Goal: Transaction & Acquisition: Purchase product/service

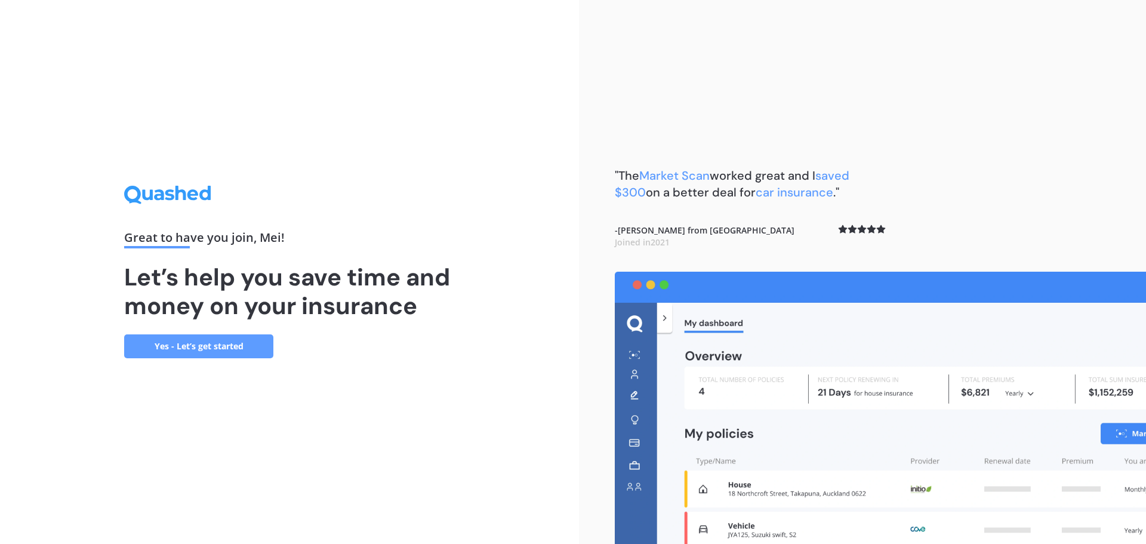
click at [238, 340] on link "Yes - Let’s get started" at bounding box center [198, 346] width 149 height 24
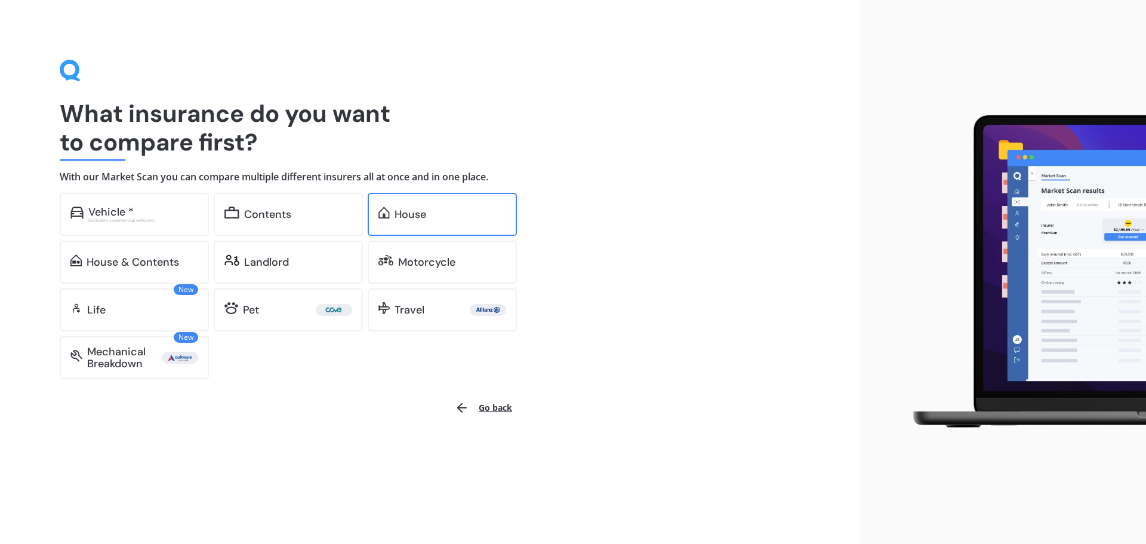
click at [386, 218] on img at bounding box center [383, 213] width 11 height 12
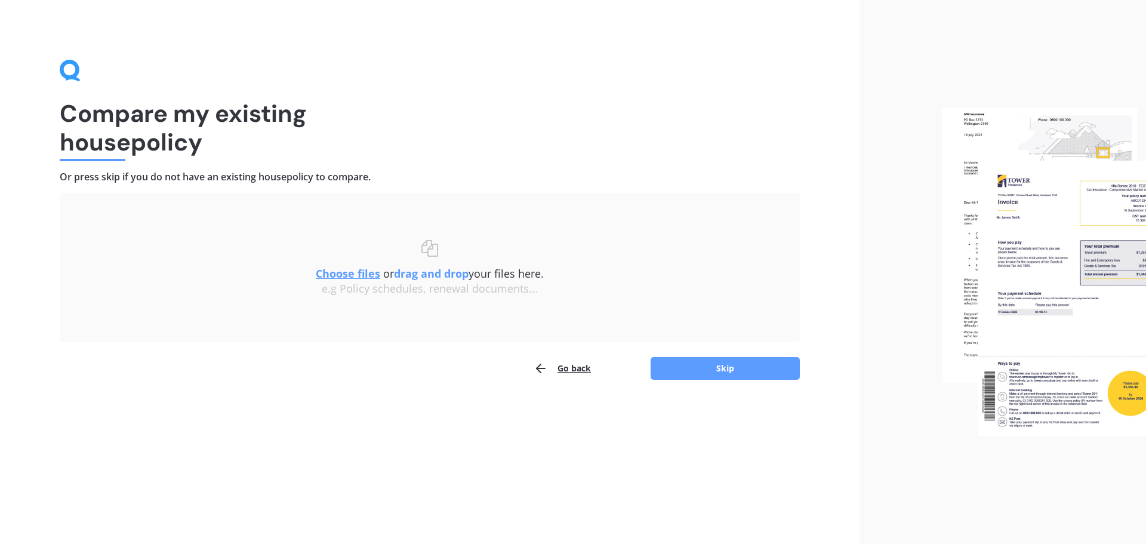
click at [345, 276] on u "Choose files" at bounding box center [348, 273] width 64 height 14
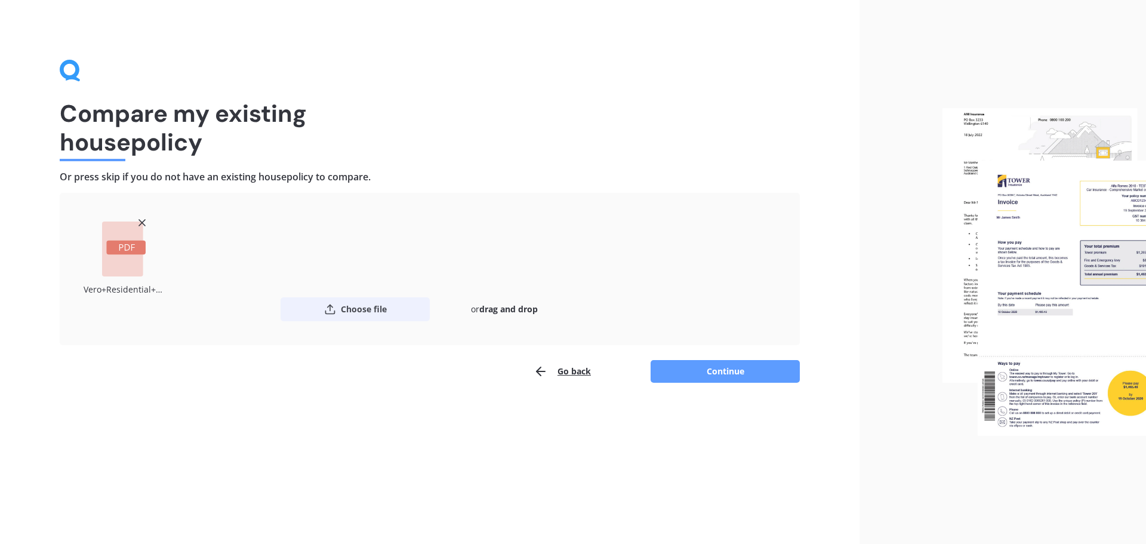
click at [383, 314] on button "Choose file" at bounding box center [355, 309] width 149 height 24
click at [668, 363] on button "Continue" at bounding box center [725, 371] width 149 height 23
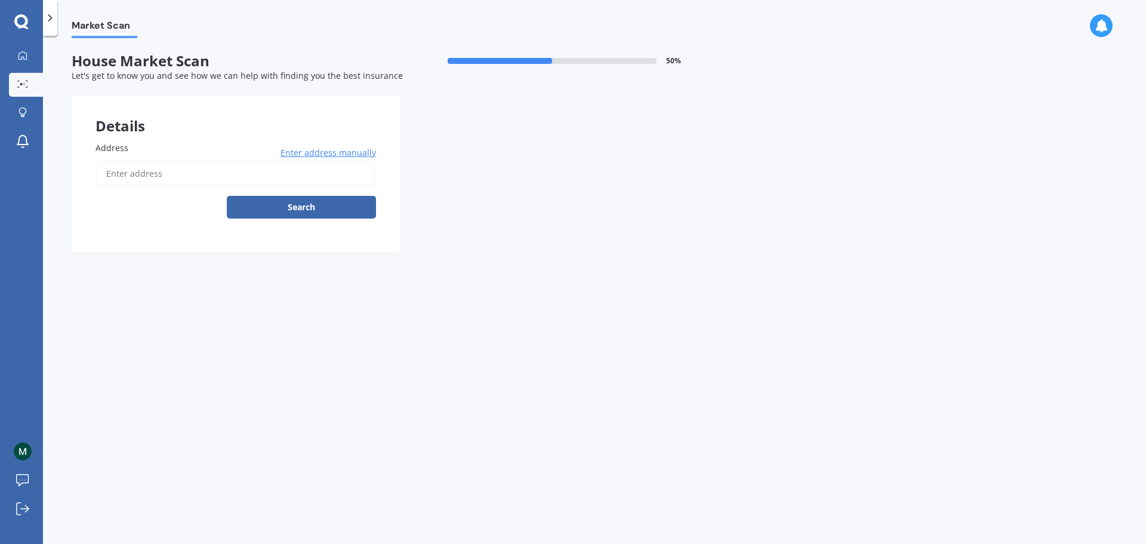
click at [199, 167] on input "Address" at bounding box center [235, 173] width 281 height 25
type input "[STREET_ADDRESS]"
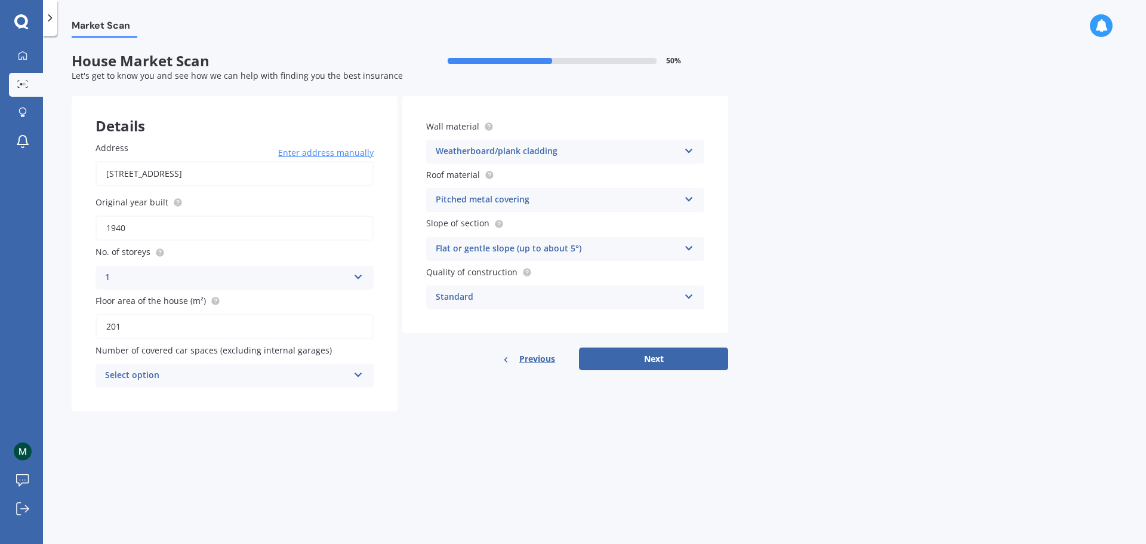
click at [220, 371] on div "Select option" at bounding box center [227, 375] width 244 height 14
click at [165, 401] on div "0" at bounding box center [234, 398] width 277 height 21
click at [532, 190] on div "Pitched metal covering Flat fibre cement Flat membrane Flat metal covering Pitc…" at bounding box center [565, 200] width 278 height 24
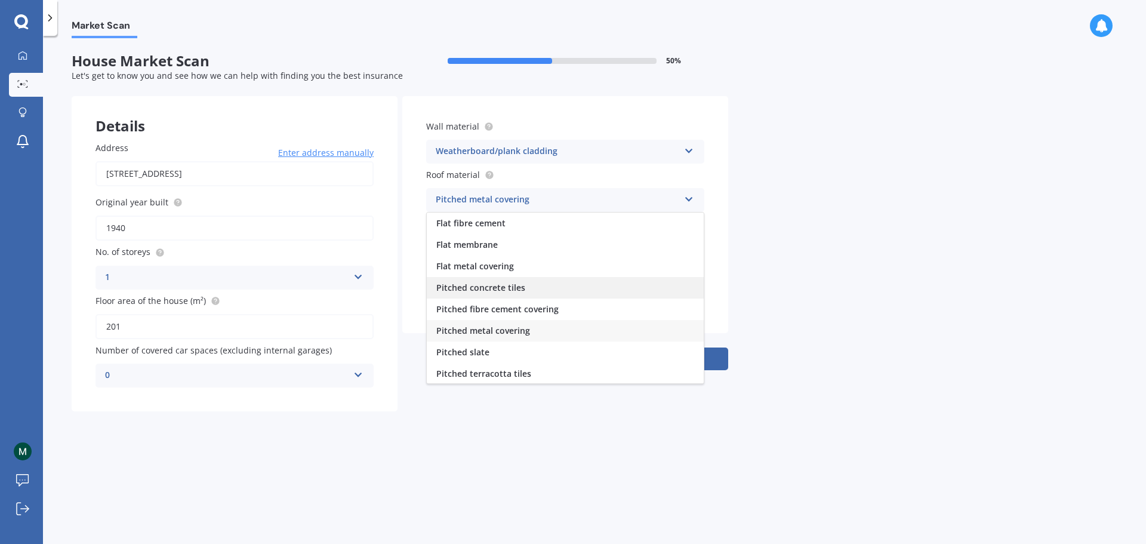
click at [541, 285] on div "Pitched concrete tiles" at bounding box center [565, 287] width 277 height 21
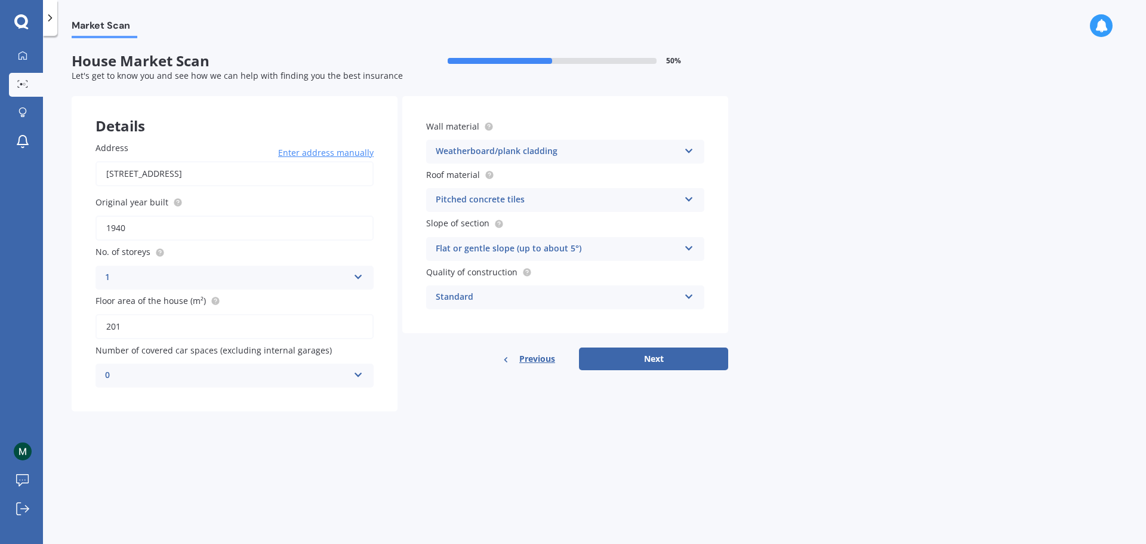
click at [526, 254] on div "Flat or gentle slope (up to about 5°)" at bounding box center [558, 249] width 244 height 14
click at [537, 252] on div "Flat or gentle slope (up to about 5°)" at bounding box center [558, 249] width 244 height 14
click at [541, 249] on div "Flat or gentle slope (up to about 5°)" at bounding box center [558, 249] width 244 height 14
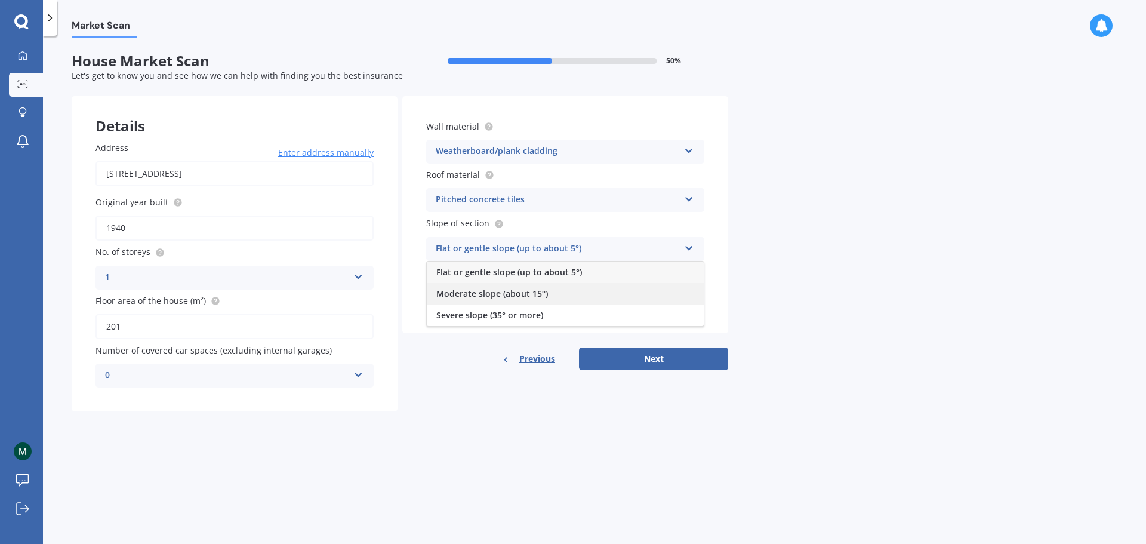
click at [529, 298] on span "Moderate slope (about 15°)" at bounding box center [492, 293] width 112 height 11
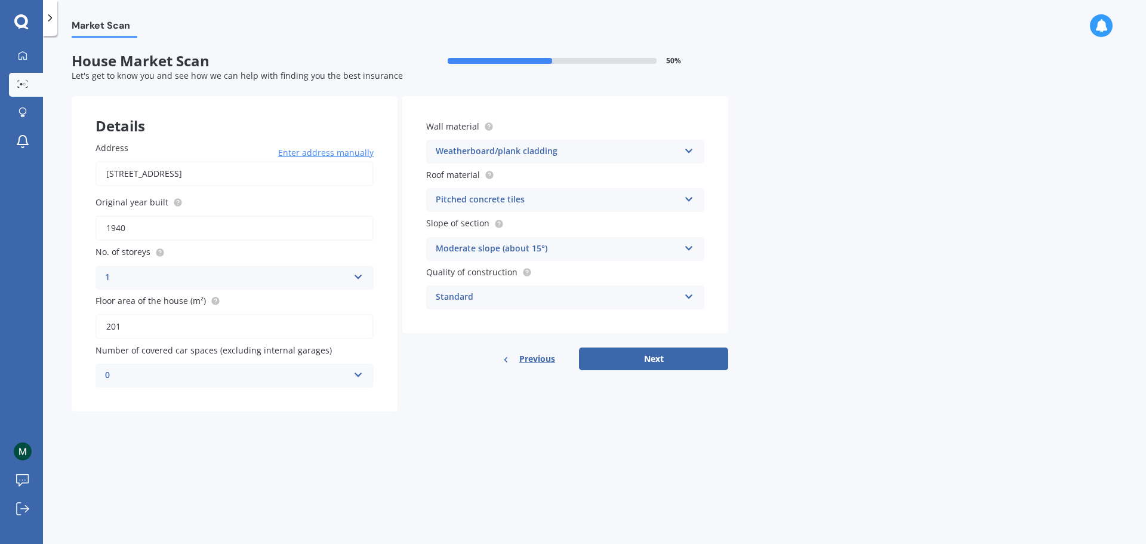
click at [526, 299] on div "Standard" at bounding box center [558, 297] width 244 height 14
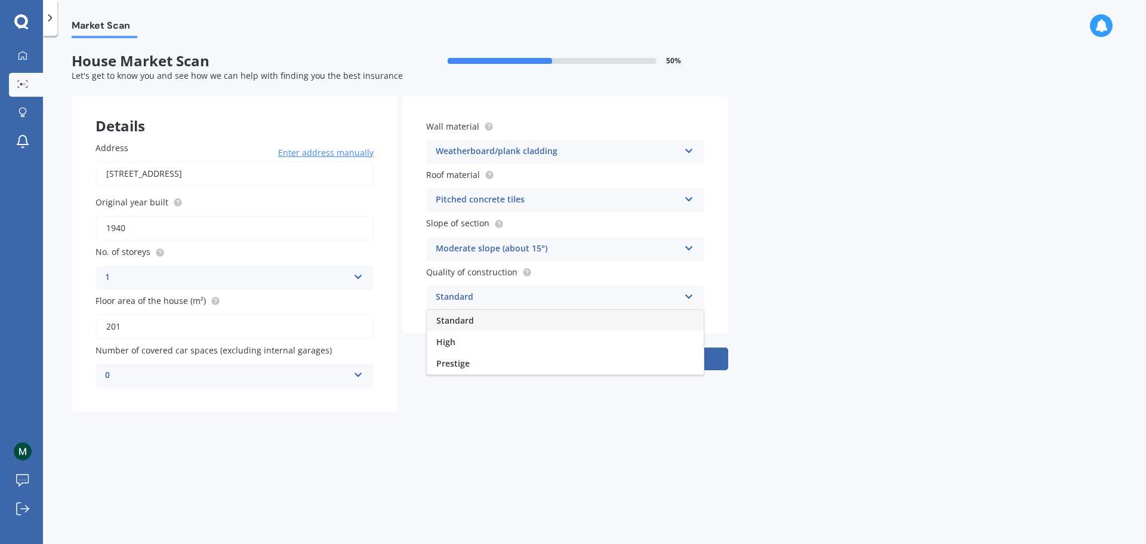
click at [534, 300] on div "Standard" at bounding box center [558, 297] width 244 height 14
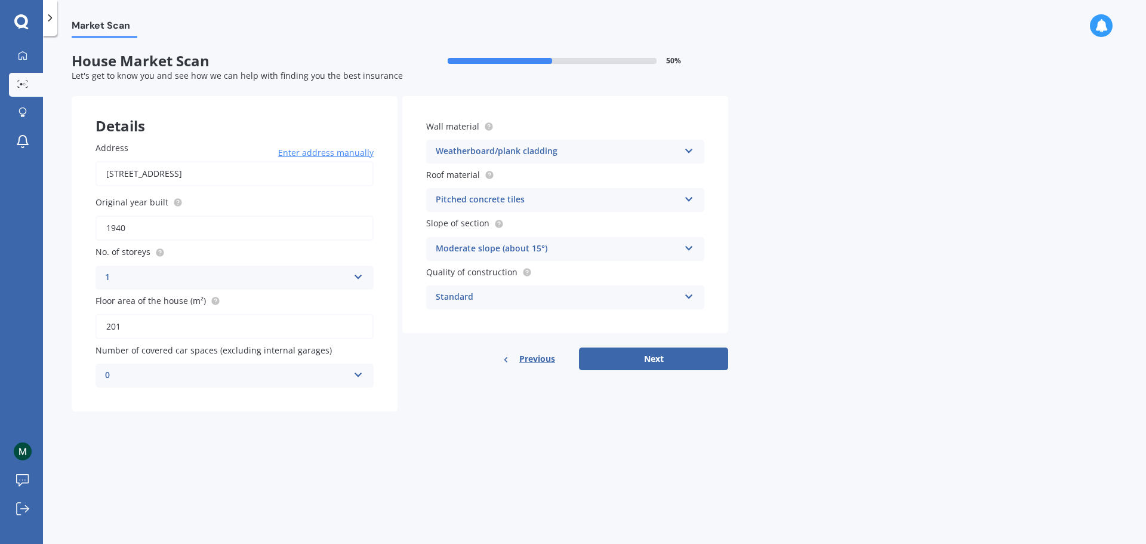
click at [657, 346] on div "Wall material Weatherboard/plank cladding Artificial weatherboard/plank claddin…" at bounding box center [565, 233] width 326 height 274
click at [657, 352] on button "Next" at bounding box center [653, 358] width 149 height 23
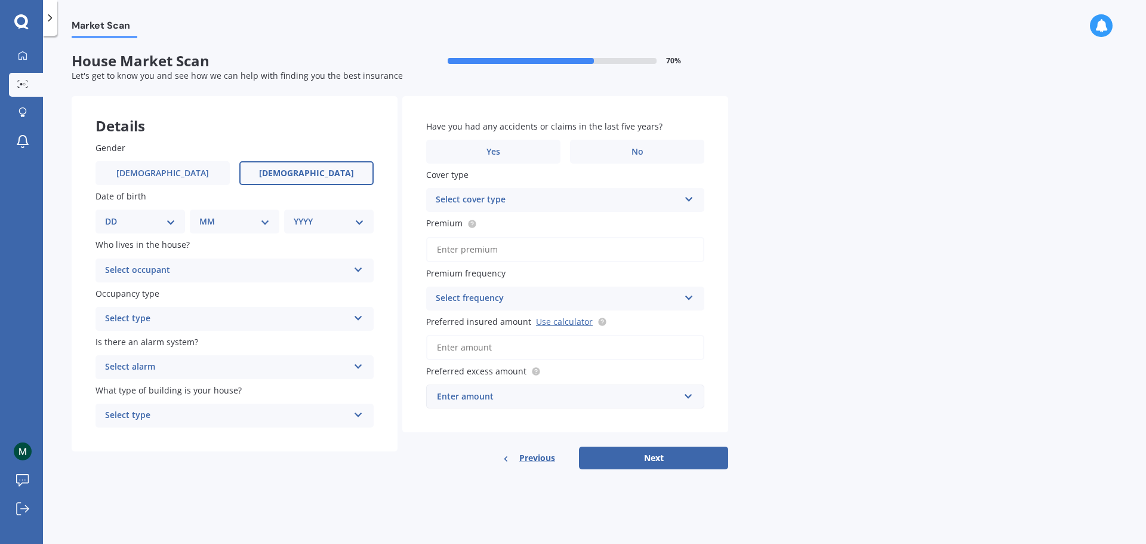
click at [297, 165] on label "[DEMOGRAPHIC_DATA]" at bounding box center [306, 173] width 134 height 24
click at [0, 0] on input "[DEMOGRAPHIC_DATA]" at bounding box center [0, 0] width 0 height 0
click at [147, 213] on div "DD 01 02 03 04 05 06 07 08 09 10 11 12 13 14 15 16 17 18 19 20 21 22 23 24 25 2…" at bounding box center [140, 221] width 90 height 24
click at [141, 229] on div "DD 01 02 03 04 05 06 07 08 09 10 11 12 13 14 15 16 17 18 19 20 21 22 23 24 25 2…" at bounding box center [140, 221] width 90 height 24
click at [141, 226] on select "DD 01 02 03 04 05 06 07 08 09 10 11 12 13 14 15 16 17 18 19 20 21 22 23 24 25 2…" at bounding box center [140, 221] width 70 height 13
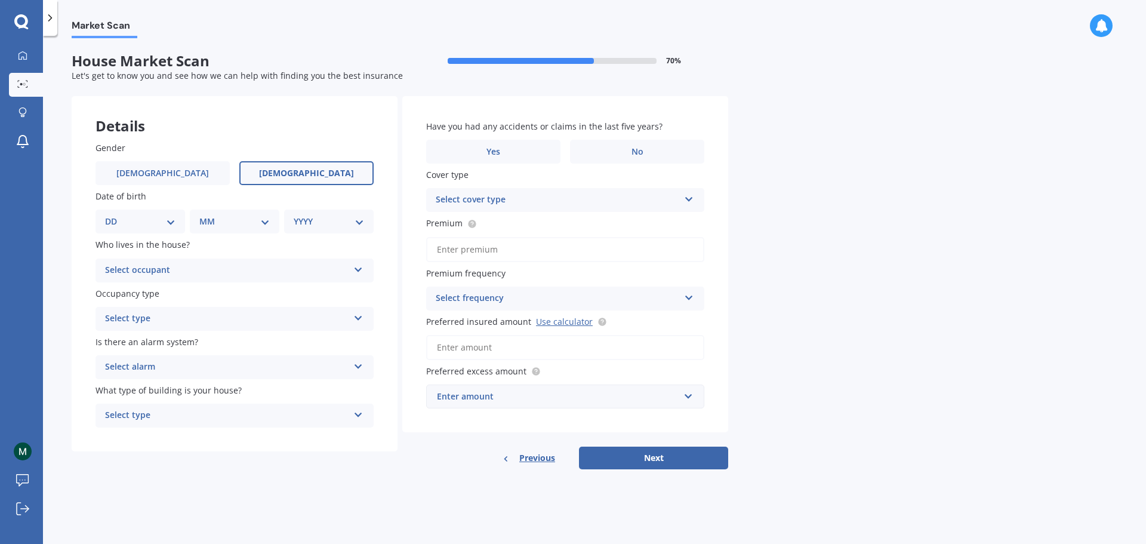
select select "17"
click at [115, 215] on select "DD 01 02 03 04 05 06 07 08 09 10 11 12 13 14 15 16 17 18 19 20 21 22 23 24 25 2…" at bounding box center [140, 221] width 70 height 13
click at [238, 216] on select "MM 01 02 03 04 05 06 07 08 09 10 11 12" at bounding box center [237, 221] width 66 height 13
select select "01"
click at [204, 215] on select "MM 01 02 03 04 05 06 07 08 09 10 11 12" at bounding box center [237, 221] width 66 height 13
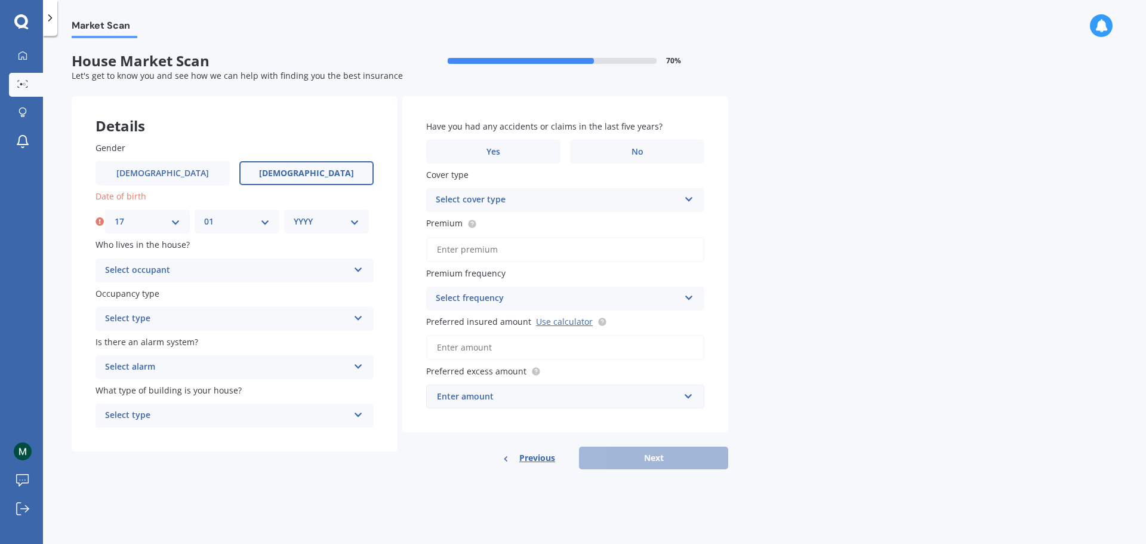
click at [312, 218] on select "YYYY 2009 2008 2007 2006 2005 2004 2003 2002 2001 2000 1999 1998 1997 1996 1995…" at bounding box center [327, 221] width 66 height 13
select select "1997"
click at [294, 215] on select "YYYY 2009 2008 2007 2006 2005 2004 2003 2002 2001 2000 1999 1998 1997 1996 1995…" at bounding box center [327, 221] width 66 height 13
click at [234, 276] on div "Select occupant" at bounding box center [227, 270] width 244 height 14
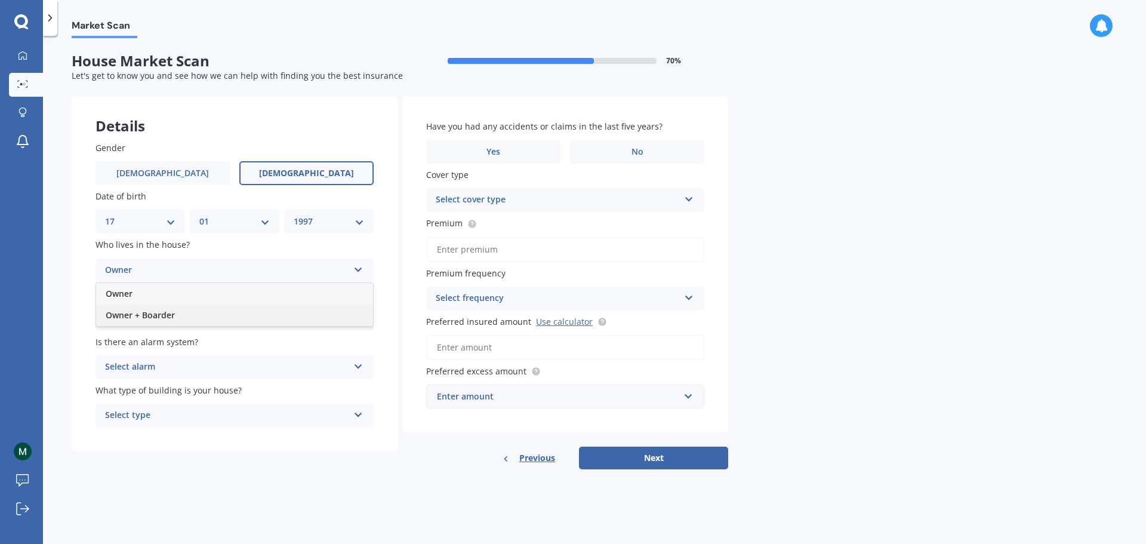
click at [224, 310] on div "Owner + Boarder" at bounding box center [234, 314] width 277 height 21
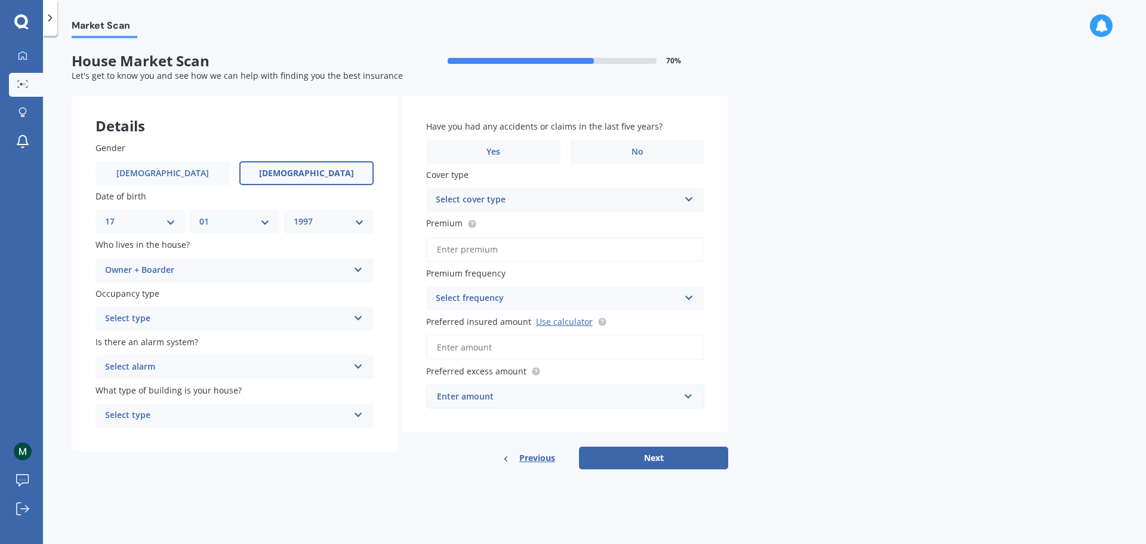
click at [221, 315] on div "Select type" at bounding box center [227, 319] width 244 height 14
click at [220, 337] on div "Permanent" at bounding box center [234, 341] width 277 height 21
click at [209, 362] on div "Select alarm" at bounding box center [227, 367] width 244 height 14
click at [205, 393] on div "Yes, monitored" at bounding box center [234, 390] width 277 height 21
click at [202, 403] on div "What type of building is your house? Select type Freestanding Multi-unit (in a …" at bounding box center [234, 406] width 278 height 44
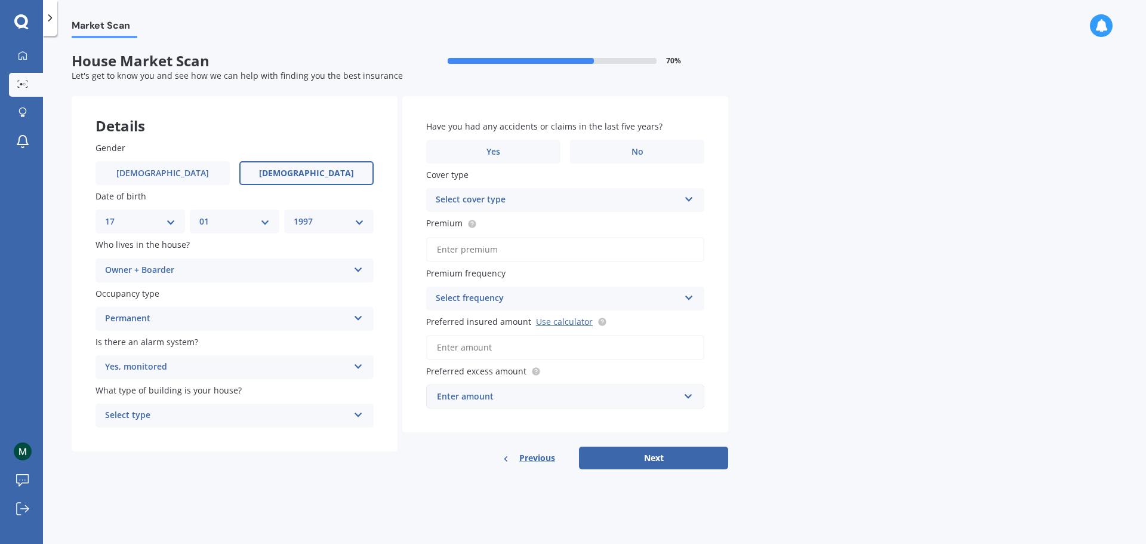
click at [202, 406] on div "Select type Freestanding Multi-unit (in a block of 6 or less) Multi-unit (in a …" at bounding box center [234, 415] width 278 height 24
click at [197, 445] on div "Freestanding" at bounding box center [234, 438] width 277 height 21
click at [616, 146] on label "No" at bounding box center [637, 152] width 134 height 24
click at [0, 0] on input "No" at bounding box center [0, 0] width 0 height 0
click at [549, 193] on div "Select cover type" at bounding box center [558, 200] width 244 height 14
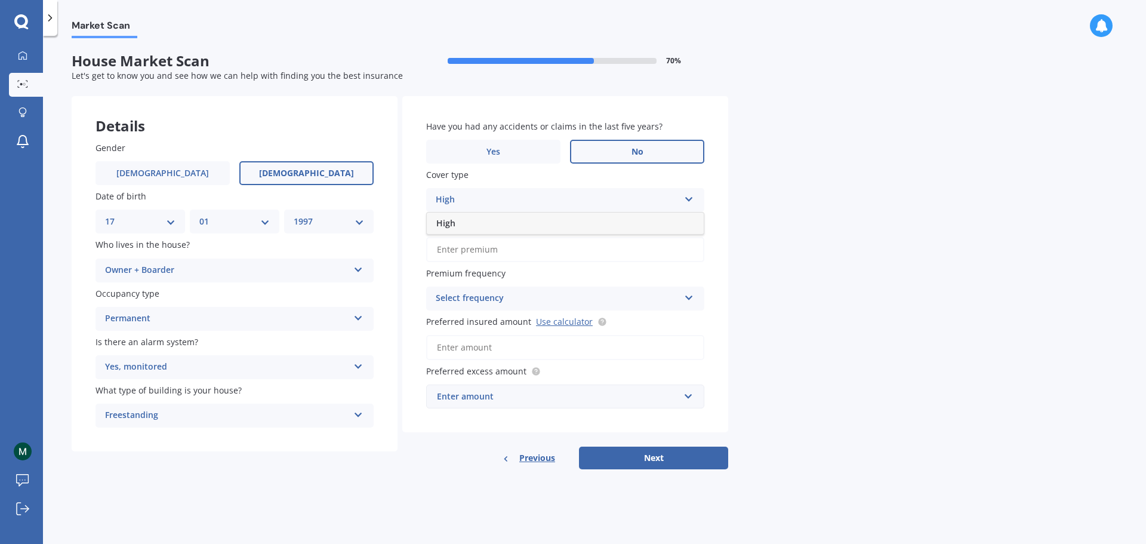
click at [541, 222] on div "High" at bounding box center [565, 222] width 277 height 21
click at [523, 248] on input "Premium" at bounding box center [565, 249] width 278 height 25
click at [520, 300] on div "Select frequency" at bounding box center [558, 298] width 244 height 14
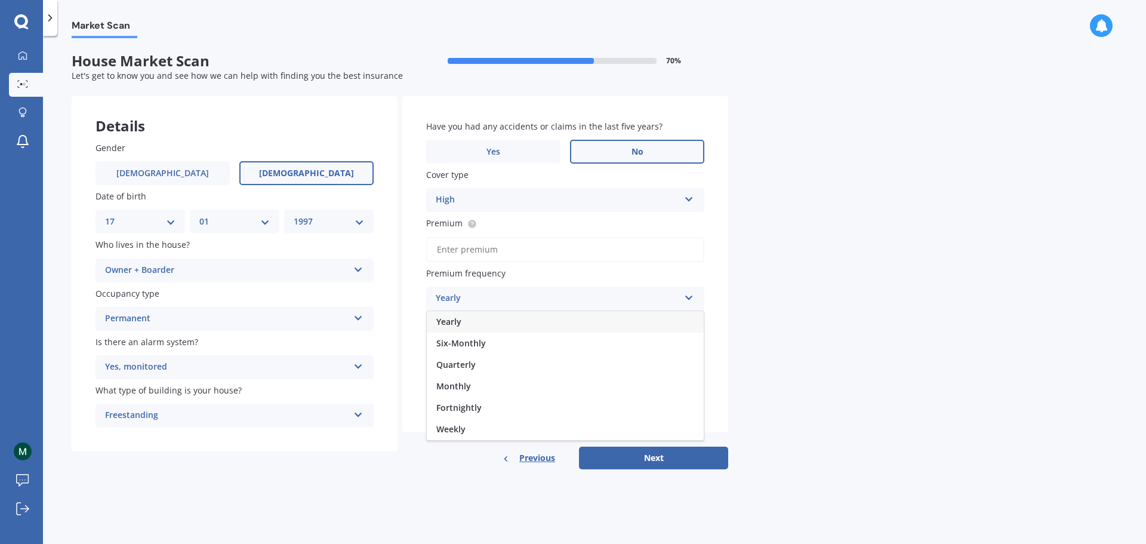
click at [518, 321] on div "Yearly" at bounding box center [565, 321] width 277 height 21
click at [515, 345] on input "Preferred insured amount Use calculator" at bounding box center [565, 347] width 278 height 25
click at [515, 337] on input "Preferred insured amount Use calculator" at bounding box center [565, 347] width 278 height 25
click at [516, 331] on div "Preferred insured amount Use calculator" at bounding box center [565, 337] width 278 height 45
click at [510, 375] on span "Preferred excess amount" at bounding box center [476, 370] width 100 height 11
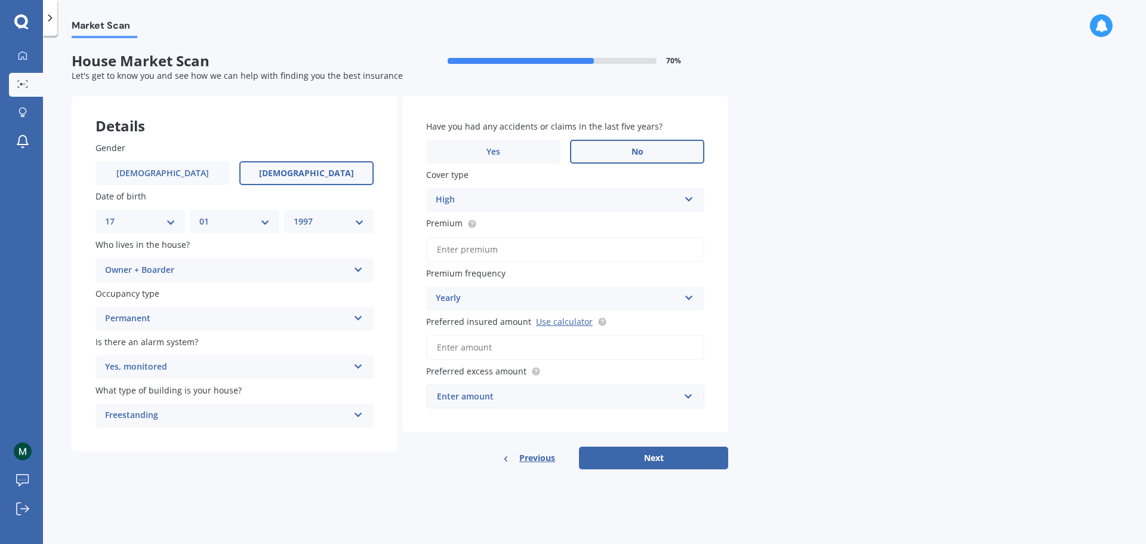
click at [509, 379] on div "Preferred excess amount Enter amount $300 $400 $500 $750 $1,000 $2,000 $2,500" at bounding box center [565, 387] width 278 height 44
click at [508, 384] on div "Preferred excess amount Enter amount $300 $400 $500 $750 $1,000 $2,000 $2,500" at bounding box center [565, 387] width 278 height 44
click at [506, 387] on input "text" at bounding box center [560, 396] width 267 height 23
click at [473, 435] on div "Have you had any accidents or claims in the last five years? Yes No Cover type …" at bounding box center [565, 283] width 326 height 374
click at [601, 462] on button "Next" at bounding box center [653, 457] width 149 height 23
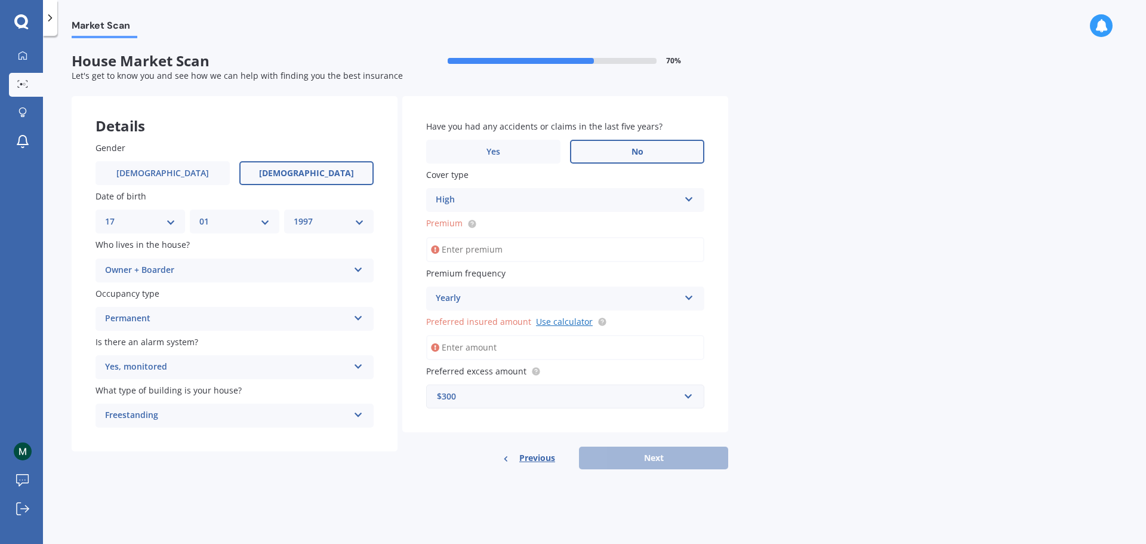
click at [554, 318] on link "Use calculator" at bounding box center [564, 321] width 57 height 11
click at [497, 341] on input "Preferred insured amount Use calculator" at bounding box center [565, 347] width 278 height 25
paste input "$890,863"
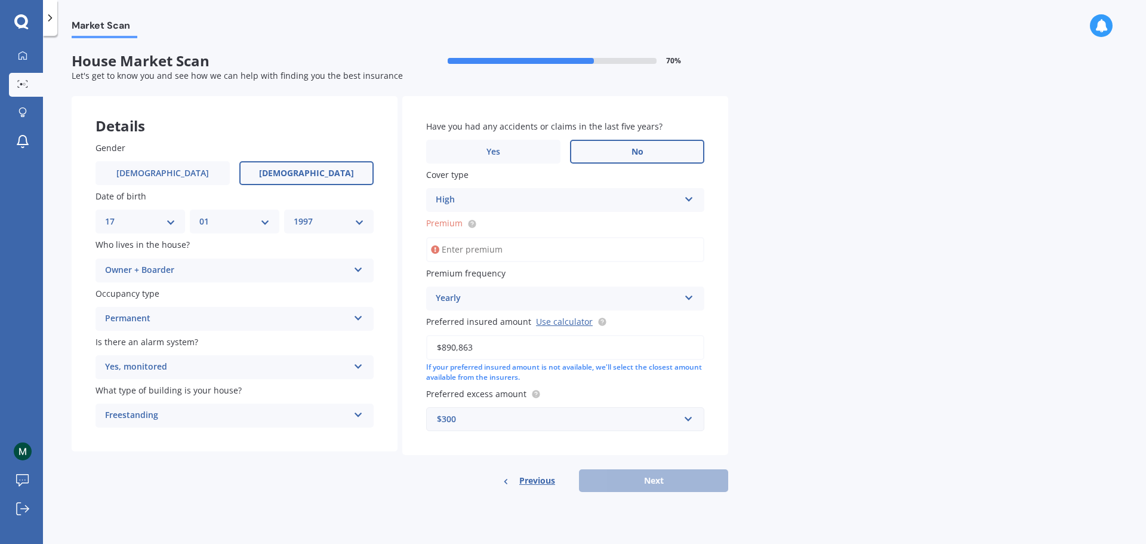
type input "$890,863"
click at [498, 251] on input "Premium" at bounding box center [565, 249] width 278 height 25
drag, startPoint x: 604, startPoint y: 488, endPoint x: 576, endPoint y: 425, distance: 68.7
click at [577, 429] on div "Have you had any accidents or claims in the last five years? Yes No Cover type …" at bounding box center [565, 294] width 326 height 396
click at [511, 408] on input "text" at bounding box center [560, 419] width 267 height 23
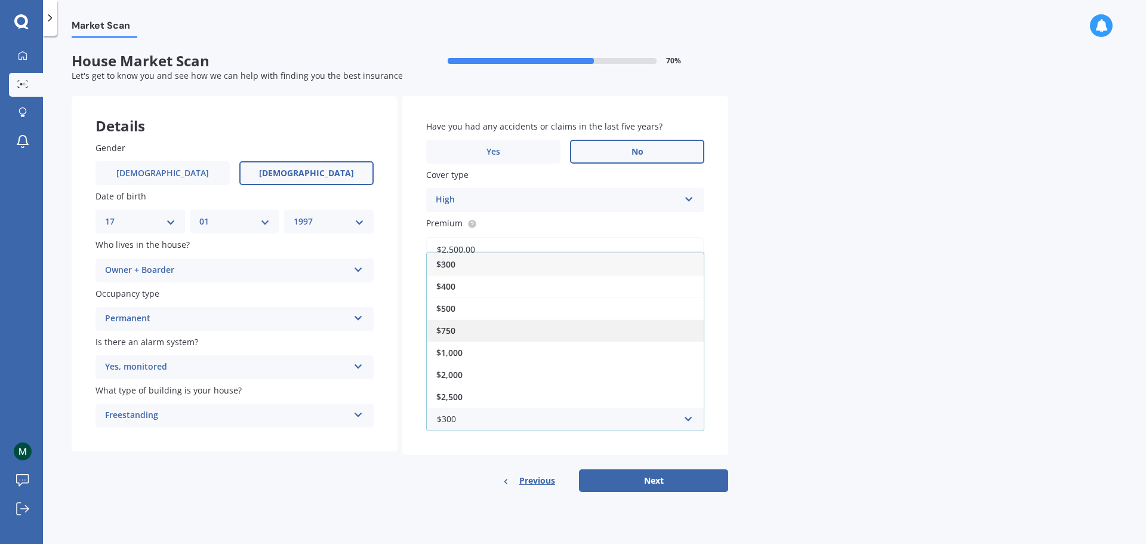
click at [494, 338] on div "$750" at bounding box center [565, 330] width 277 height 22
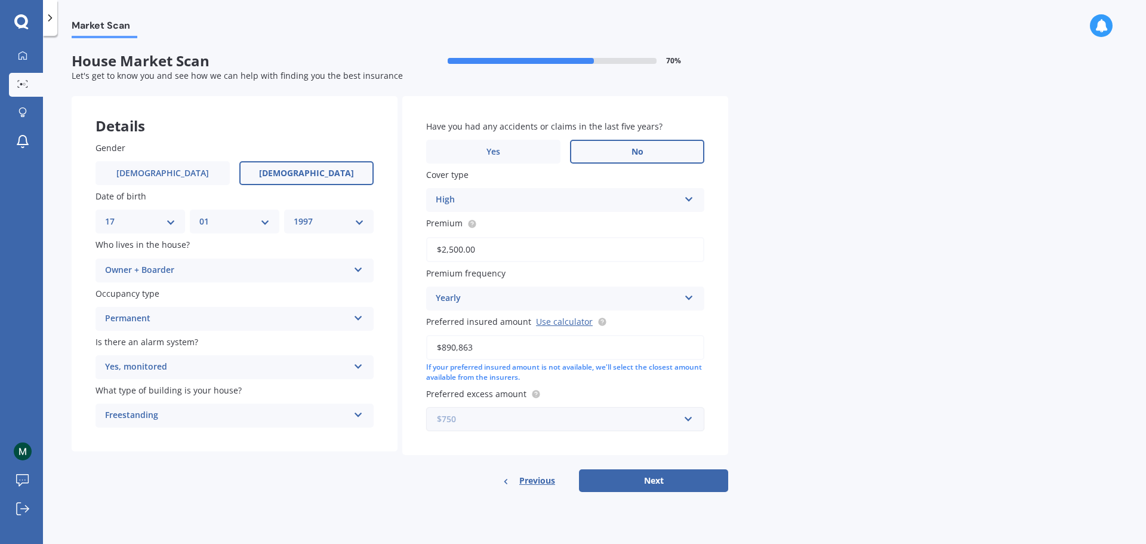
click at [486, 429] on input "text" at bounding box center [560, 419] width 267 height 23
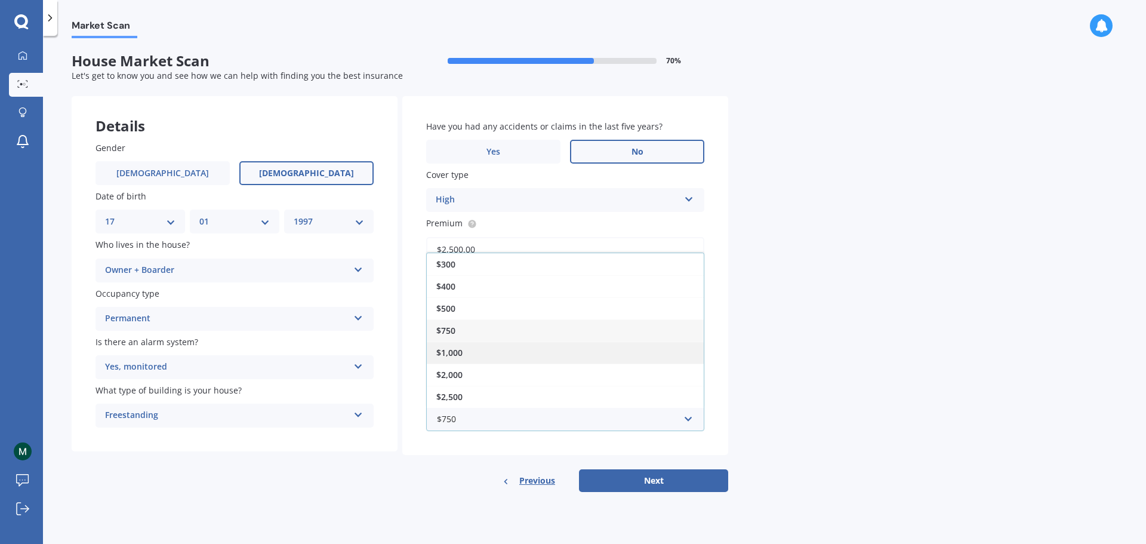
click at [484, 349] on div "$1,000" at bounding box center [565, 352] width 277 height 22
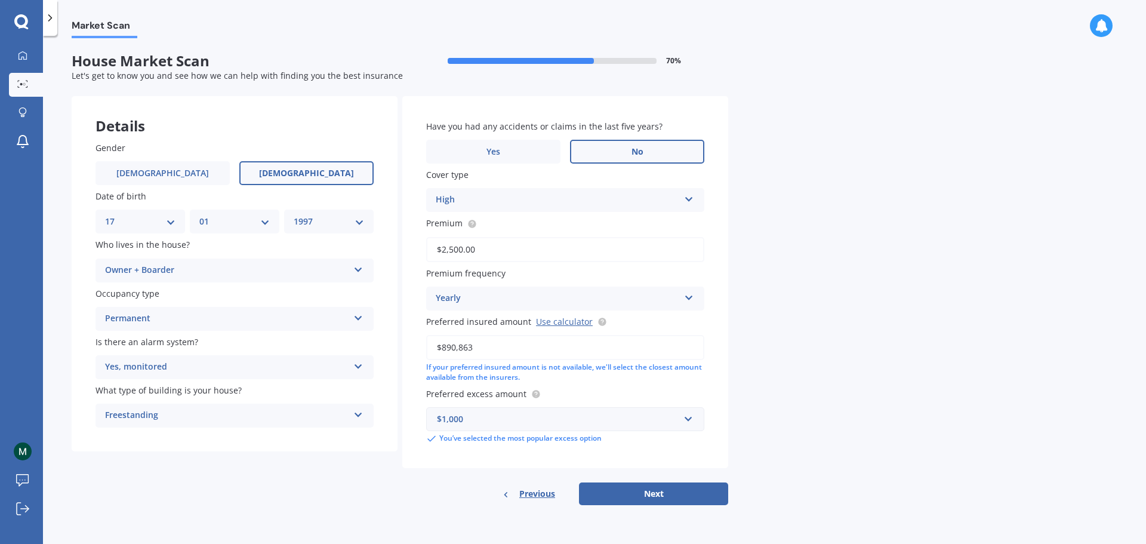
click at [466, 244] on input "$2,500.00" at bounding box center [565, 249] width 278 height 25
click at [463, 245] on input "$2,500.00" at bounding box center [565, 249] width 278 height 25
type input "$1,800.00"
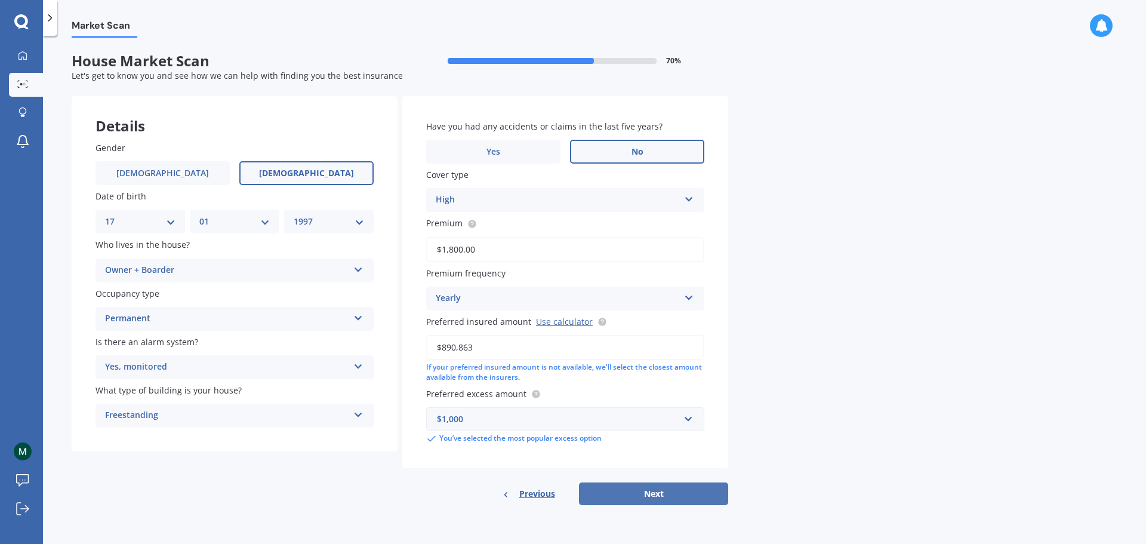
click at [634, 482] on button "Next" at bounding box center [653, 493] width 149 height 23
select select "17"
select select "01"
select select "1997"
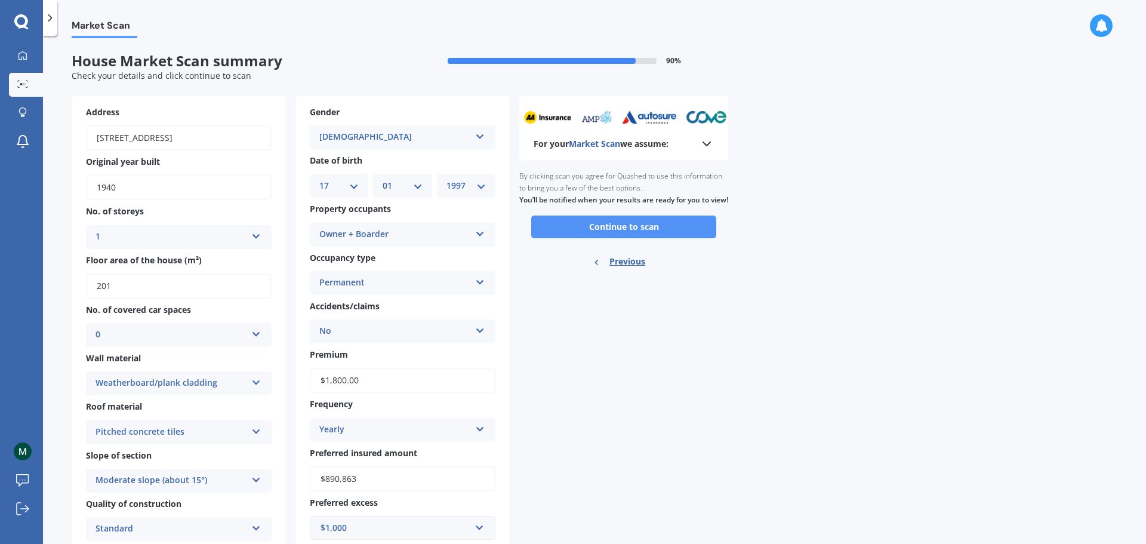
click at [587, 234] on button "Continue to scan" at bounding box center [623, 226] width 185 height 23
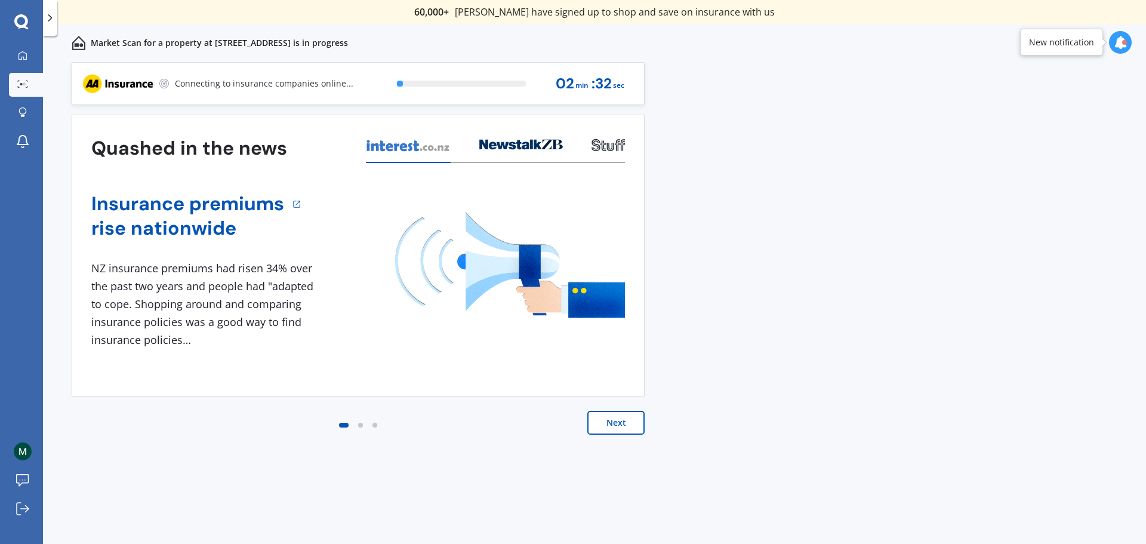
click at [603, 425] on button "Next" at bounding box center [615, 423] width 57 height 24
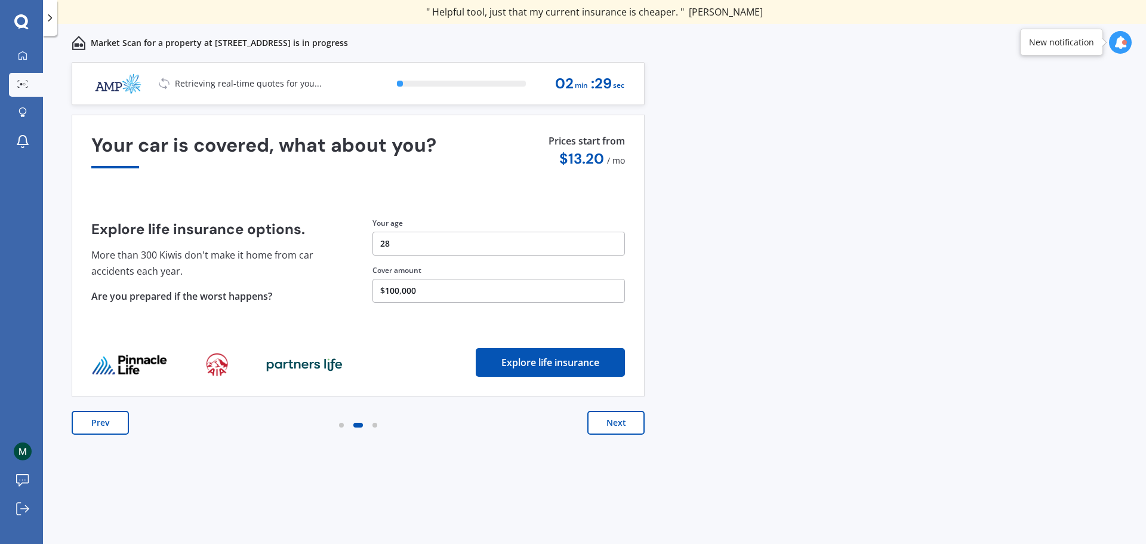
click at [97, 427] on button "Prev" at bounding box center [100, 423] width 57 height 24
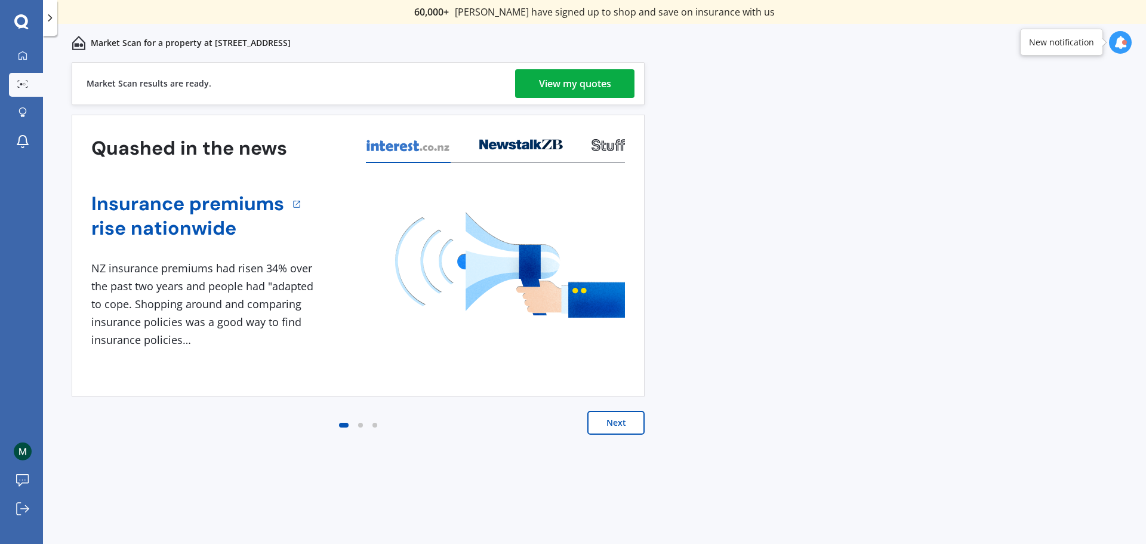
click at [617, 93] on link "View my quotes" at bounding box center [574, 83] width 119 height 29
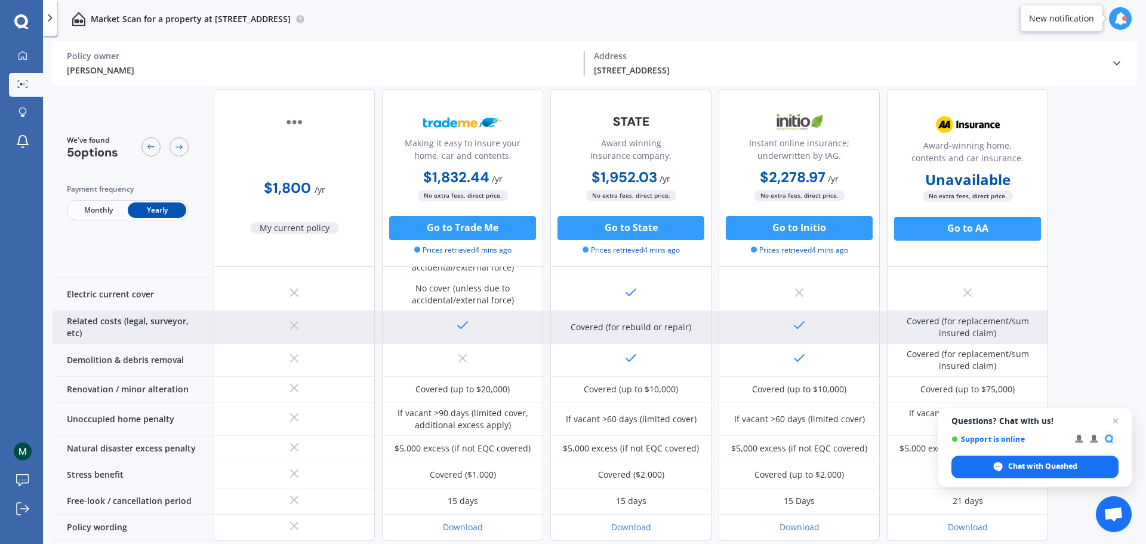
scroll to position [505, 0]
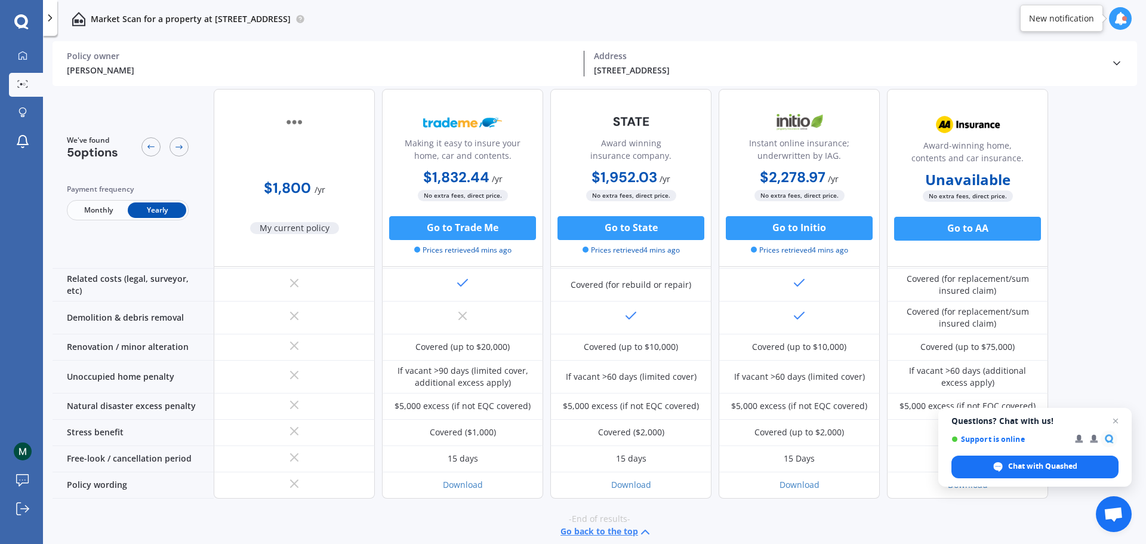
click at [49, 23] on icon at bounding box center [50, 18] width 12 height 12
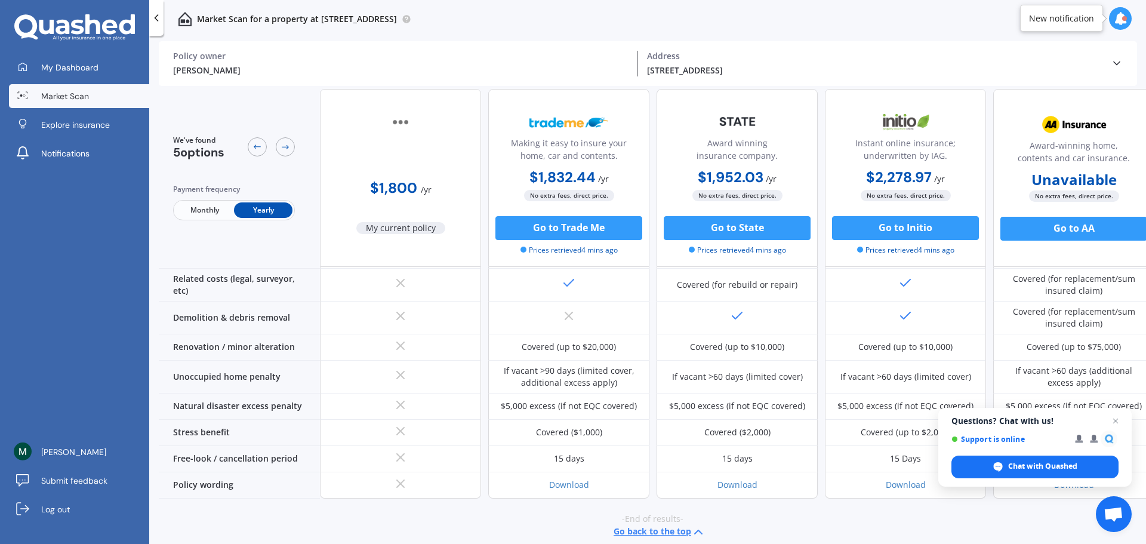
click at [245, 60] on div "Policy owner" at bounding box center [400, 56] width 454 height 11
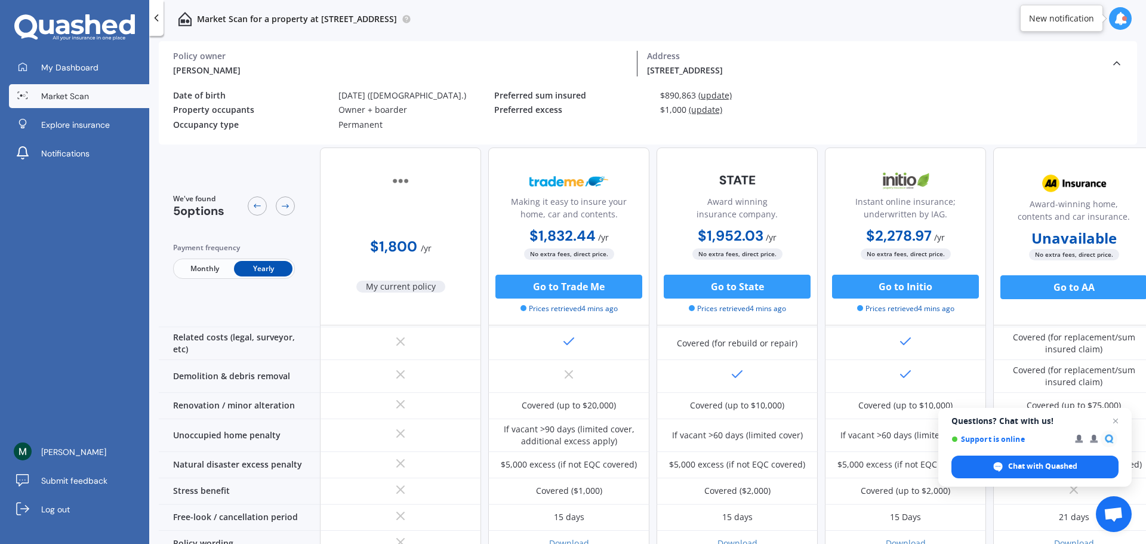
click at [164, 16] on div "Market Scan for a property at [STREET_ADDRESS]" at bounding box center [288, 19] width 248 height 38
click at [162, 16] on icon at bounding box center [156, 18] width 12 height 12
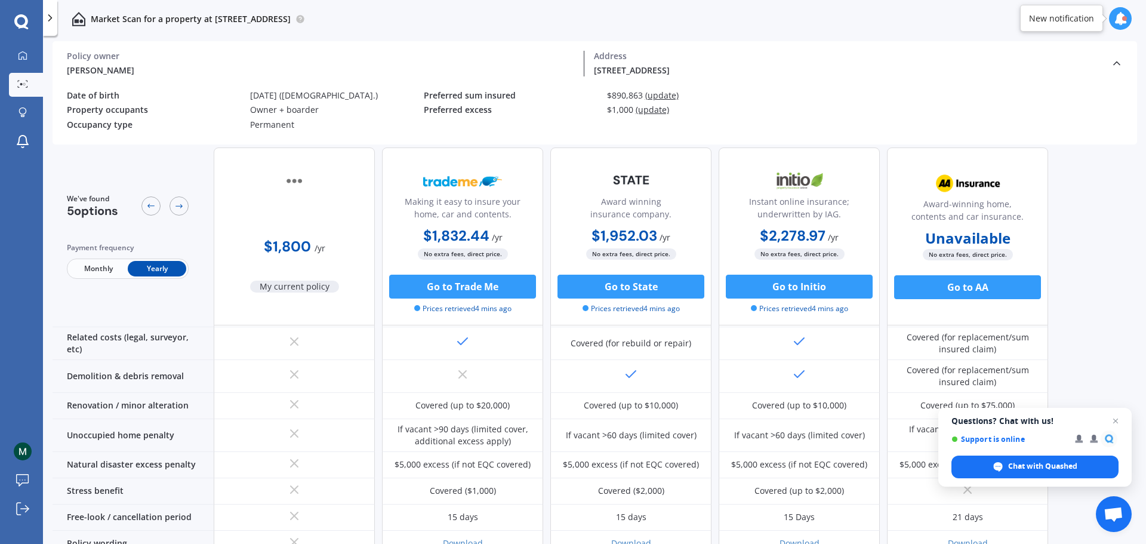
click at [661, 94] on span "(update)" at bounding box center [661, 95] width 33 height 11
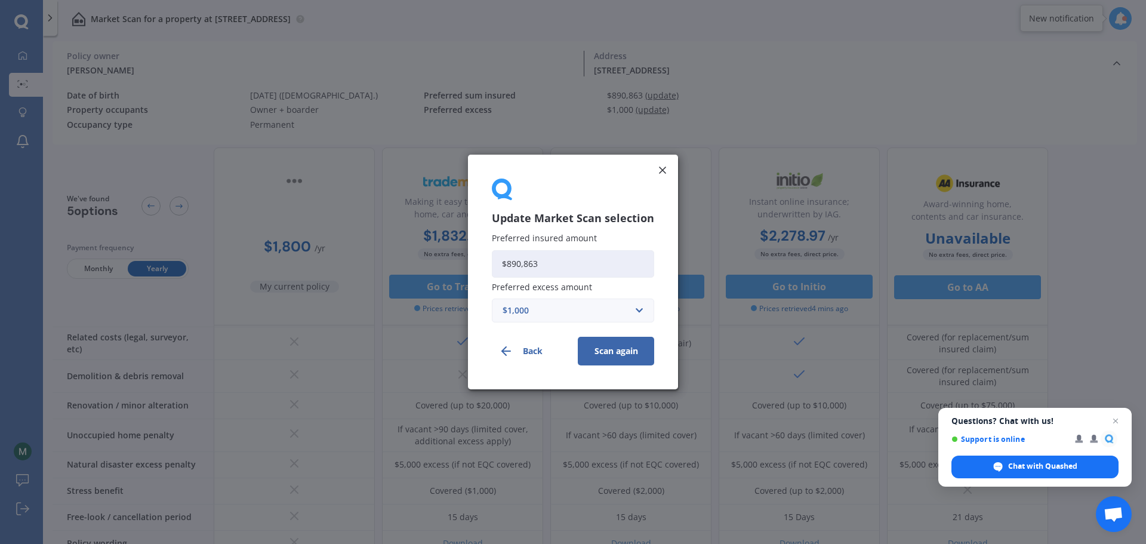
click at [599, 249] on div "Preferred insured amount $890,863" at bounding box center [573, 255] width 162 height 44
click at [599, 254] on input "$890,863" at bounding box center [573, 263] width 162 height 27
paste input "704,577"
type input "$704,577"
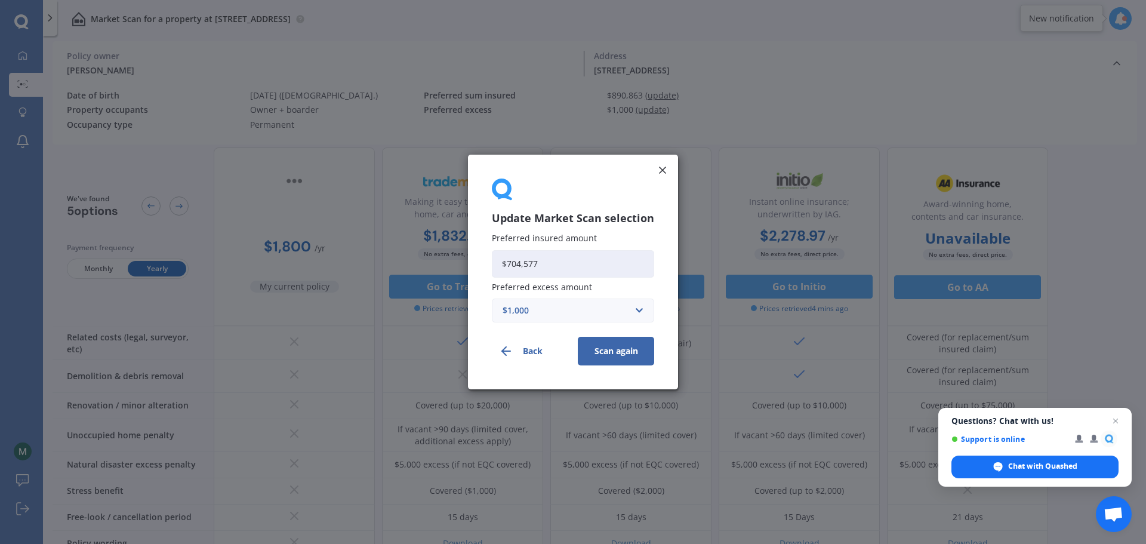
click at [608, 344] on button "Scan again" at bounding box center [616, 351] width 76 height 29
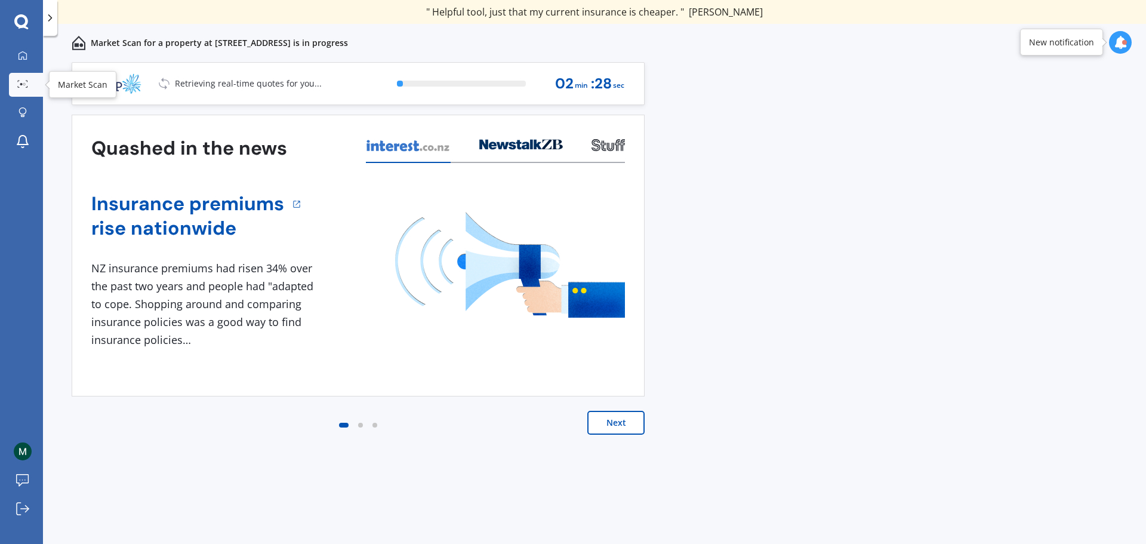
click at [31, 85] on div at bounding box center [23, 84] width 18 height 9
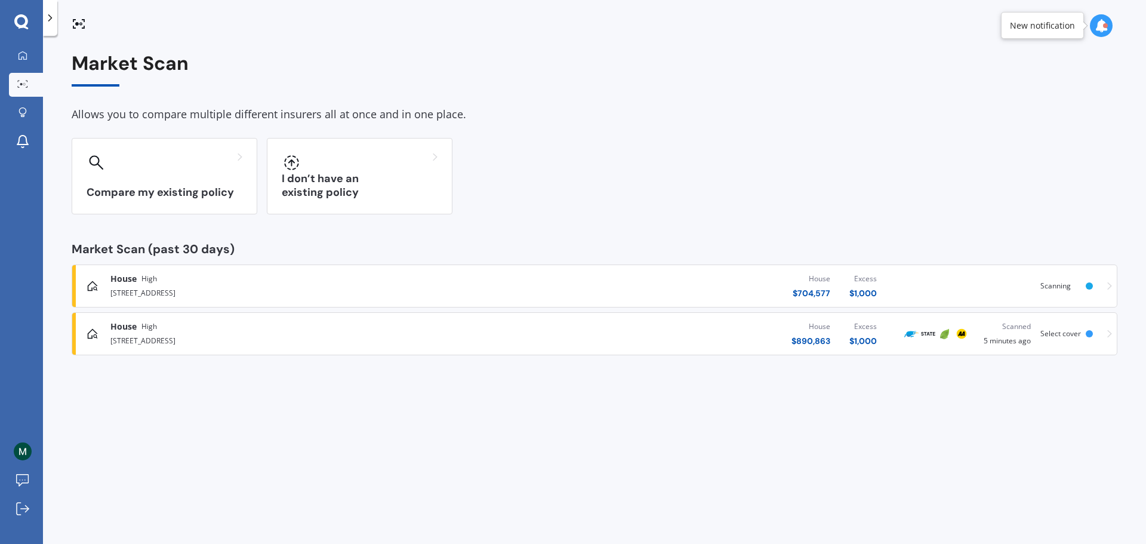
click at [1114, 286] on link "House High [STREET_ADDRESS] 1061 House $ 704,577 Excess $ 1,000 Scanning" at bounding box center [595, 285] width 1046 height 43
click at [201, 341] on div "[STREET_ADDRESS]" at bounding box center [298, 339] width 376 height 14
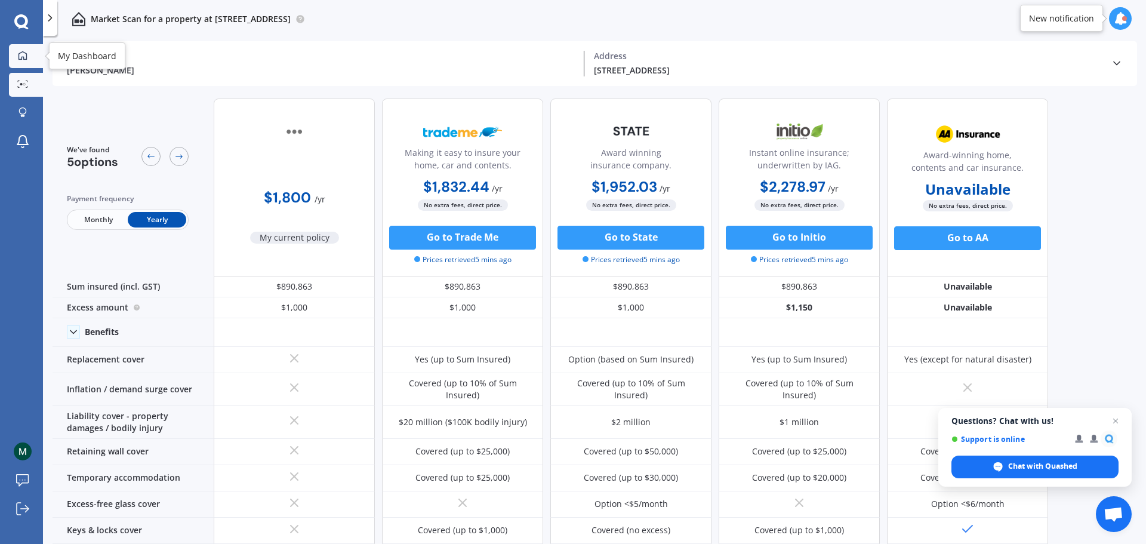
click at [25, 53] on icon at bounding box center [23, 56] width 10 height 10
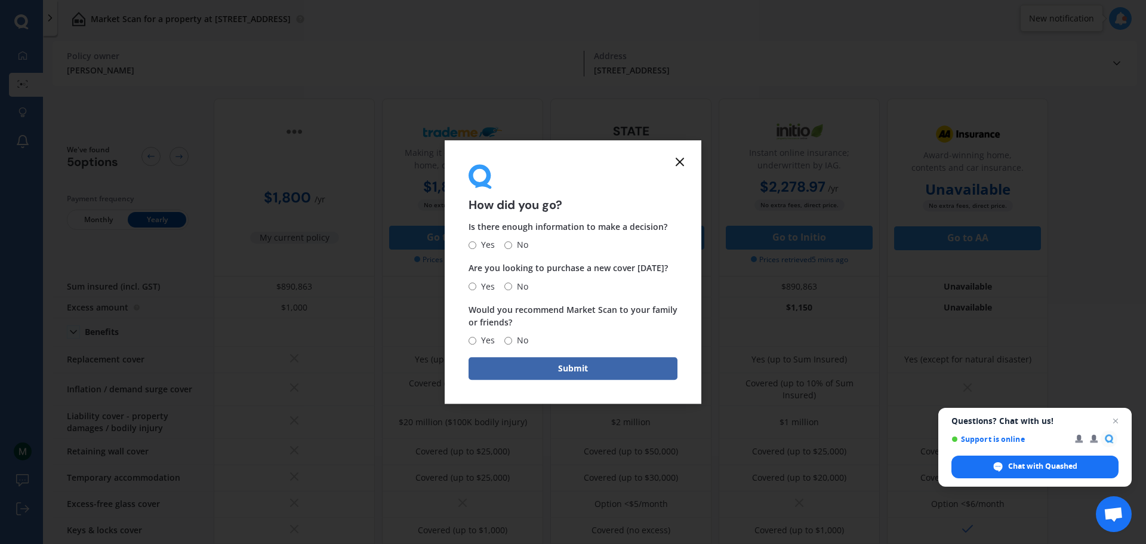
click at [682, 158] on icon at bounding box center [680, 162] width 14 height 14
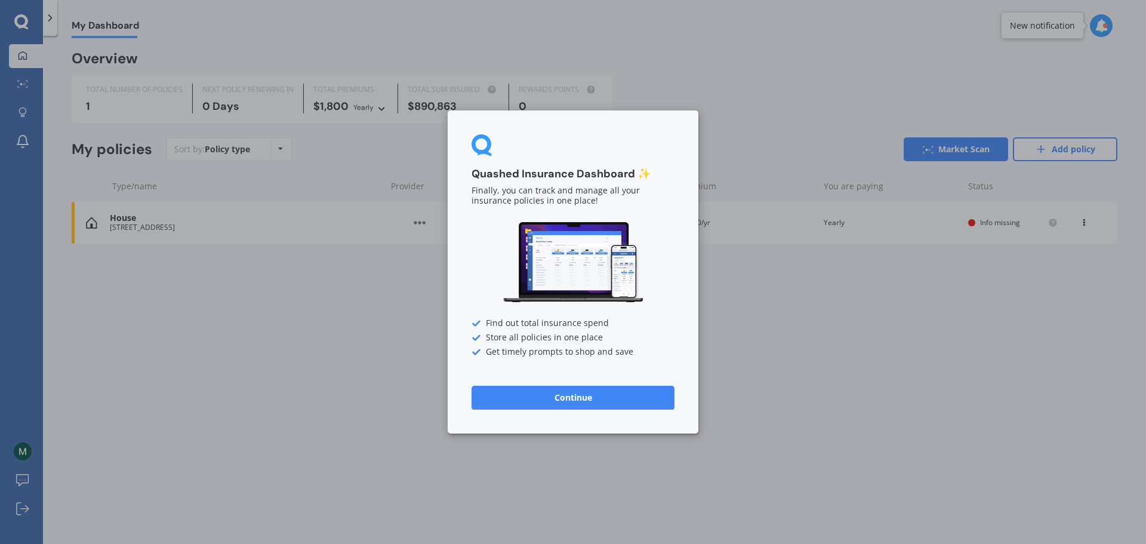
click at [577, 396] on button "Continue" at bounding box center [573, 398] width 203 height 24
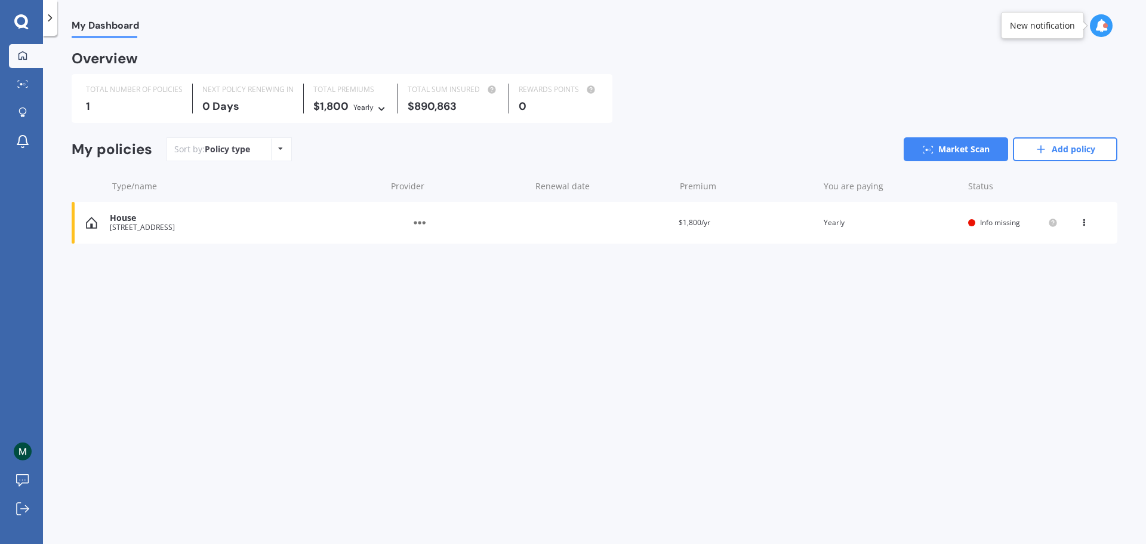
click at [352, 224] on div "[STREET_ADDRESS]" at bounding box center [245, 227] width 270 height 8
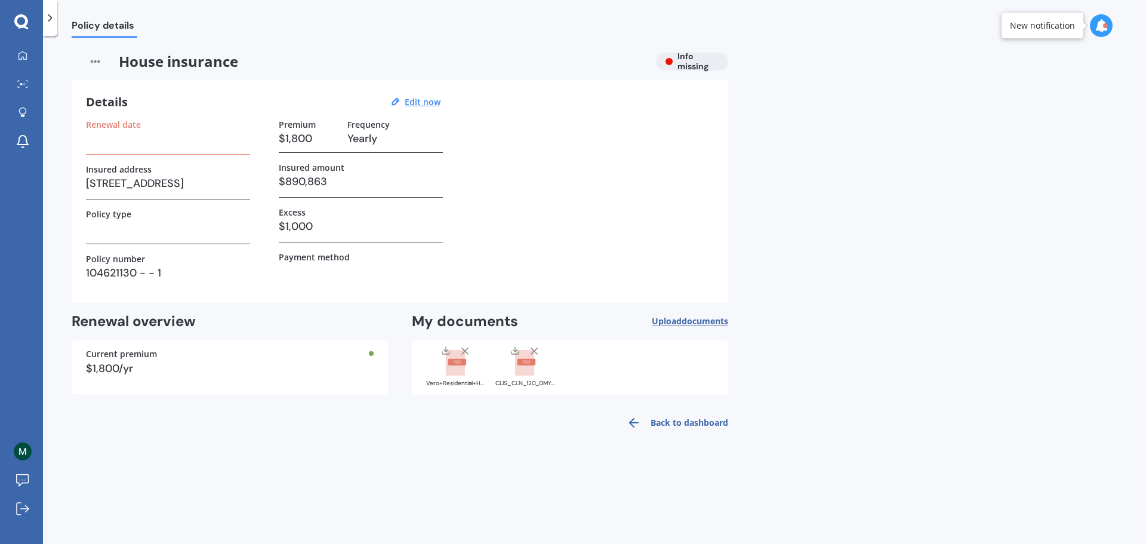
click at [343, 175] on h3 "$890,863" at bounding box center [361, 181] width 164 height 18
click at [328, 185] on h3 "$890,863" at bounding box center [361, 181] width 164 height 18
click at [426, 101] on u "Edit now" at bounding box center [423, 101] width 36 height 11
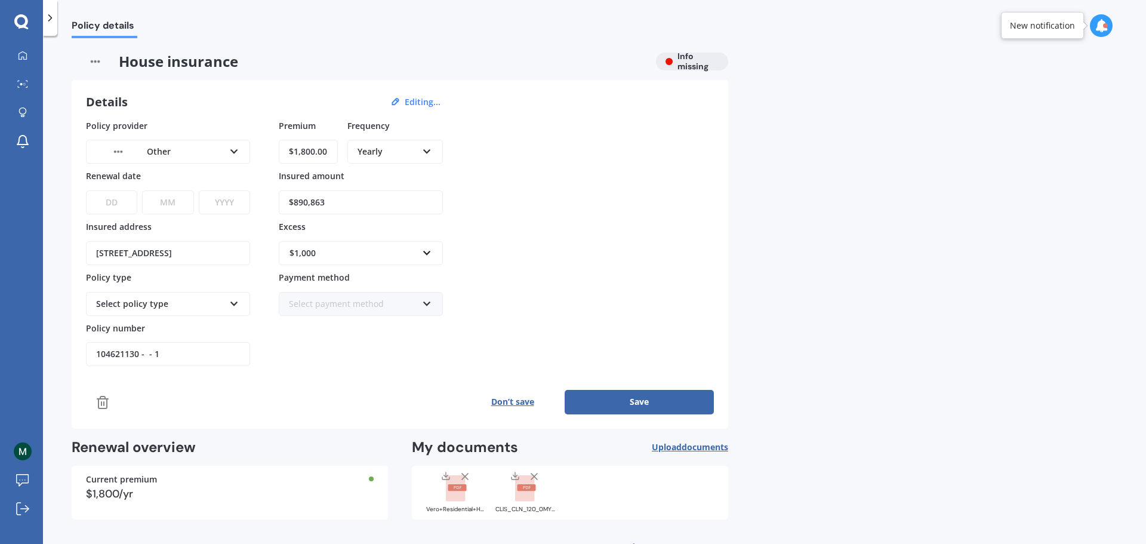
click at [340, 204] on input "$890,863" at bounding box center [361, 202] width 164 height 24
paste input "704,577"
type input "$704,577"
click at [329, 150] on input "$1,800.00" at bounding box center [308, 152] width 59 height 24
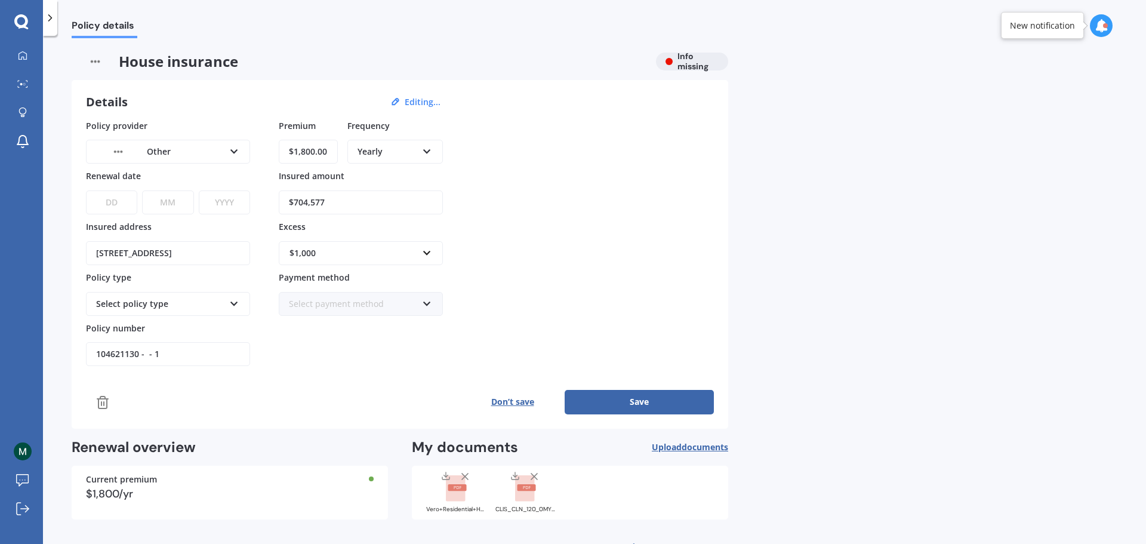
click at [329, 150] on input "$1,800.00" at bounding box center [308, 152] width 59 height 24
paste input "939.22"
type input "$1,939.22"
click at [522, 246] on div "Policy provider Other AA AMI AMP ANZ ASB Ando BNZ Co-Operative Bank FMG Initio …" at bounding box center [400, 242] width 628 height 247
click at [619, 400] on button "Save" at bounding box center [639, 402] width 149 height 24
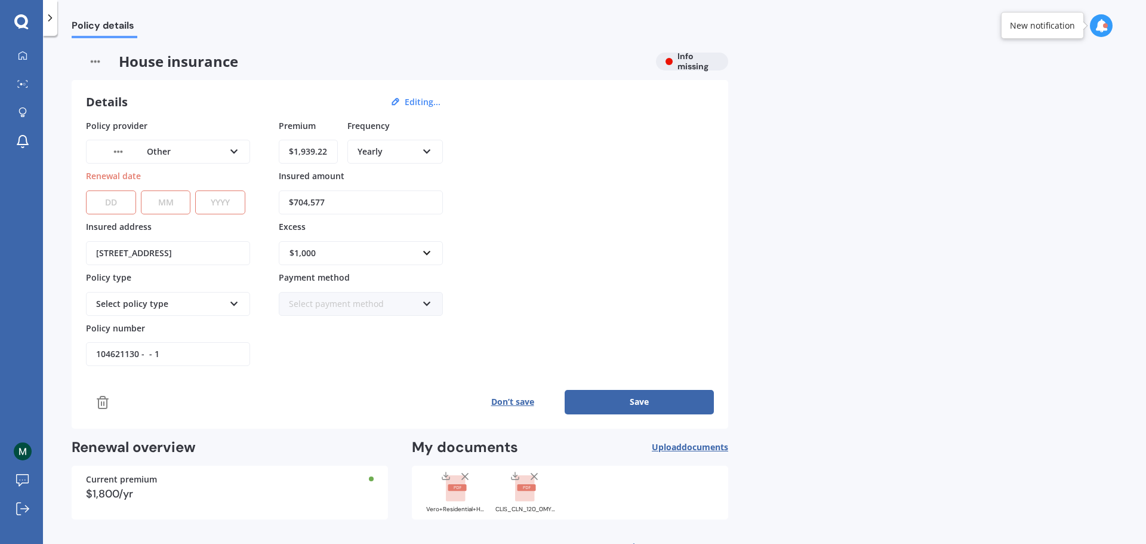
click at [110, 197] on select "DD 01 02 03 04 05 06 07 08 09 10 11 12 13 14 15 16 17 18 19 20 21 22 23 24 25 2…" at bounding box center [111, 202] width 50 height 24
click at [124, 196] on select "DD 01 02 03 04 05 06 07 08 09 10 11 12 13 14 15 16 17 18 19 20 21 22 23 24 25 2…" at bounding box center [111, 202] width 50 height 24
click at [111, 207] on select "DD 01 02 03 04 05 06 07 08 09 10 11 12 13 14 15 16 17 18 19 20 21 22 23 24 25 2…" at bounding box center [111, 202] width 50 height 24
select select "27"
click at [86, 190] on select "DD 01 02 03 04 05 06 07 08 09 10 11 12 13 14 15 16 17 18 19 20 21 22 23 24 25 2…" at bounding box center [111, 202] width 50 height 24
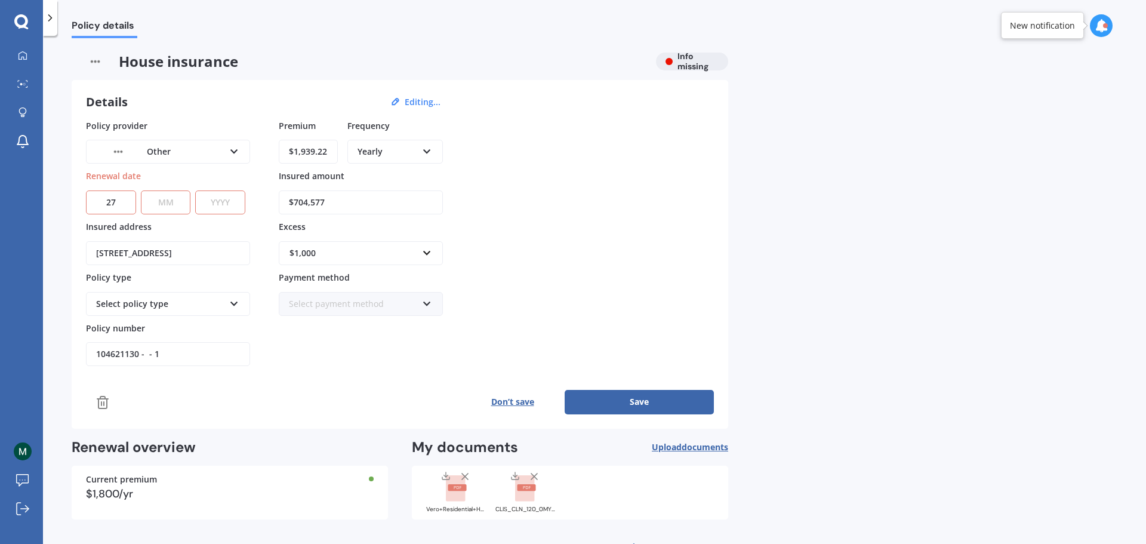
click at [159, 199] on select "MM 01 02 03 04 05 06 07 08 09 10 11 12" at bounding box center [166, 202] width 50 height 24
select select "08"
click at [141, 190] on select "MM 01 02 03 04 05 06 07 08 09 10 11 12" at bounding box center [166, 202] width 50 height 24
click at [210, 204] on select "YYYY 2027 2026 2025 2024 2023 2022 2021 2020 2019 2018 2017 2016 2015 2014 2013…" at bounding box center [220, 202] width 50 height 24
select select "2025"
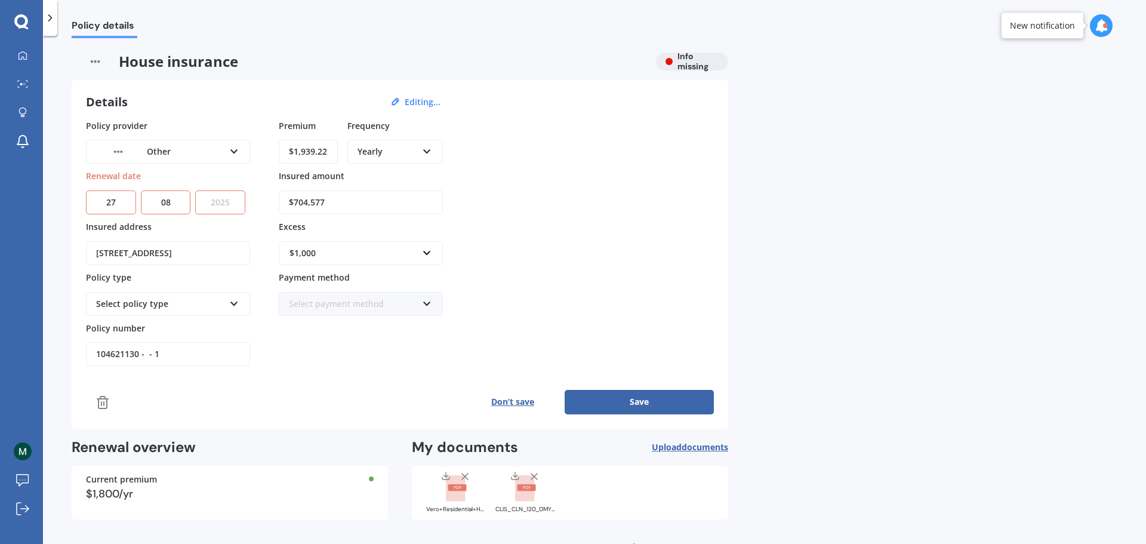
click at [198, 190] on select "YYYY 2027 2026 2025 2024 2023 2022 2021 2020 2019 2018 2017 2016 2015 2014 2013…" at bounding box center [220, 202] width 50 height 24
drag, startPoint x: 648, startPoint y: 398, endPoint x: 190, endPoint y: 334, distance: 461.7
click at [193, 335] on div "Policy provider Other AA AMI AMP ANZ ASB Ando BNZ Co-Operative Bank FMG Initio …" at bounding box center [400, 266] width 628 height 295
click at [162, 309] on div "Select policy type" at bounding box center [160, 303] width 128 height 13
drag, startPoint x: 636, startPoint y: 356, endPoint x: 639, endPoint y: 368, distance: 12.8
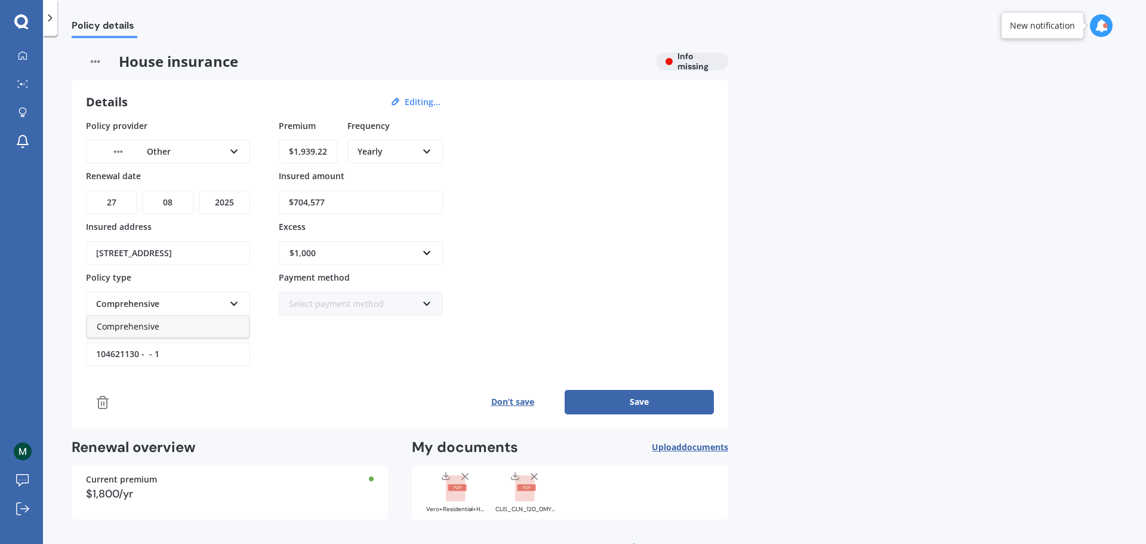
click at [637, 356] on div "Policy provider Other AA AMI AMP ANZ ASB Ando BNZ Co-Operative Bank FMG Initio …" at bounding box center [400, 242] width 628 height 247
click at [639, 389] on div "Policy provider Other AA AMI AMP ANZ ASB Ando BNZ Co-Operative Bank FMG Initio …" at bounding box center [400, 266] width 628 height 295
click at [164, 313] on div "Comprehensive Comprehensive" at bounding box center [168, 304] width 164 height 24
click at [682, 355] on div "Policy provider Other AA AMI AMP ANZ ASB Ando BNZ Co-Operative Bank FMG Initio …" at bounding box center [400, 242] width 628 height 247
click at [648, 393] on button "Save" at bounding box center [639, 402] width 149 height 24
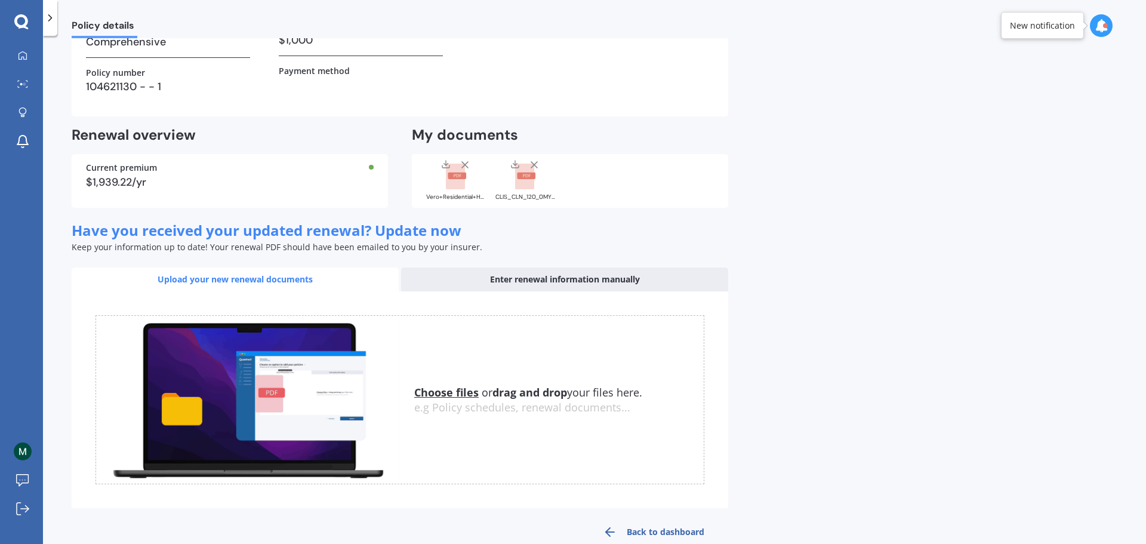
scroll to position [210, 0]
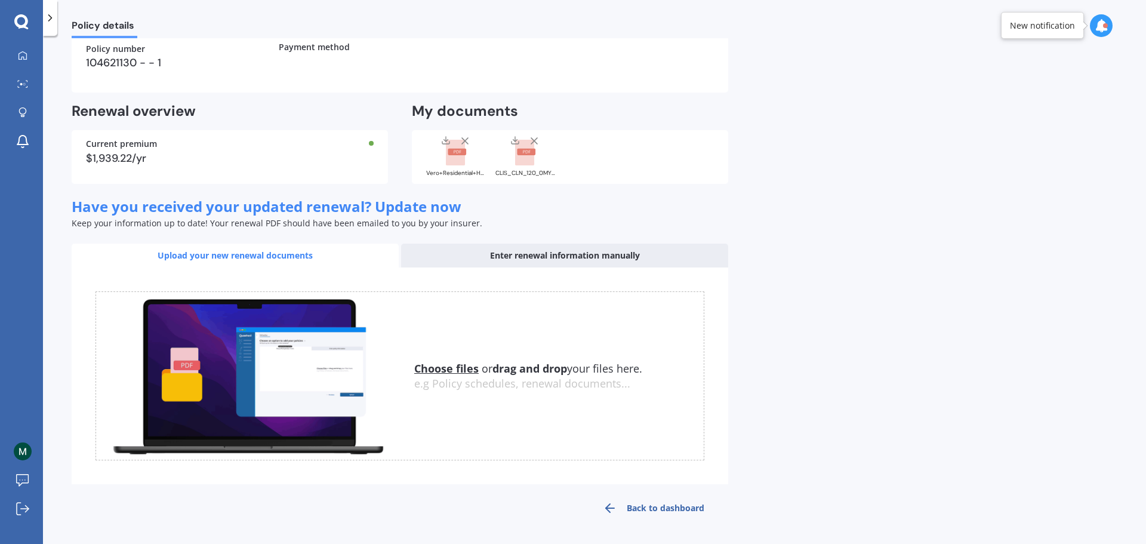
click at [654, 501] on link "Back to dashboard" at bounding box center [653, 508] width 149 height 29
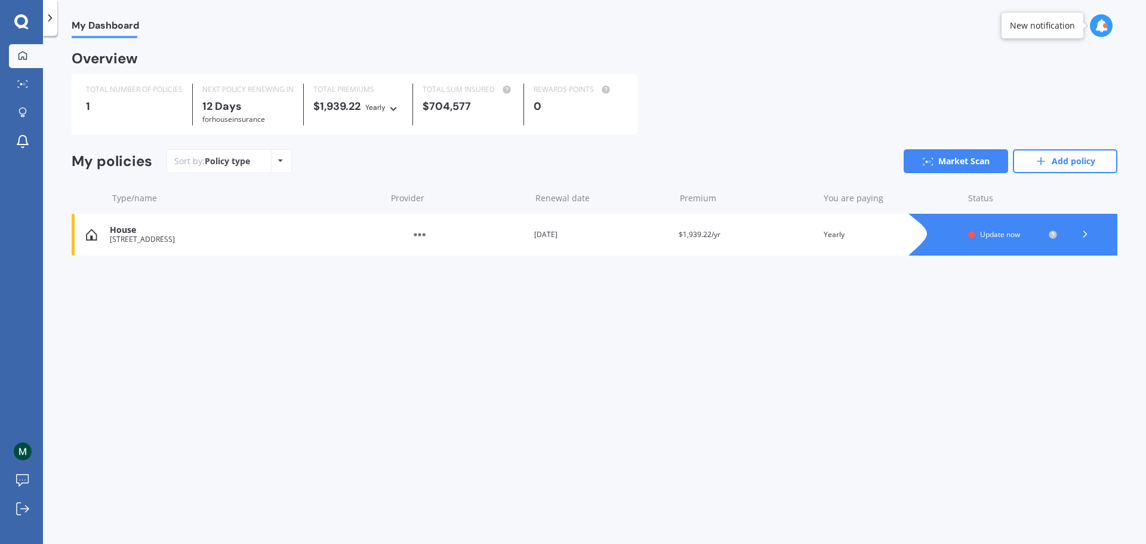
click at [1020, 230] on span "Update now" at bounding box center [1000, 234] width 40 height 10
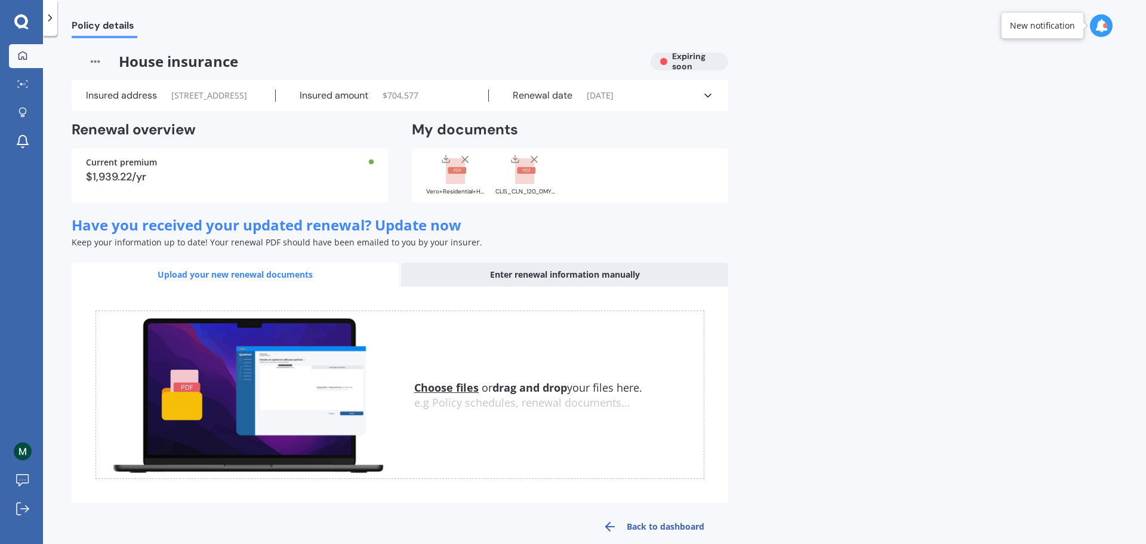
click at [27, 48] on link "My Dashboard" at bounding box center [26, 56] width 34 height 24
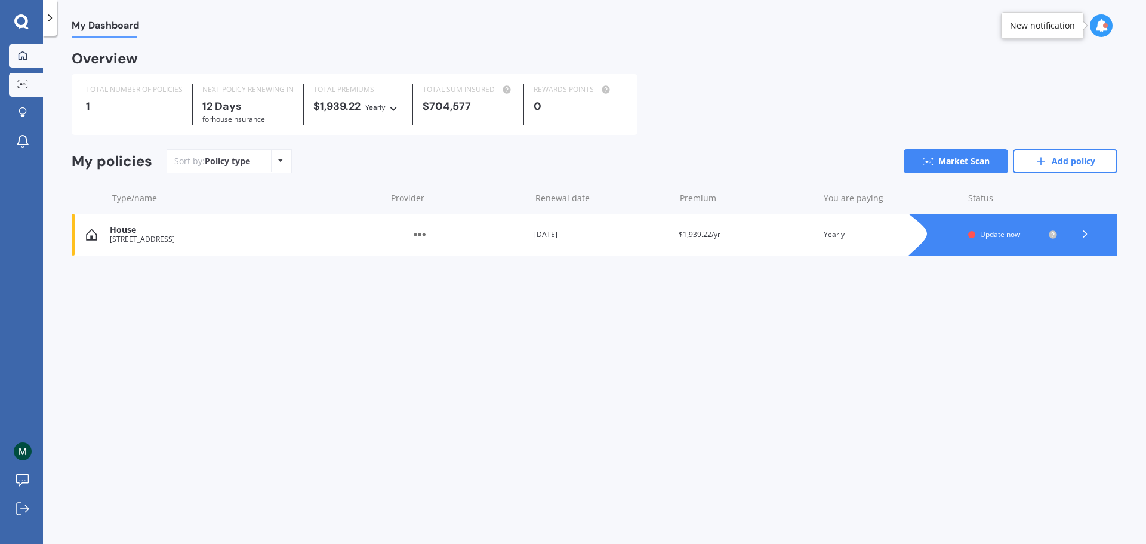
click at [21, 84] on circle at bounding box center [21, 84] width 2 height 2
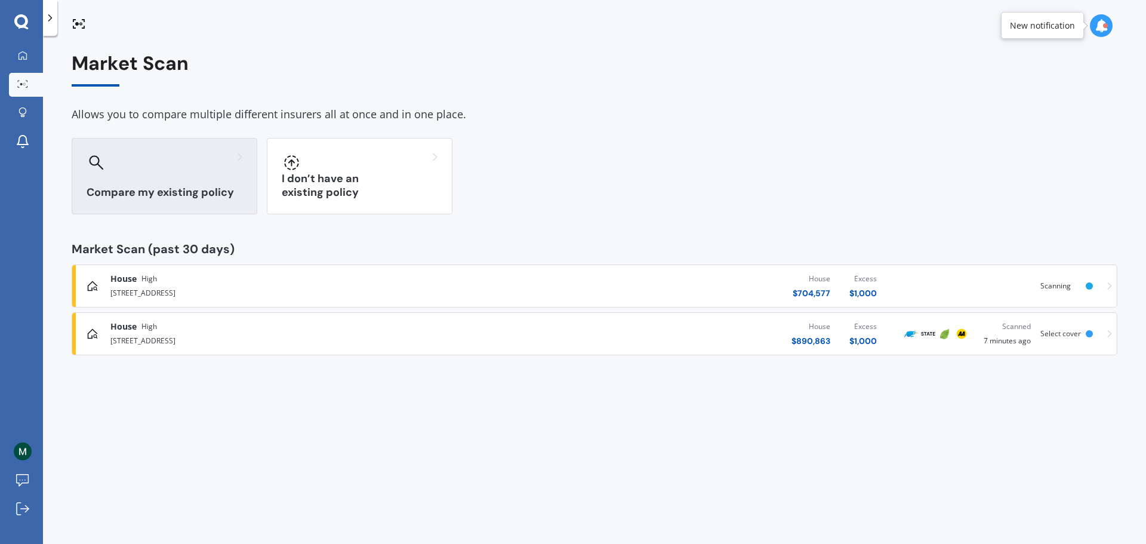
click at [107, 163] on div at bounding box center [165, 162] width 156 height 19
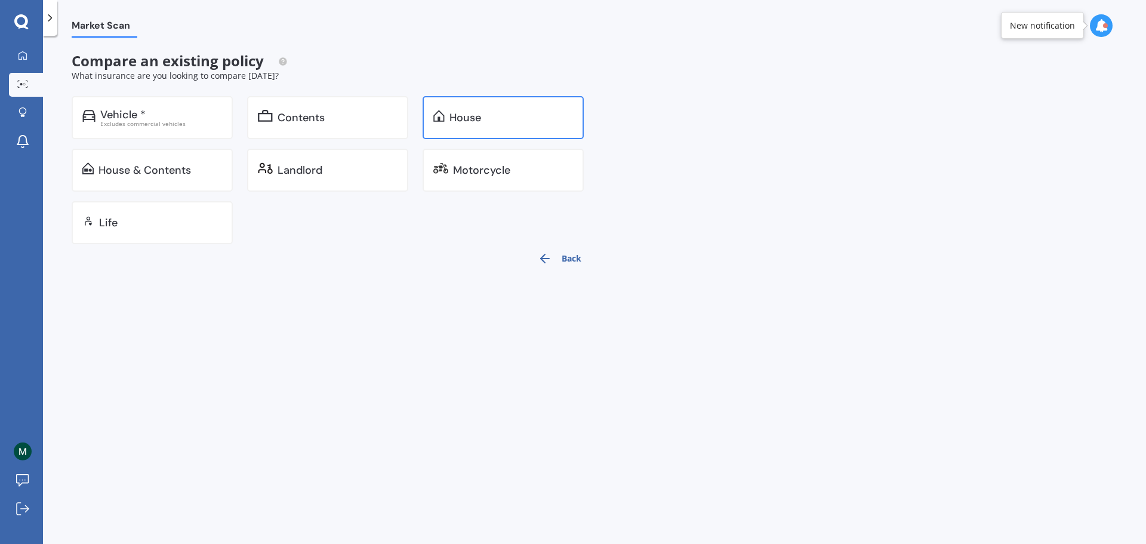
click at [520, 118] on div "House" at bounding box center [511, 118] width 124 height 12
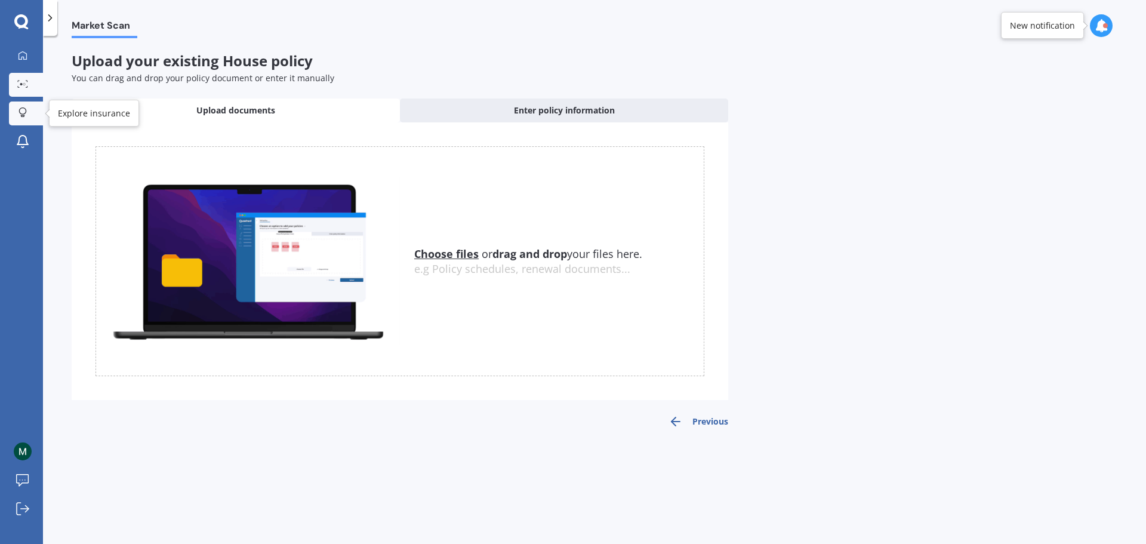
click at [23, 113] on icon at bounding box center [23, 112] width 8 height 10
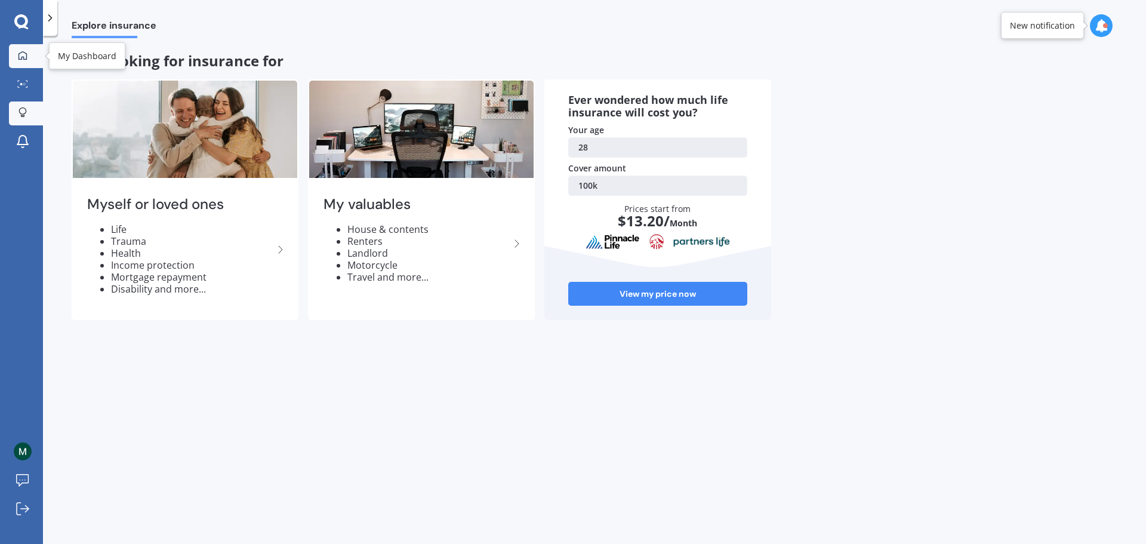
click at [23, 52] on icon at bounding box center [23, 56] width 10 height 10
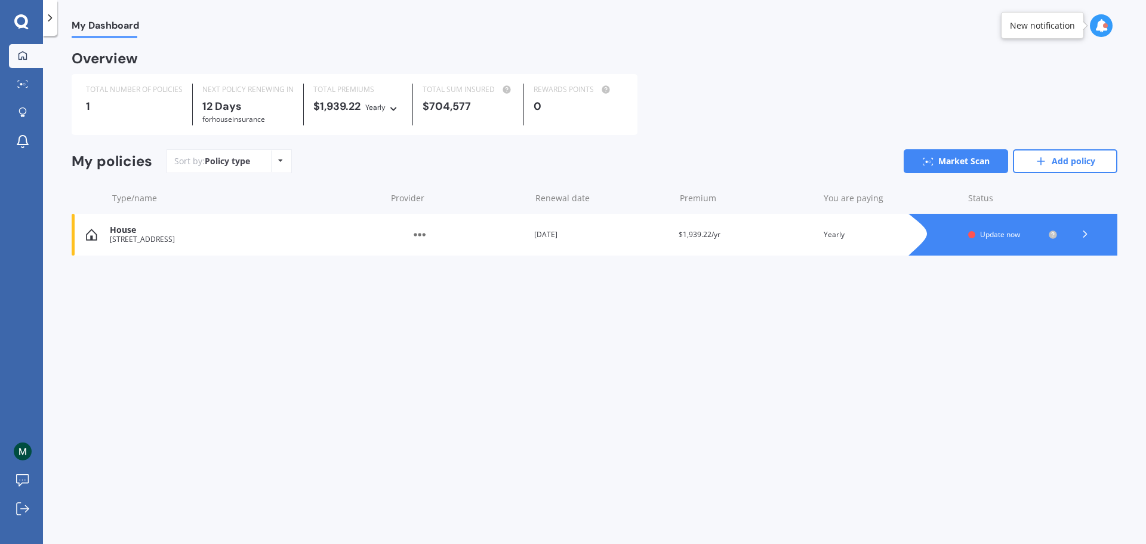
click at [561, 234] on div "Renewal date [DATE]" at bounding box center [601, 235] width 135 height 12
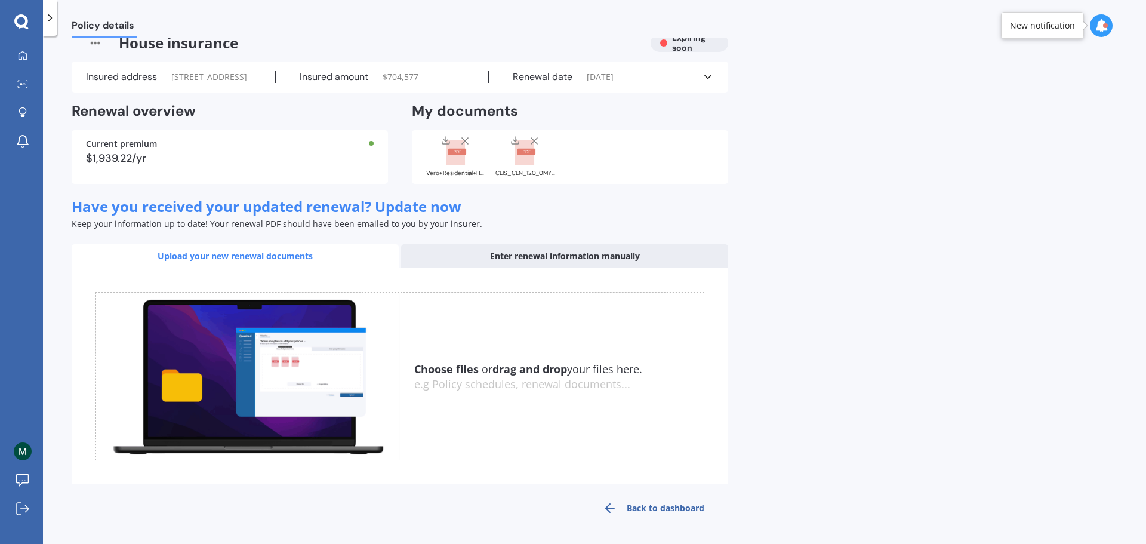
scroll to position [42, 0]
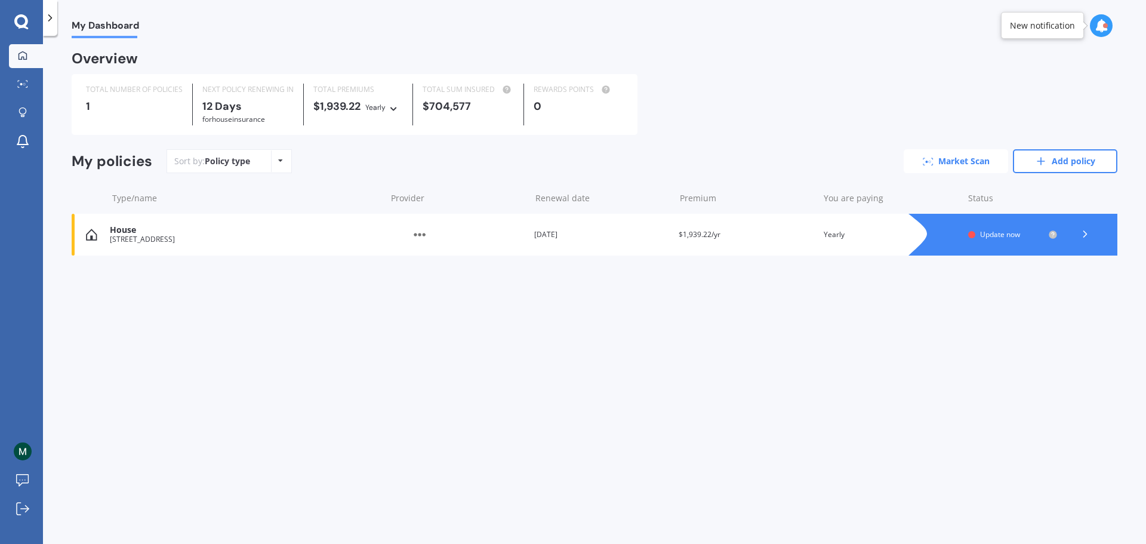
click at [947, 152] on link "Market Scan" at bounding box center [956, 161] width 104 height 24
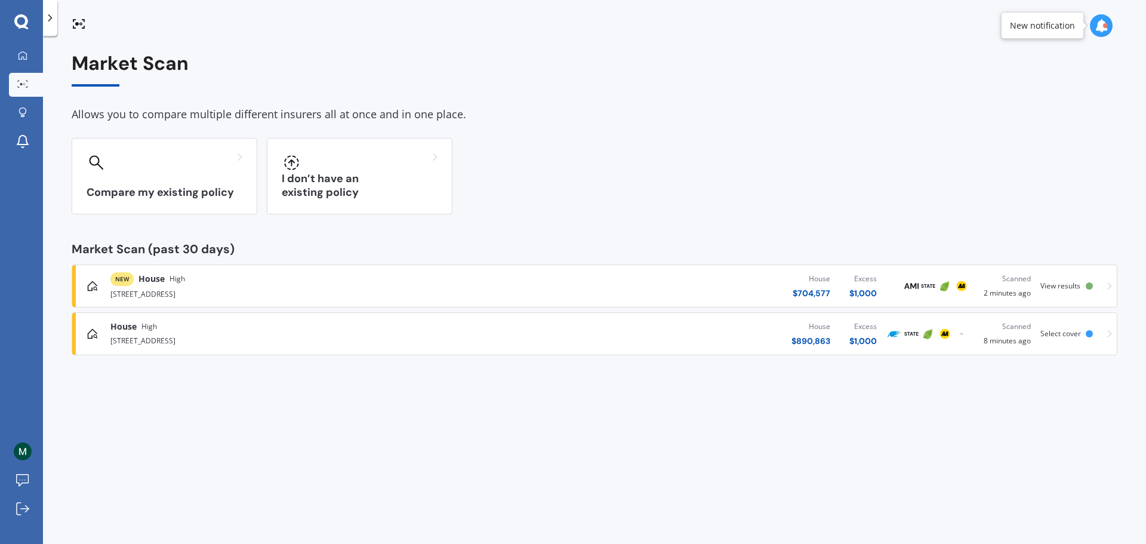
click at [711, 271] on div "House $ 704,577 Excess $ 1,000" at bounding box center [686, 286] width 400 height 36
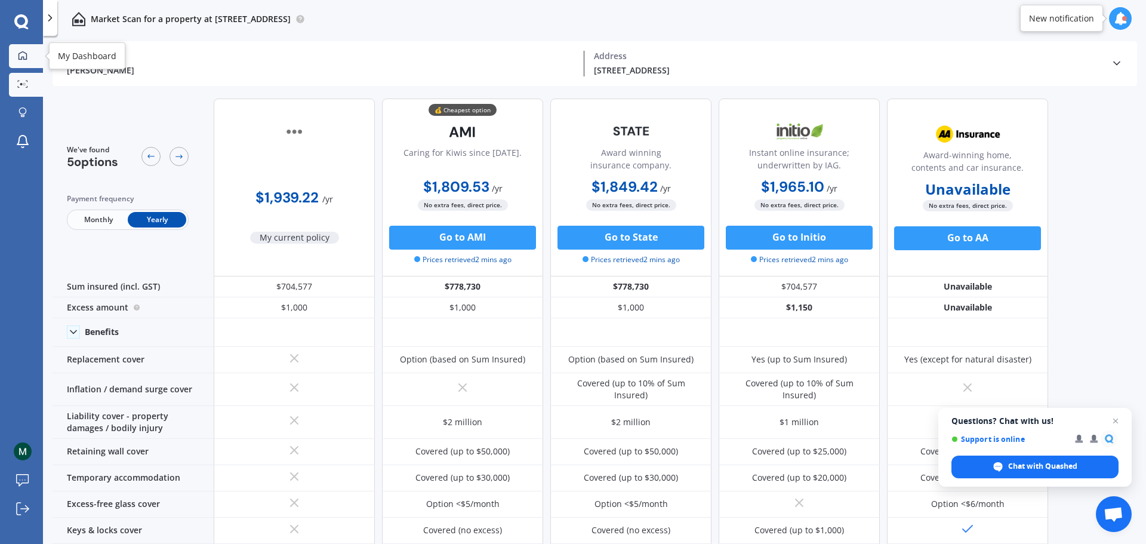
click at [30, 51] on div at bounding box center [23, 56] width 18 height 11
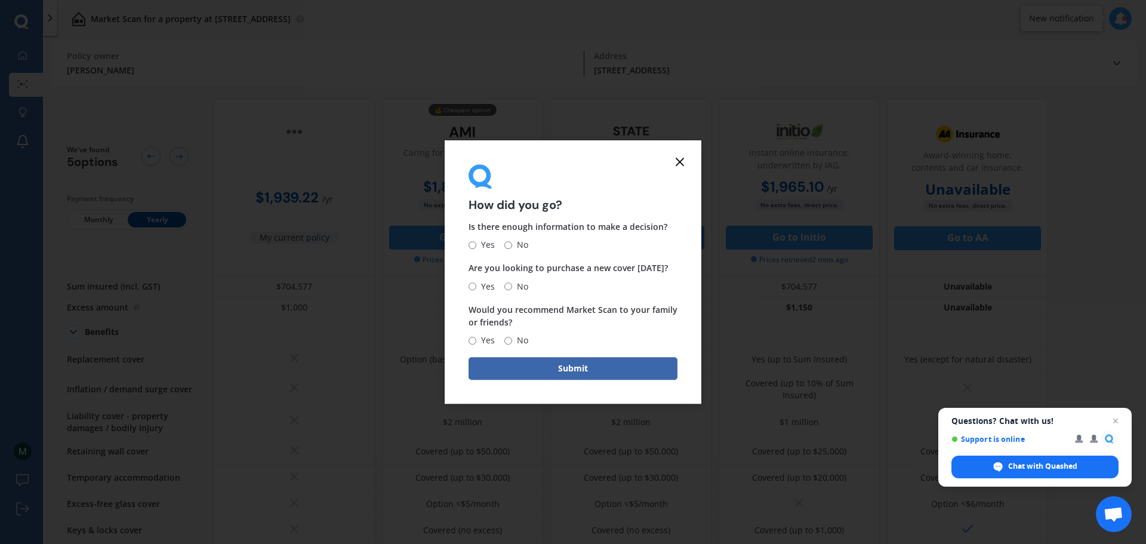
click at [313, 333] on div "How did you go? Is there enough information to make a decision? Yes No Are you …" at bounding box center [573, 272] width 1146 height 544
click at [676, 166] on icon at bounding box center [680, 162] width 14 height 14
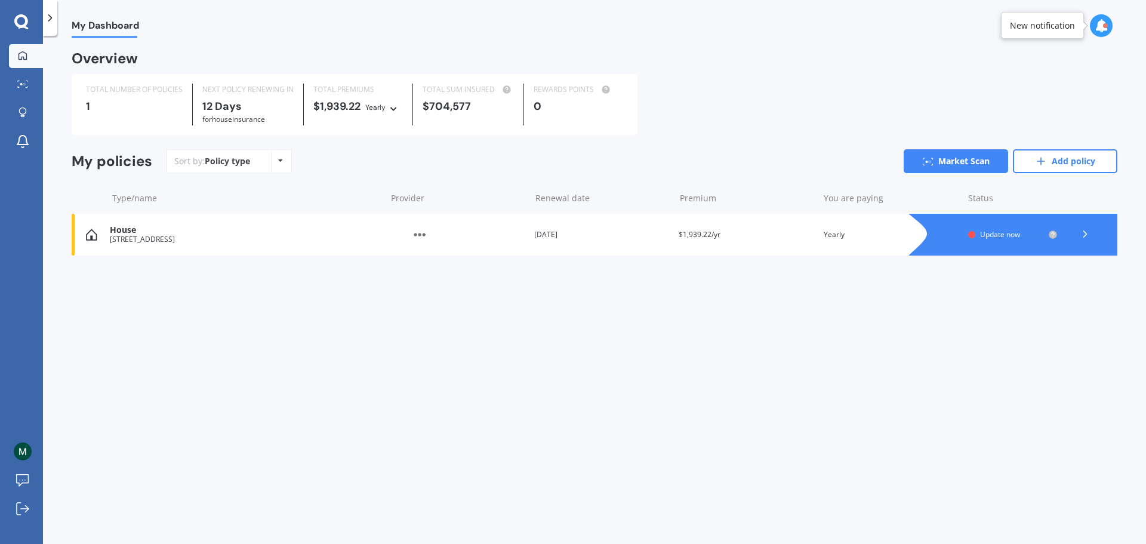
click at [1027, 227] on div at bounding box center [1024, 235] width 185 height 42
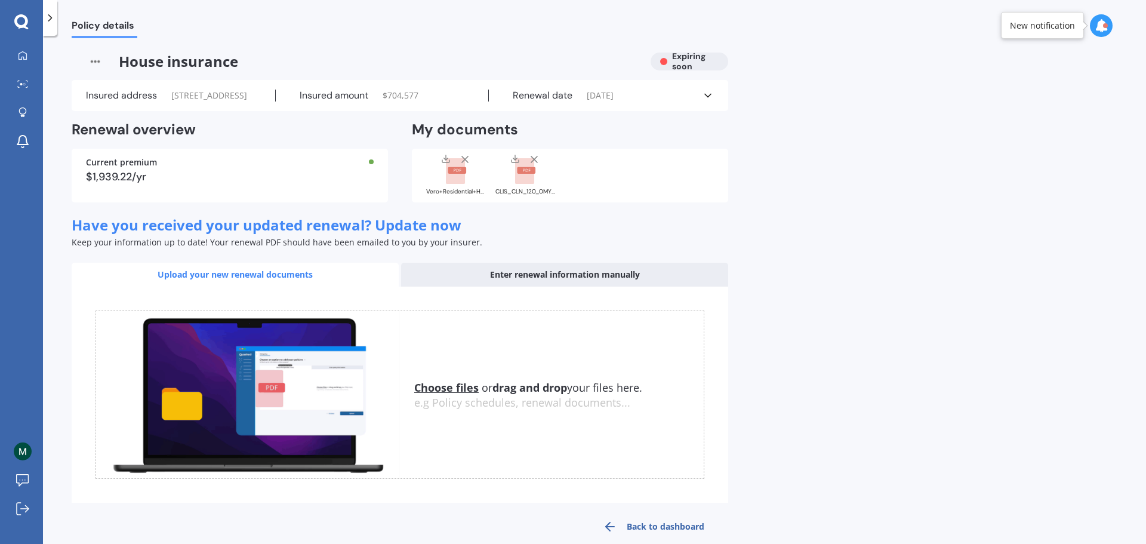
scroll to position [42, 0]
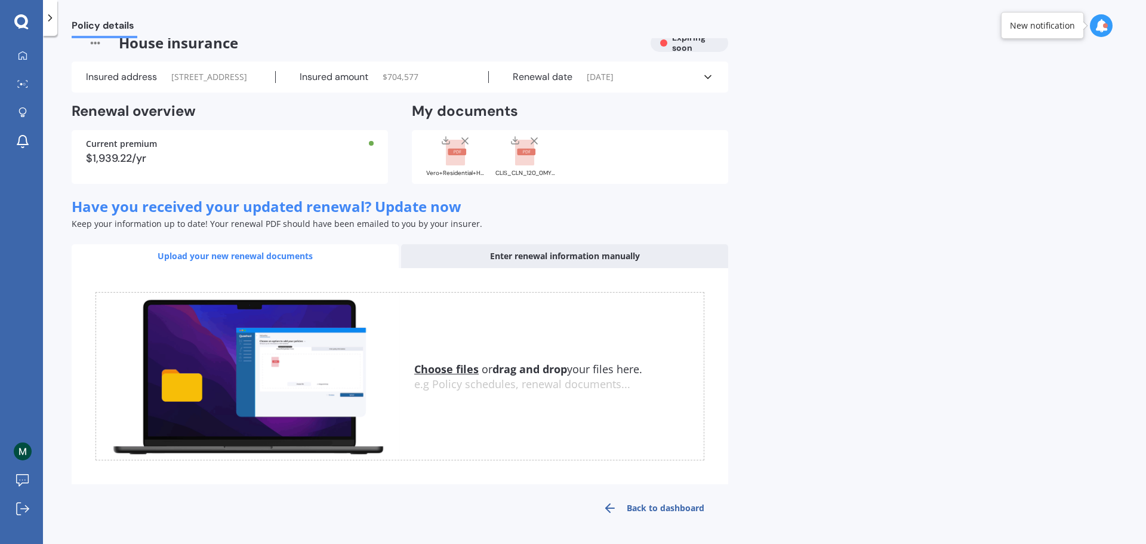
click at [534, 143] on icon at bounding box center [534, 141] width 12 height 12
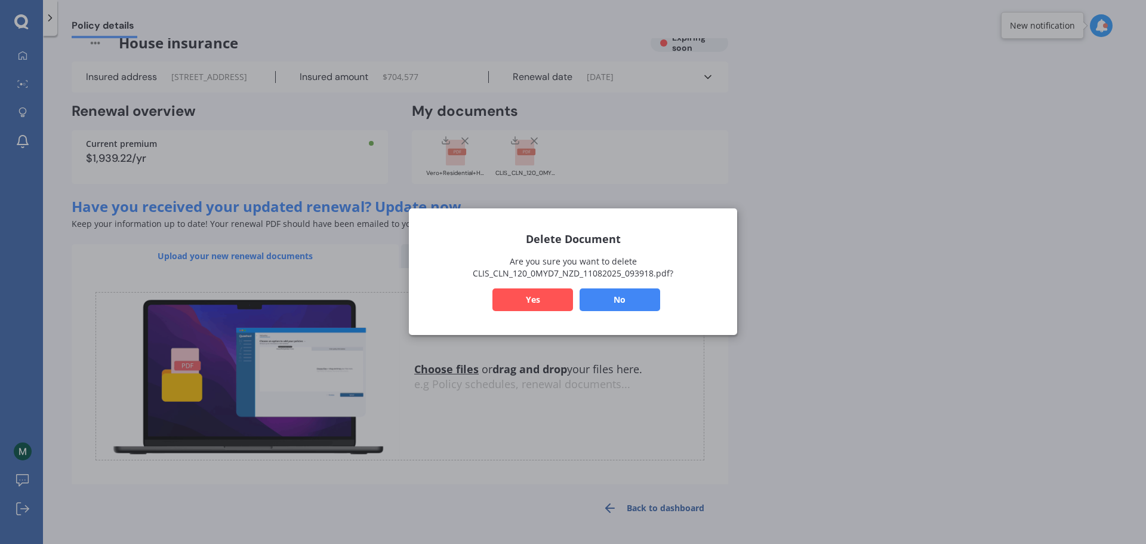
click at [540, 298] on button "Yes" at bounding box center [532, 300] width 81 height 23
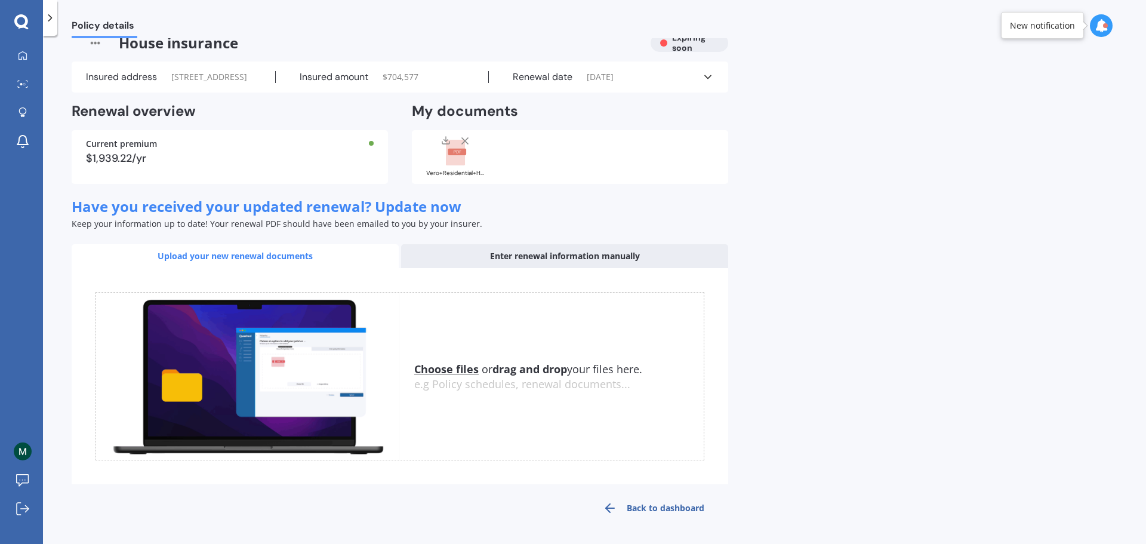
scroll to position [0, 0]
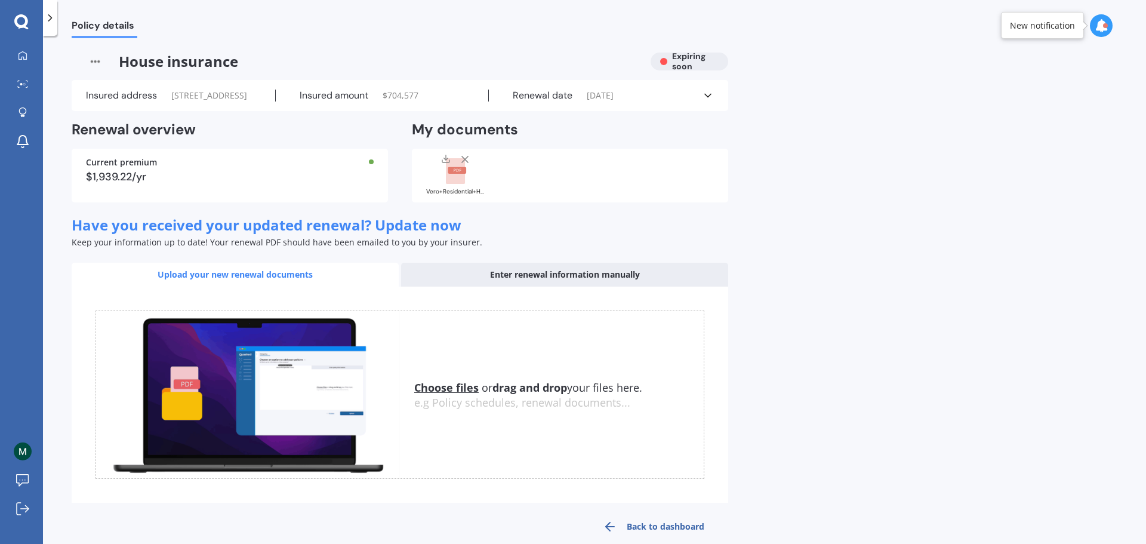
click at [508, 202] on div "Vero+Residential+Home+Policy+16.06.21[78].pdf" at bounding box center [570, 176] width 316 height 54
click at [460, 395] on u "Choose files" at bounding box center [446, 387] width 64 height 14
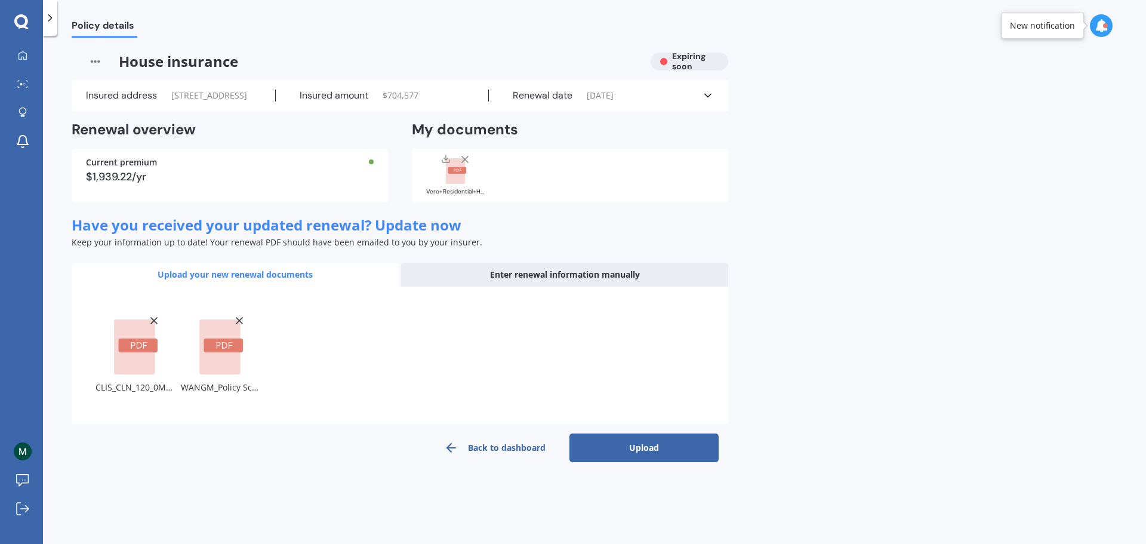
click at [625, 458] on button "Upload" at bounding box center [643, 447] width 149 height 29
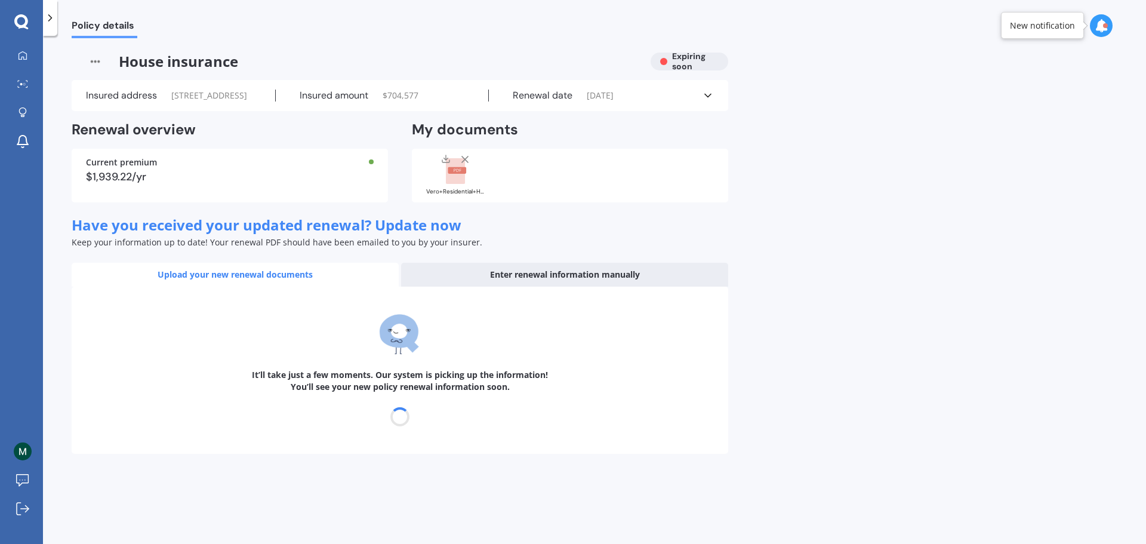
select select "31"
select select "05"
select select "2025"
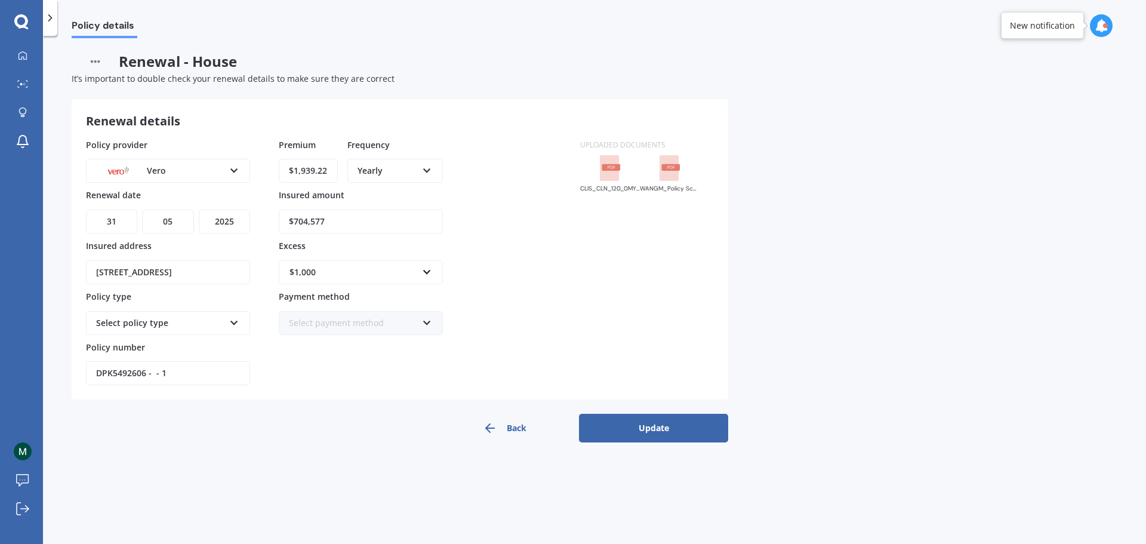
click at [135, 331] on div "Select policy type Home - Flexi Home - Maxi Other" at bounding box center [168, 323] width 164 height 24
click at [184, 463] on div "Policy details Renewal - House It’s important to double check your renewal deta…" at bounding box center [594, 292] width 1103 height 508
click at [630, 429] on button "Update" at bounding box center [653, 428] width 149 height 29
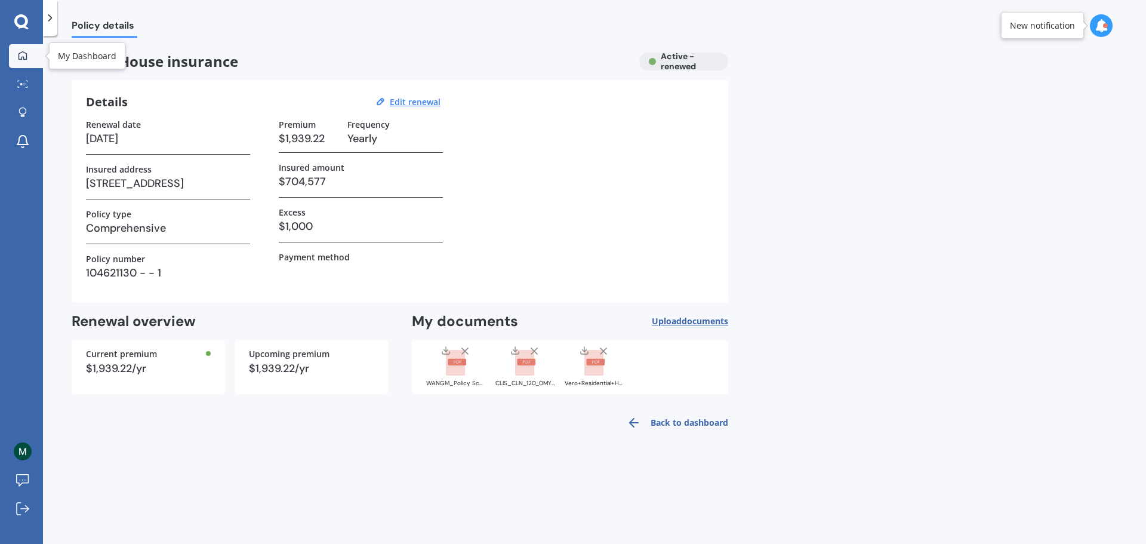
click at [29, 46] on link "My Dashboard" at bounding box center [26, 56] width 34 height 24
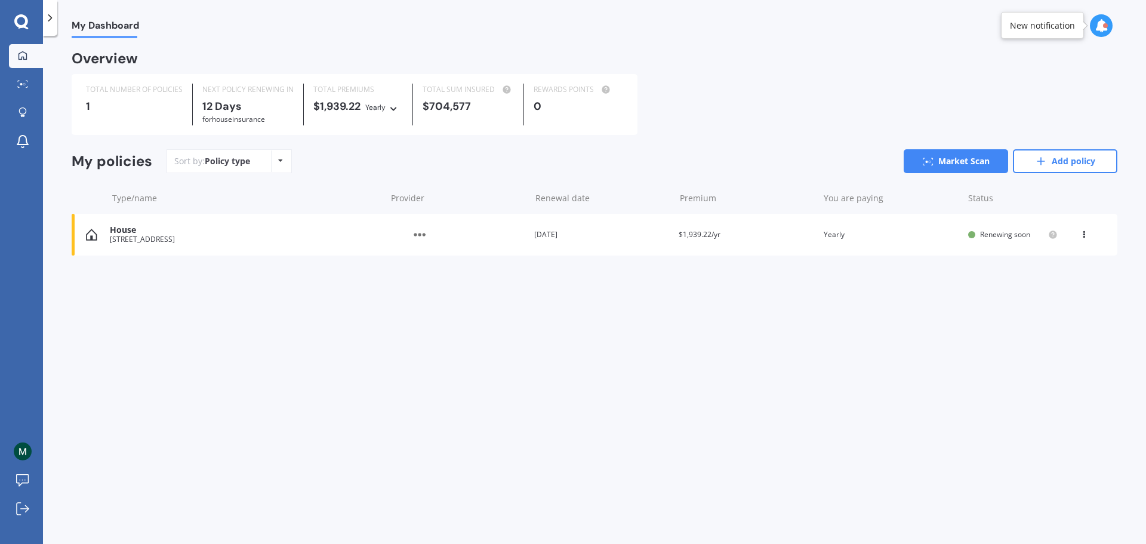
click at [226, 241] on div "[STREET_ADDRESS]" at bounding box center [245, 239] width 270 height 8
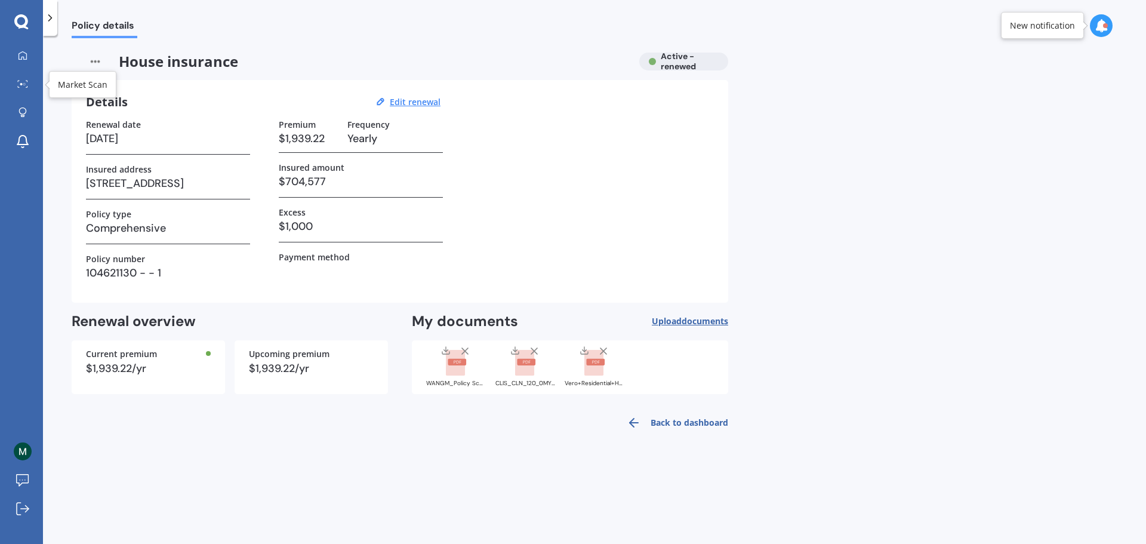
click at [19, 69] on div "My Dashboard Market Scan Explore insurance Notifications" at bounding box center [21, 101] width 43 height 115
click at [18, 79] on link "Market Scan" at bounding box center [26, 85] width 34 height 24
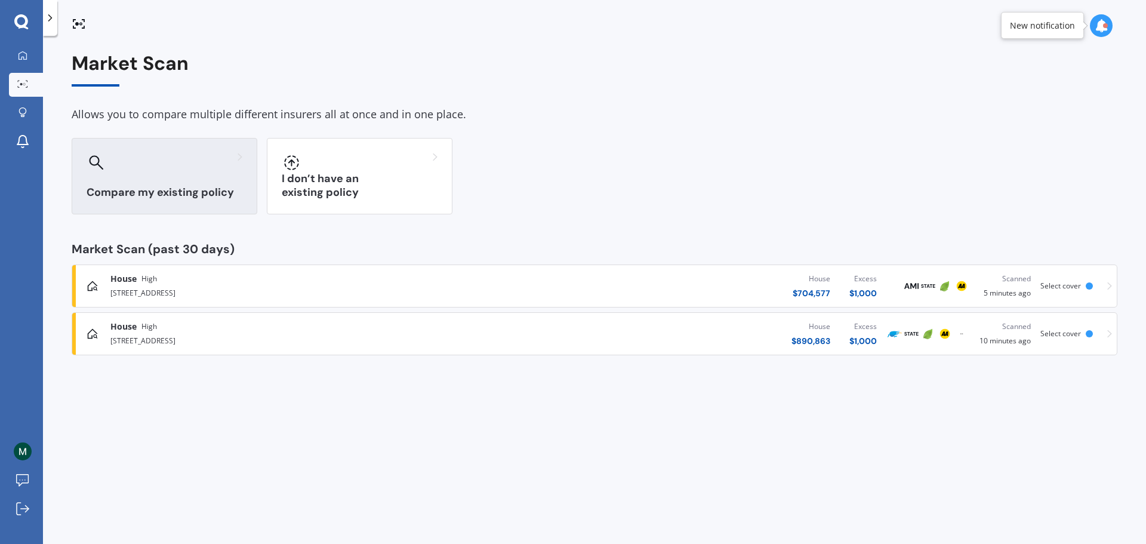
click at [186, 155] on div at bounding box center [165, 162] width 156 height 19
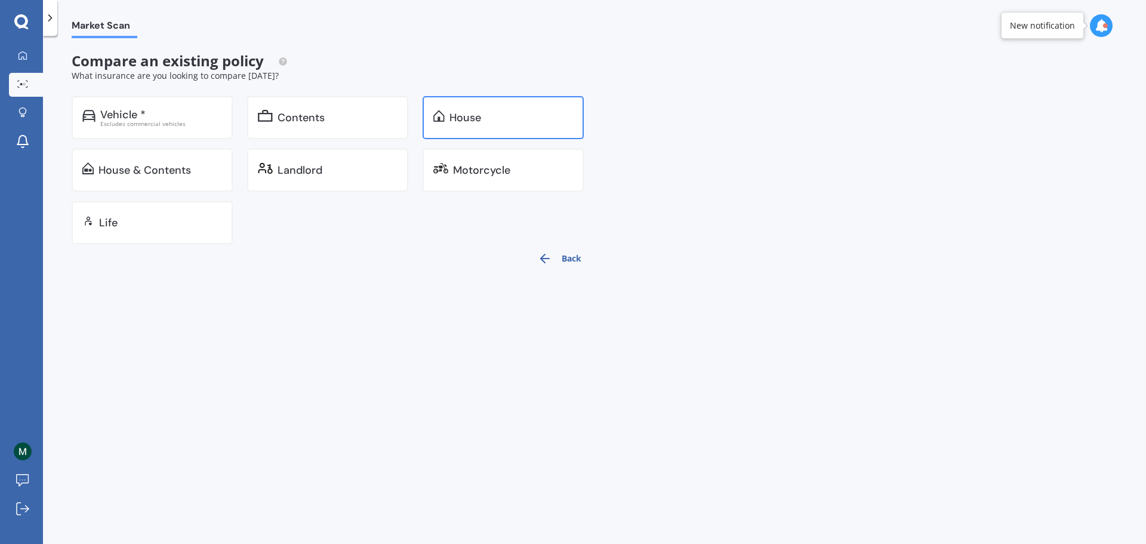
click at [439, 114] on img at bounding box center [438, 116] width 11 height 12
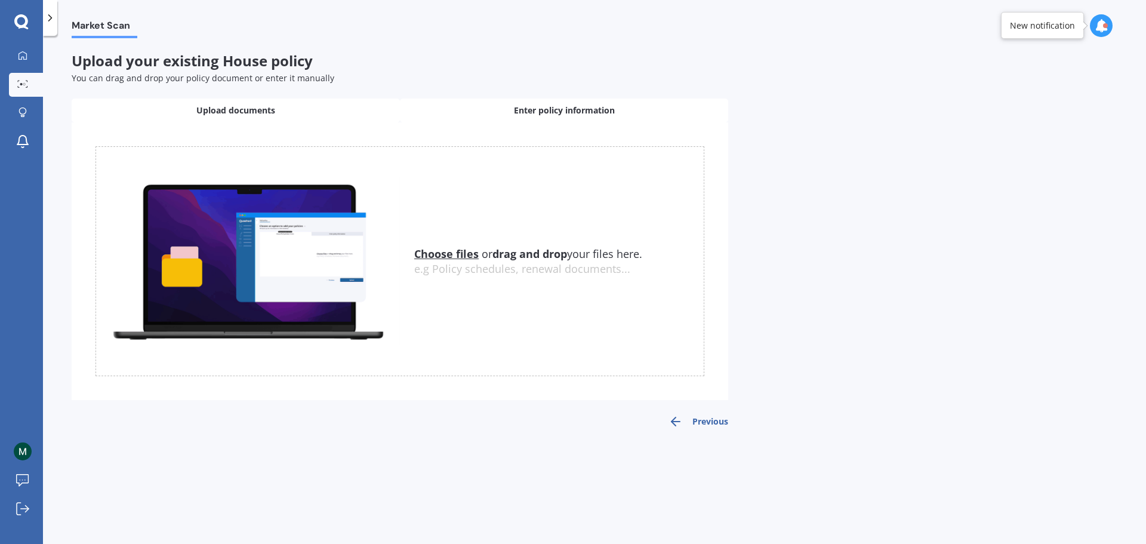
click at [488, 112] on div "Enter policy information" at bounding box center [564, 110] width 328 height 24
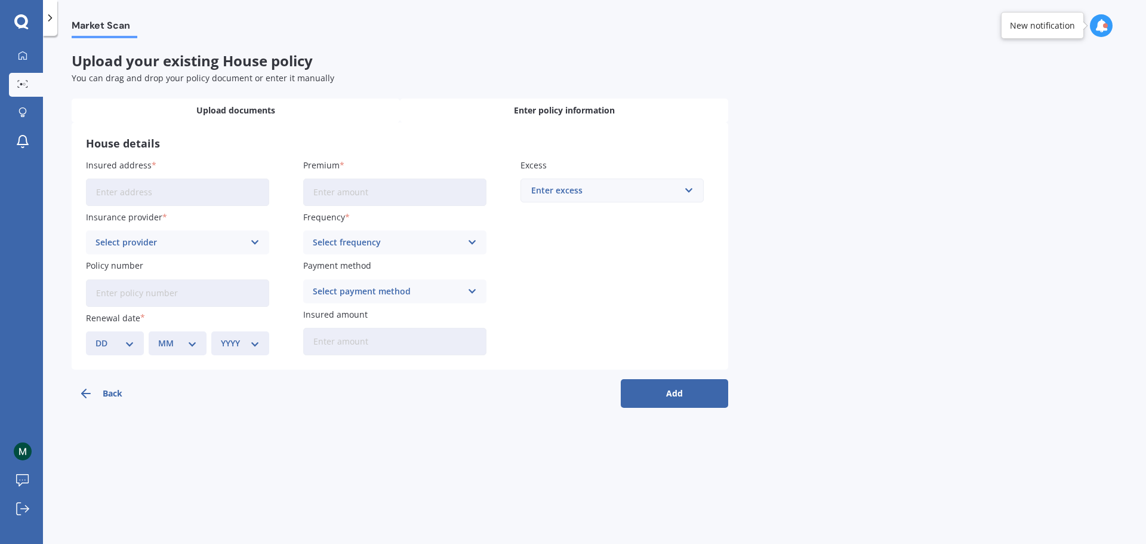
click at [316, 113] on div "Upload documents" at bounding box center [236, 110] width 328 height 24
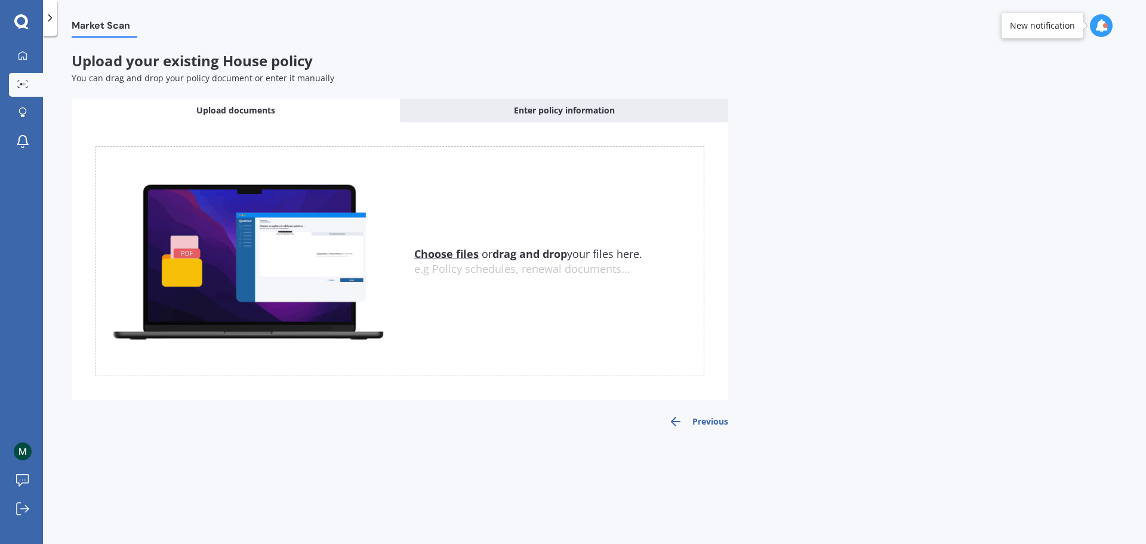
click at [90, 32] on span "Market Scan" at bounding box center [105, 28] width 66 height 16
click at [24, 57] on icon at bounding box center [23, 56] width 10 height 10
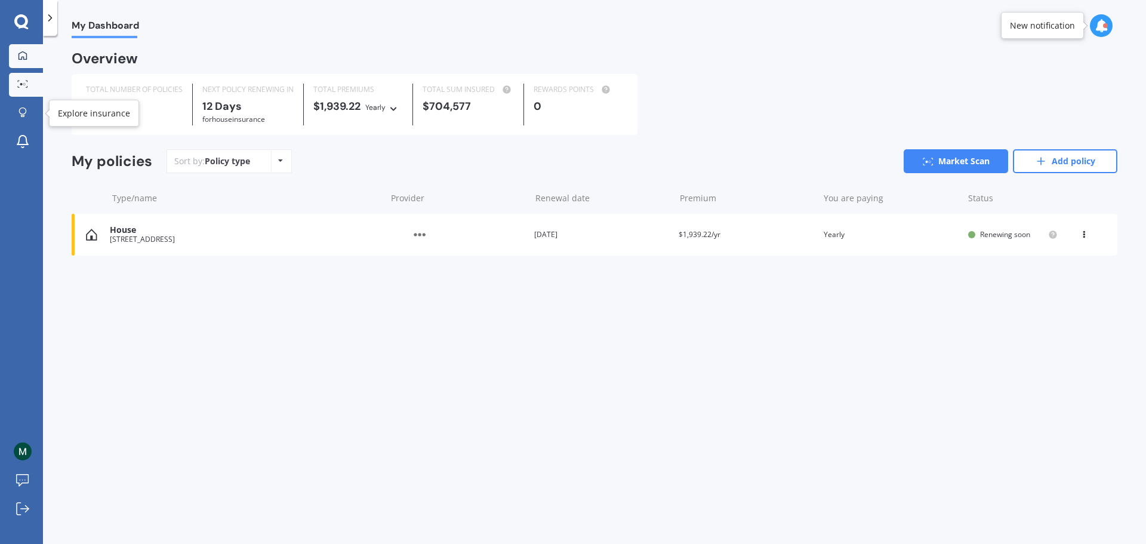
click at [19, 87] on icon at bounding box center [19, 86] width 2 height 1
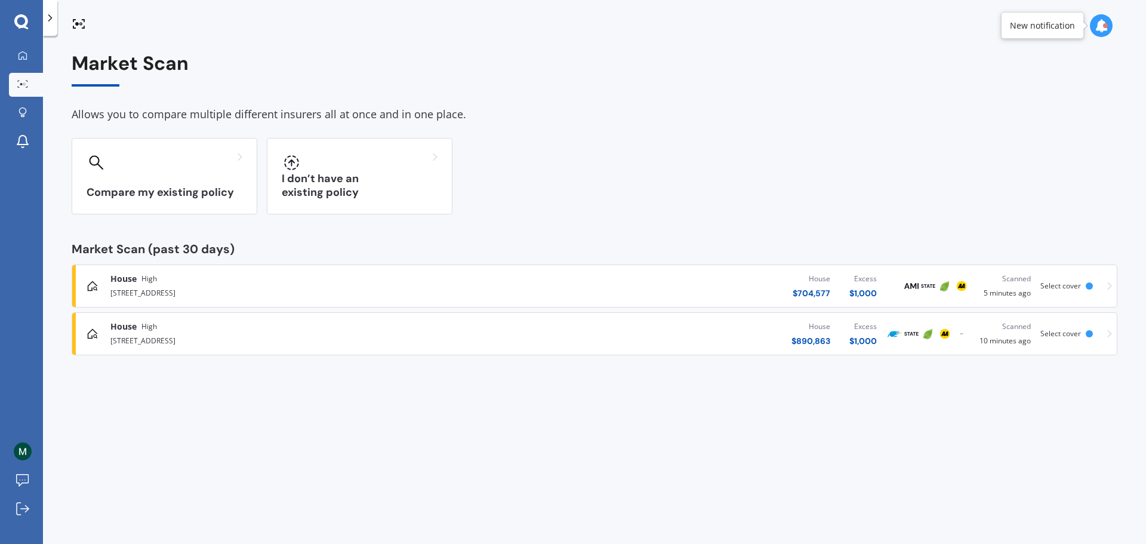
click at [237, 299] on div "House High [STREET_ADDRESS] House $ 704,577 Excess $ 1,000 Scanned 5 minutes ag…" at bounding box center [594, 286] width 1035 height 36
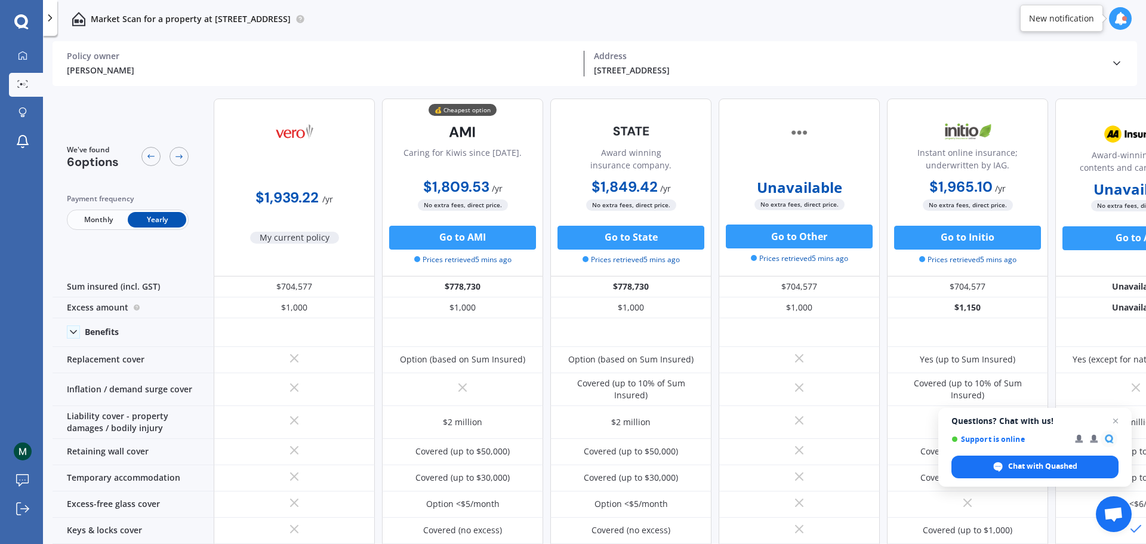
click at [114, 220] on span "Monthly" at bounding box center [98, 220] width 58 height 16
click at [149, 227] on span "Yearly" at bounding box center [157, 220] width 58 height 16
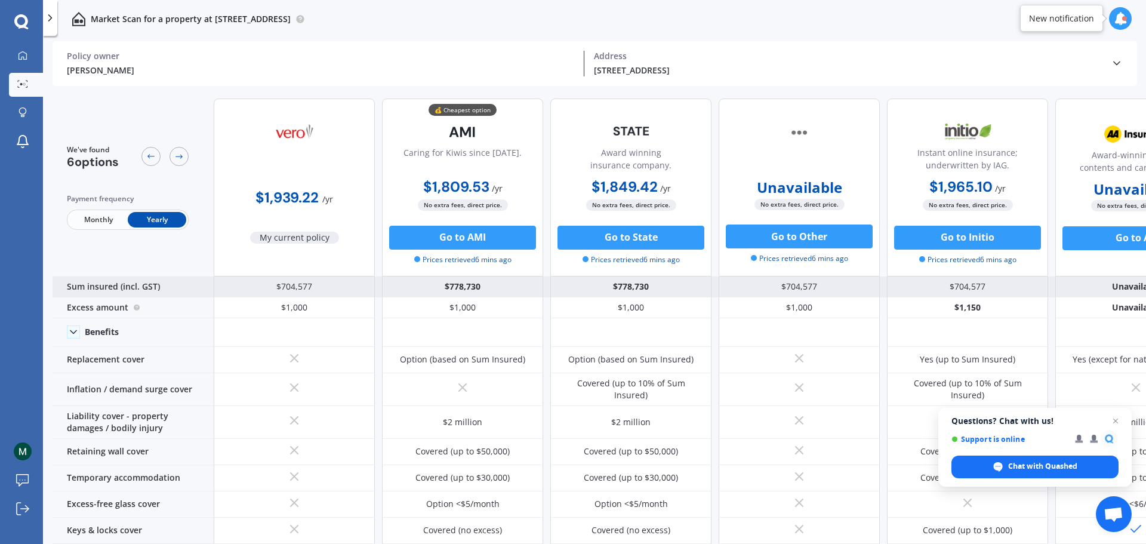
click at [294, 289] on div "$704,577" at bounding box center [294, 286] width 161 height 21
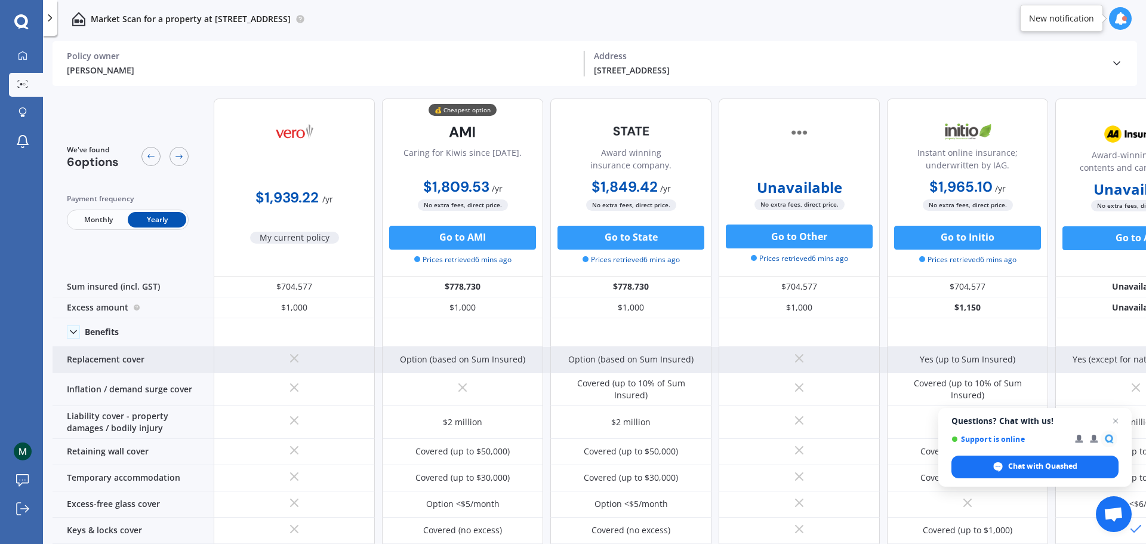
click at [290, 347] on div at bounding box center [294, 360] width 161 height 26
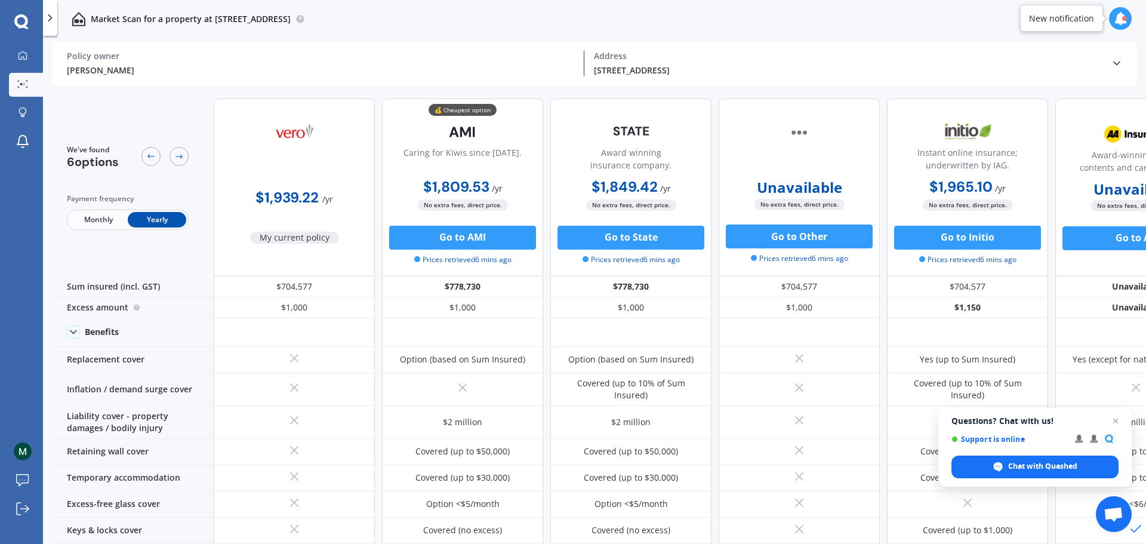
click at [76, 214] on span "Monthly" at bounding box center [98, 220] width 58 height 16
click at [147, 214] on span "Yearly" at bounding box center [157, 220] width 58 height 16
click at [21, 152] on link "Notifications" at bounding box center [26, 142] width 34 height 24
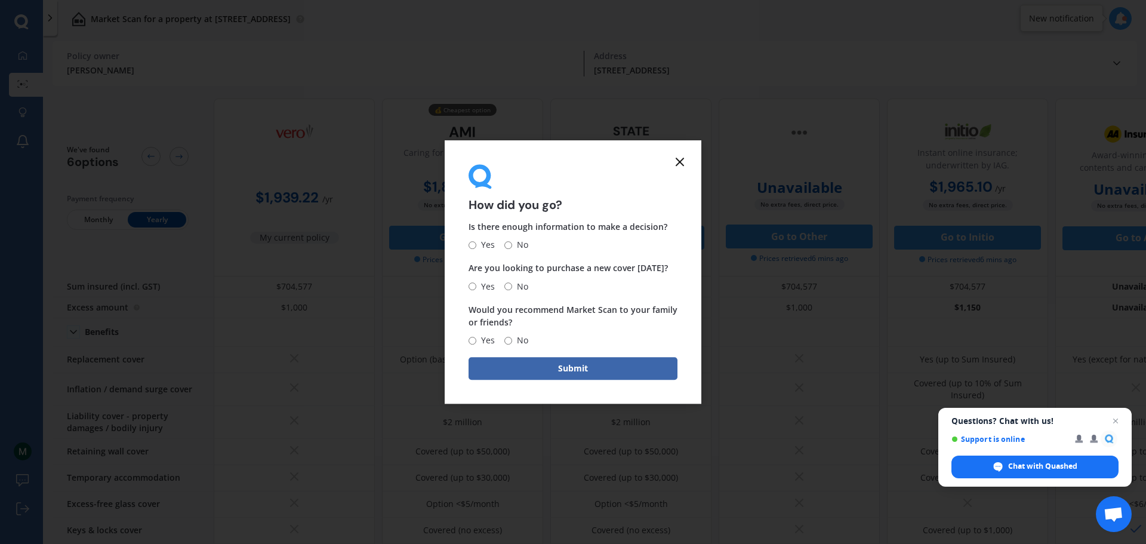
click at [205, 140] on div "How did you go? Is there enough information to make a decision? Yes No Are you …" at bounding box center [573, 272] width 1146 height 544
click at [680, 161] on icon at bounding box center [680, 162] width 14 height 14
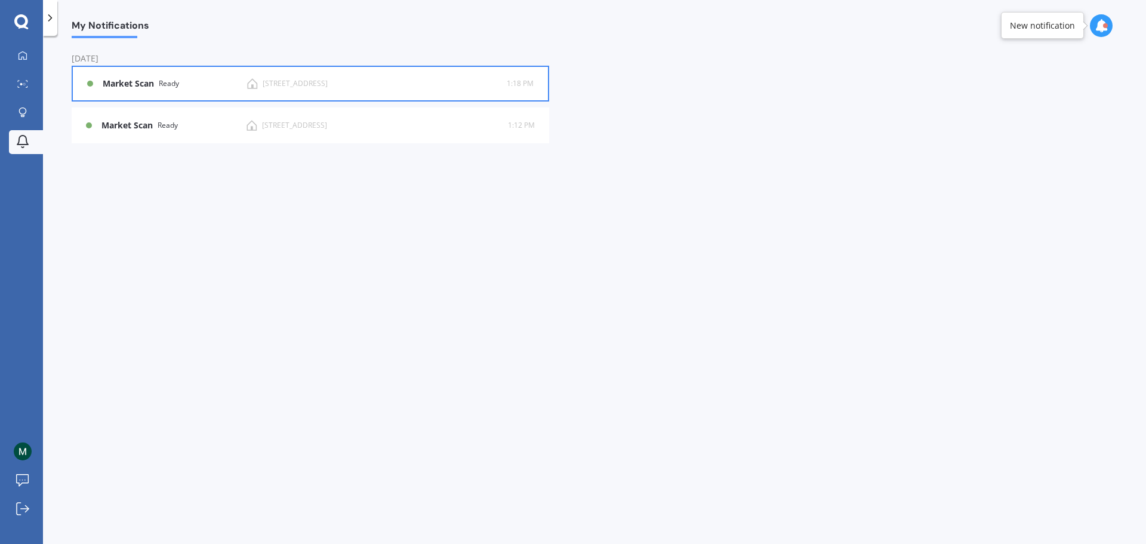
click at [230, 93] on div "Market Scan Ready [STREET_ADDRESS] 1:18 PM 1:18 PM" at bounding box center [310, 83] width 446 height 33
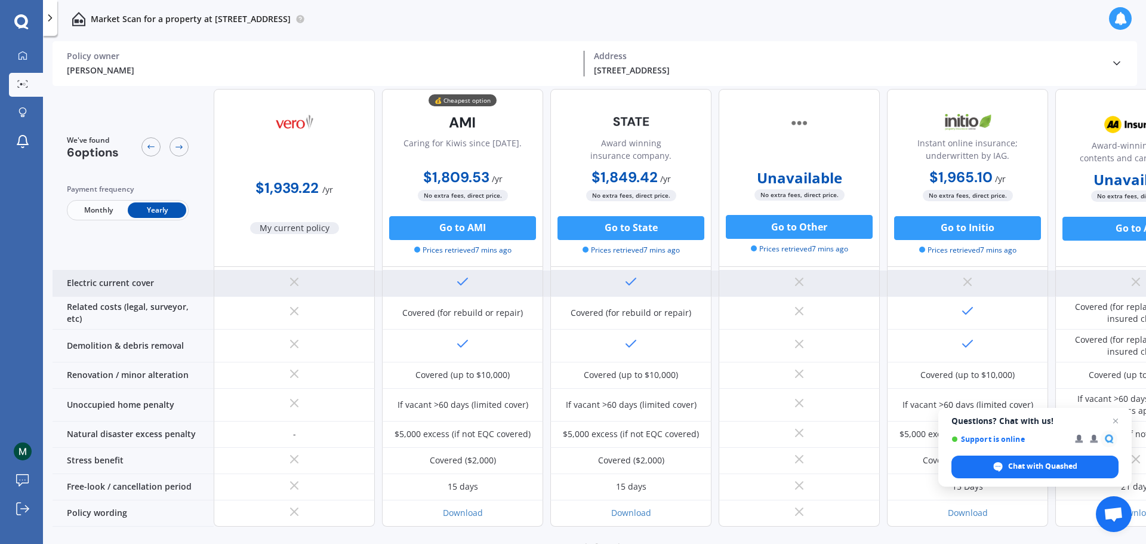
scroll to position [500, 0]
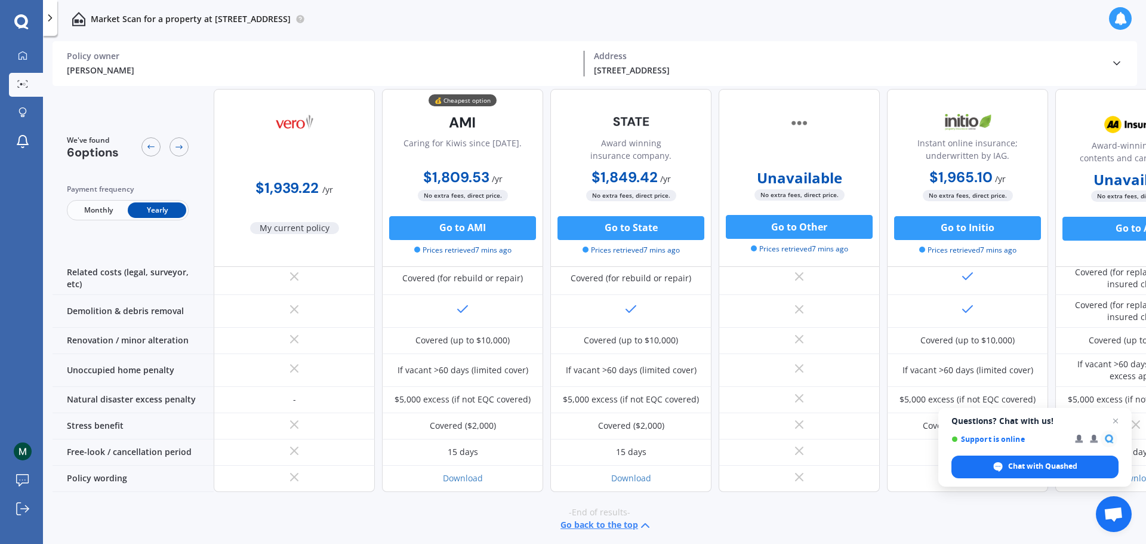
click at [560, 518] on button "Go back to the top" at bounding box center [606, 525] width 92 height 14
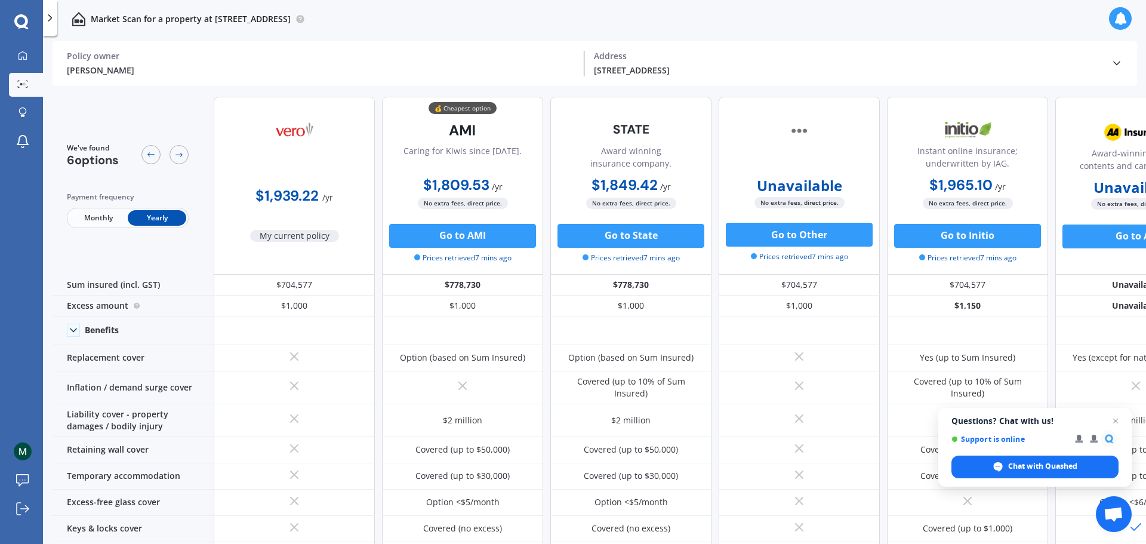
scroll to position [0, 0]
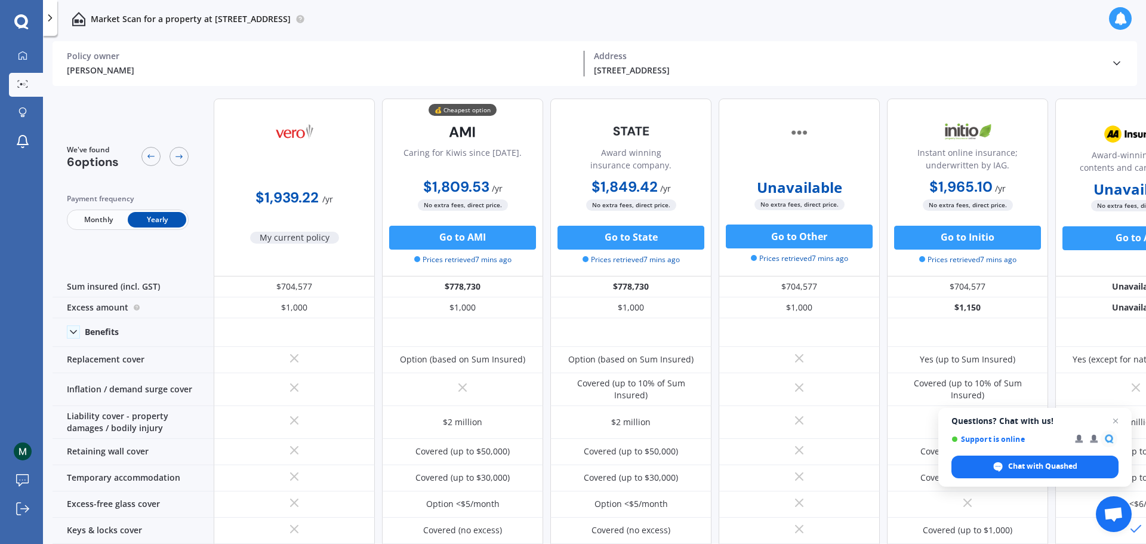
click at [97, 223] on span "Monthly" at bounding box center [98, 220] width 58 height 16
click at [135, 220] on span "Yearly" at bounding box center [157, 220] width 58 height 16
click at [32, 101] on link "Explore insurance" at bounding box center [26, 113] width 34 height 24
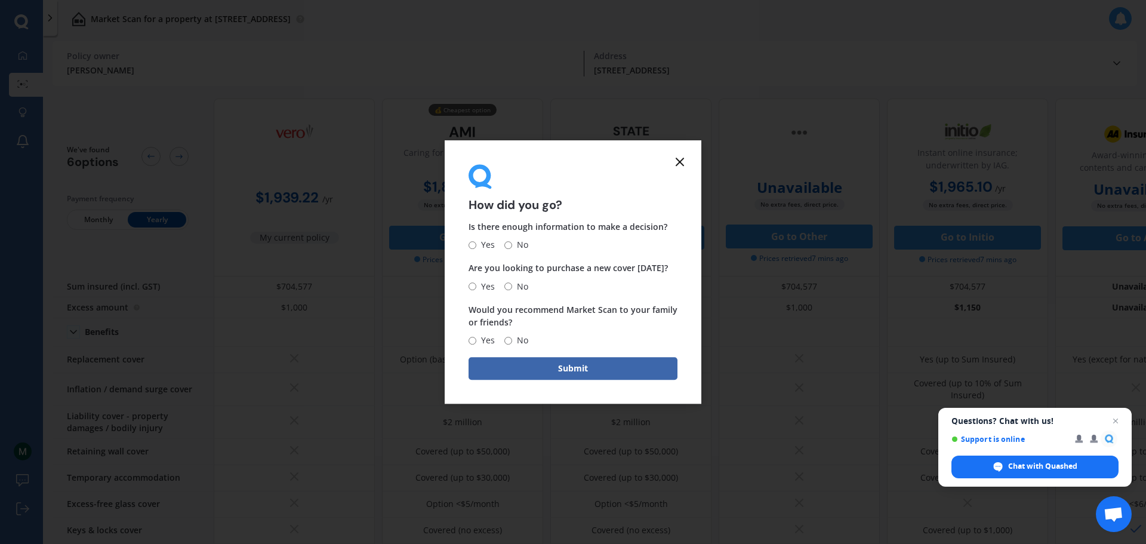
click at [33, 85] on div "How did you go? Is there enough information to make a decision? Yes No Are you …" at bounding box center [573, 272] width 1146 height 544
click at [681, 160] on icon at bounding box center [680, 162] width 14 height 14
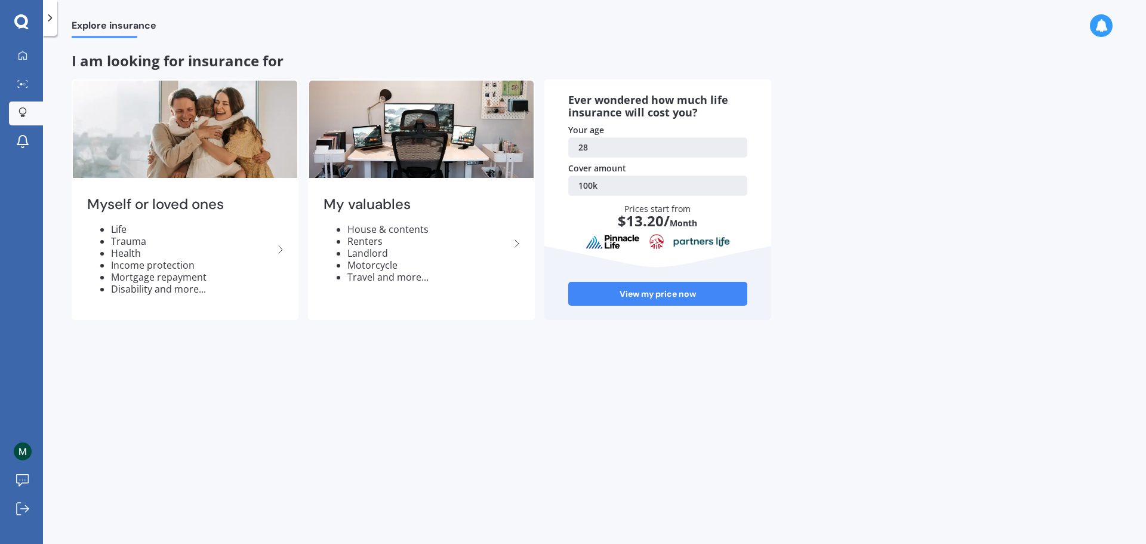
click at [29, 42] on div "My Dashboard Market Scan Explore insurance Notifications [PERSON_NAME] Submit f…" at bounding box center [21, 272] width 43 height 544
click at [28, 45] on link "My Dashboard" at bounding box center [26, 56] width 34 height 24
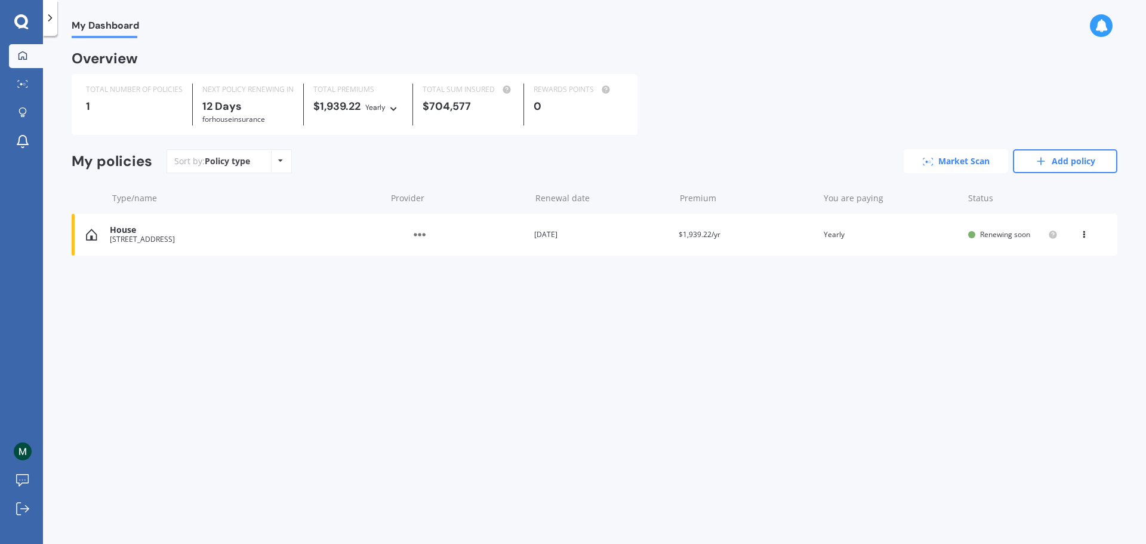
click at [981, 163] on link "Market Scan" at bounding box center [956, 161] width 104 height 24
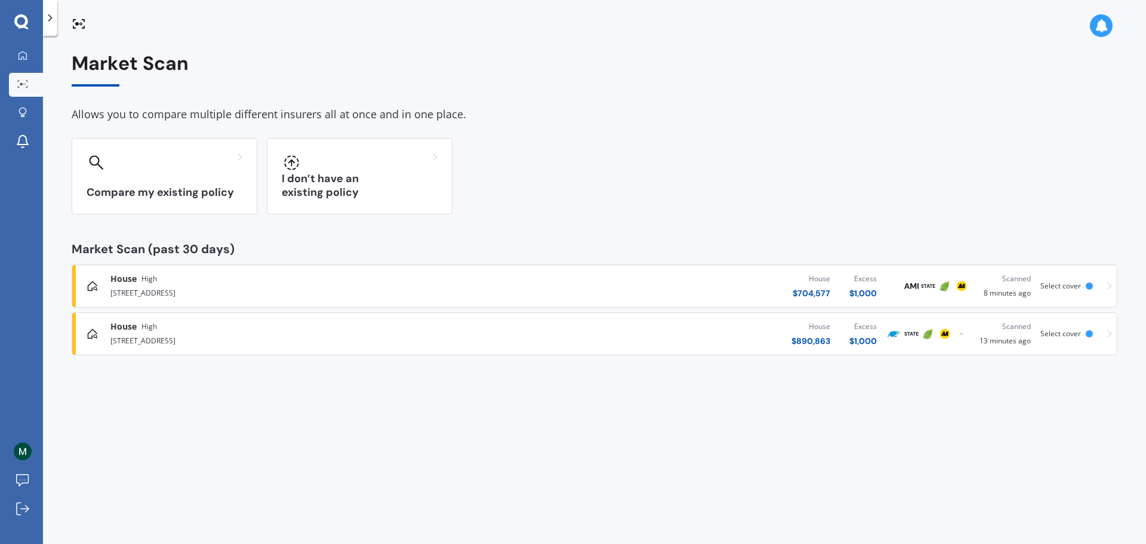
click at [740, 280] on div "House $ 704,577 Excess $ 1,000" at bounding box center [686, 286] width 400 height 36
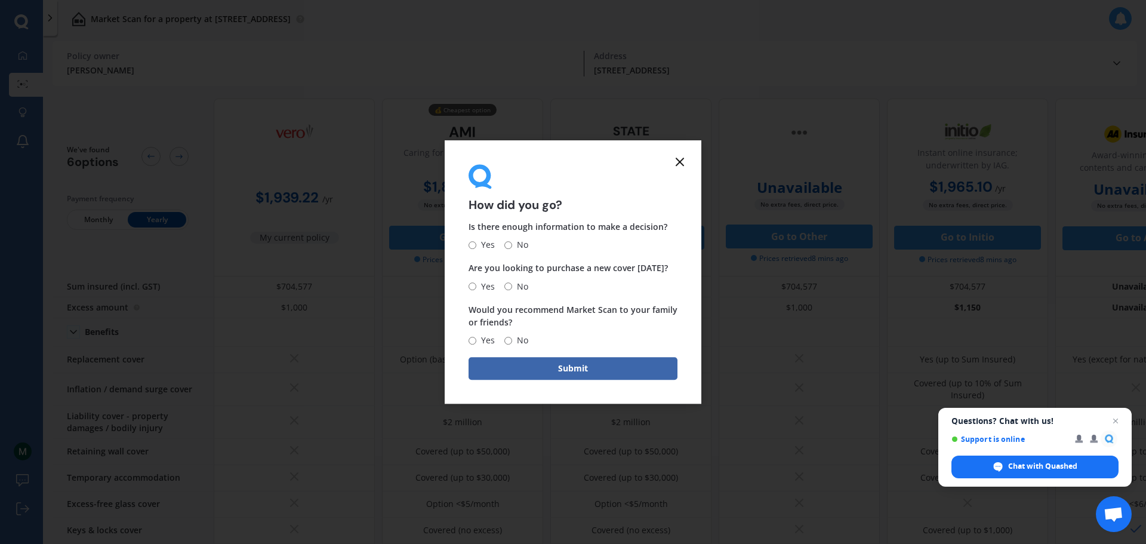
click at [683, 156] on icon at bounding box center [680, 162] width 14 height 14
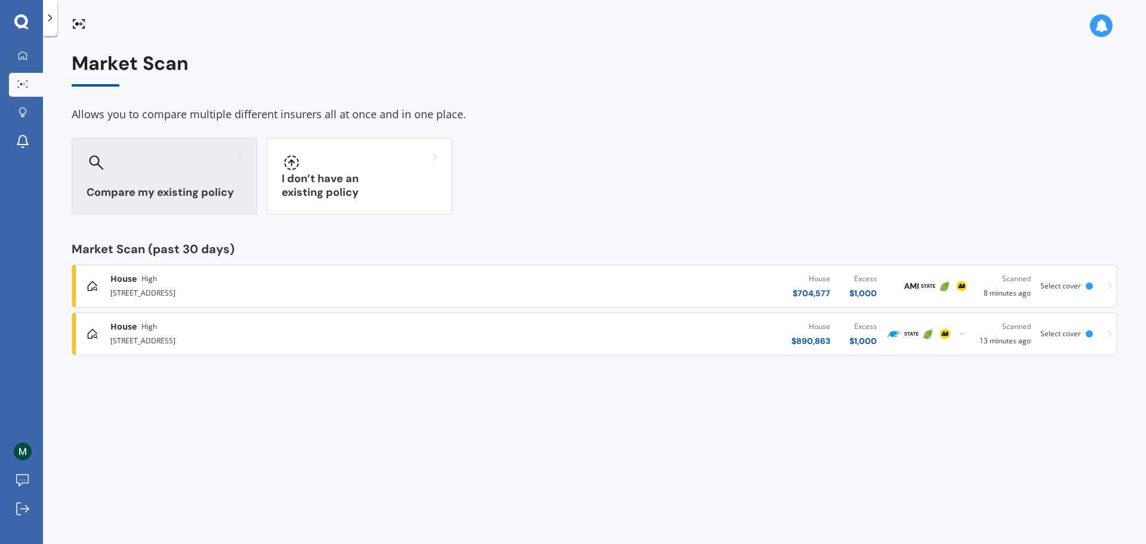
click at [199, 162] on div at bounding box center [165, 162] width 156 height 19
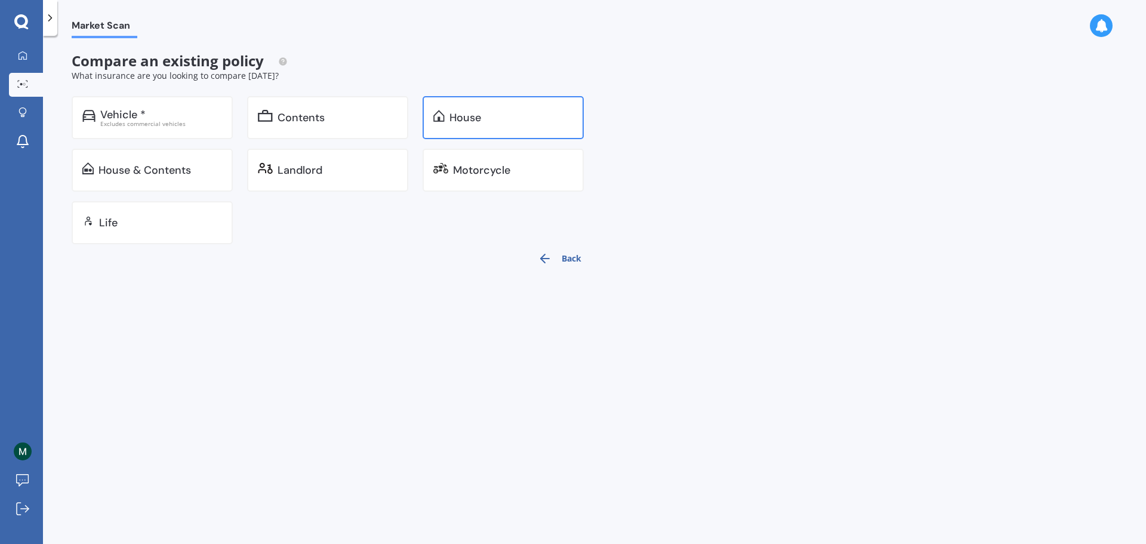
click at [442, 118] on img at bounding box center [438, 116] width 11 height 12
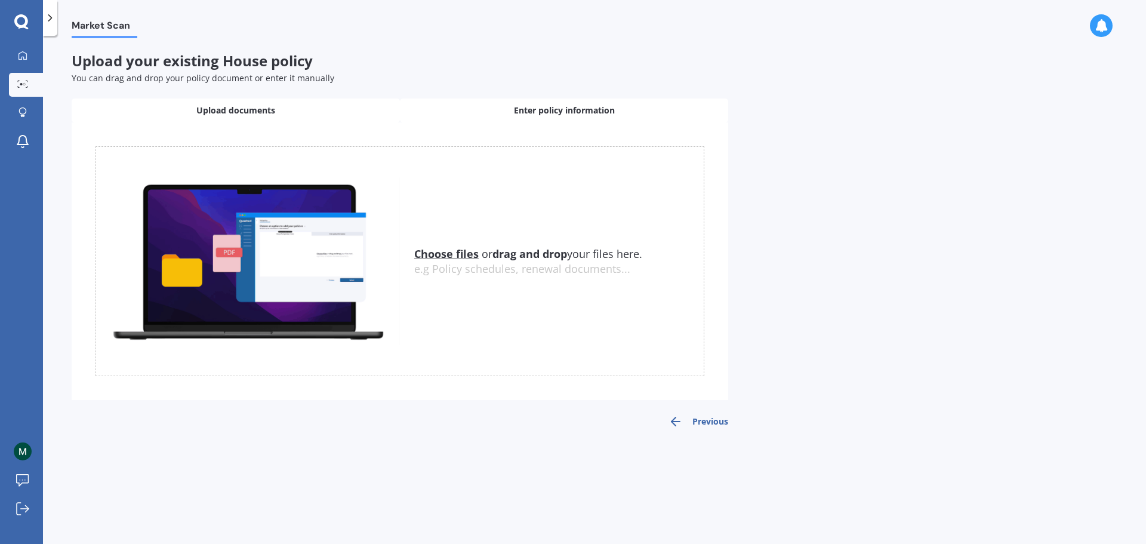
click at [501, 113] on div "Enter policy information" at bounding box center [564, 110] width 328 height 24
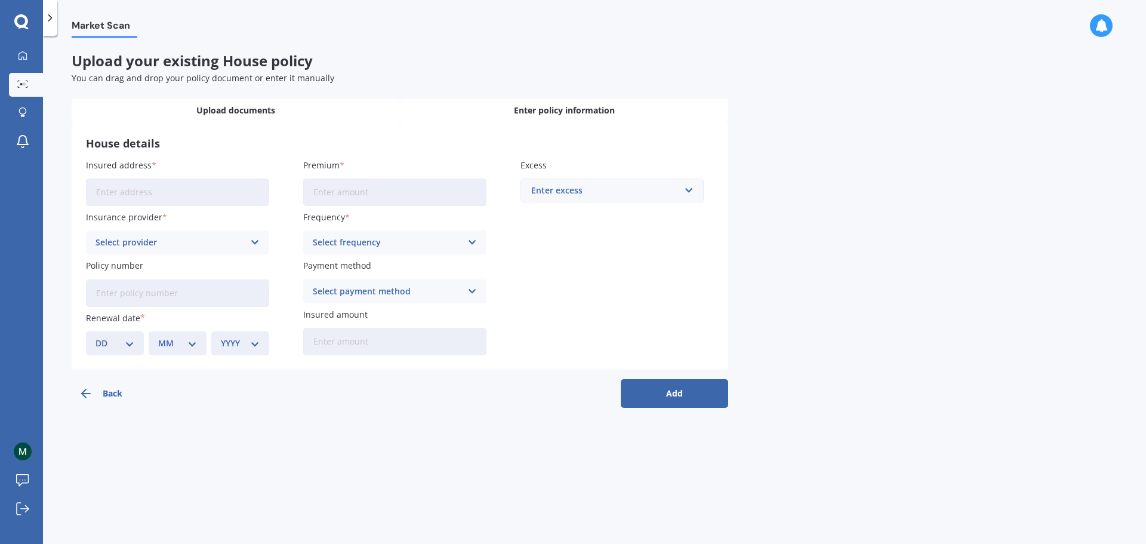
click at [367, 107] on div "Upload documents" at bounding box center [236, 110] width 328 height 24
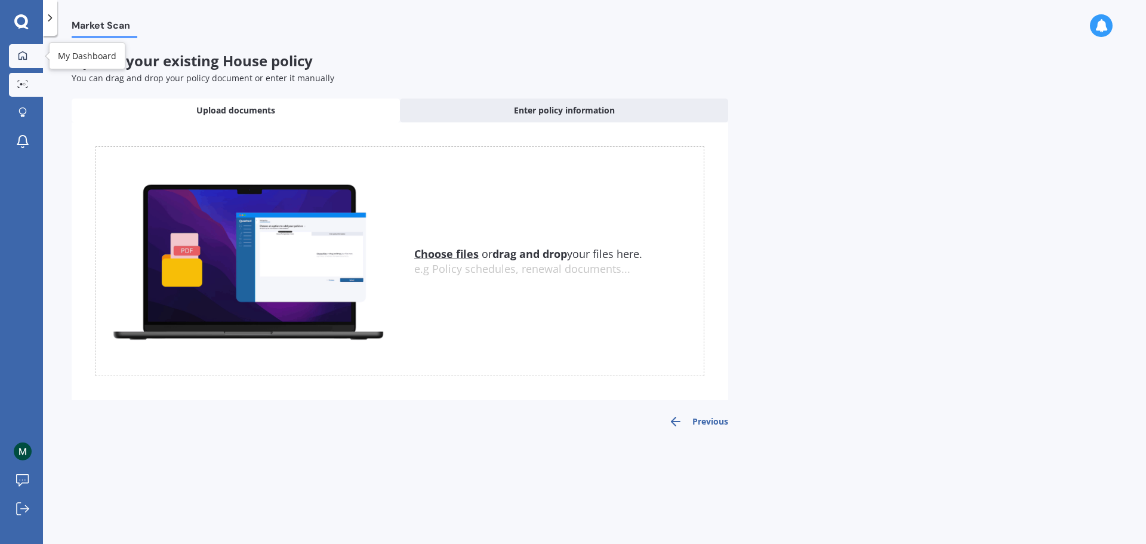
click at [29, 57] on div at bounding box center [23, 56] width 18 height 11
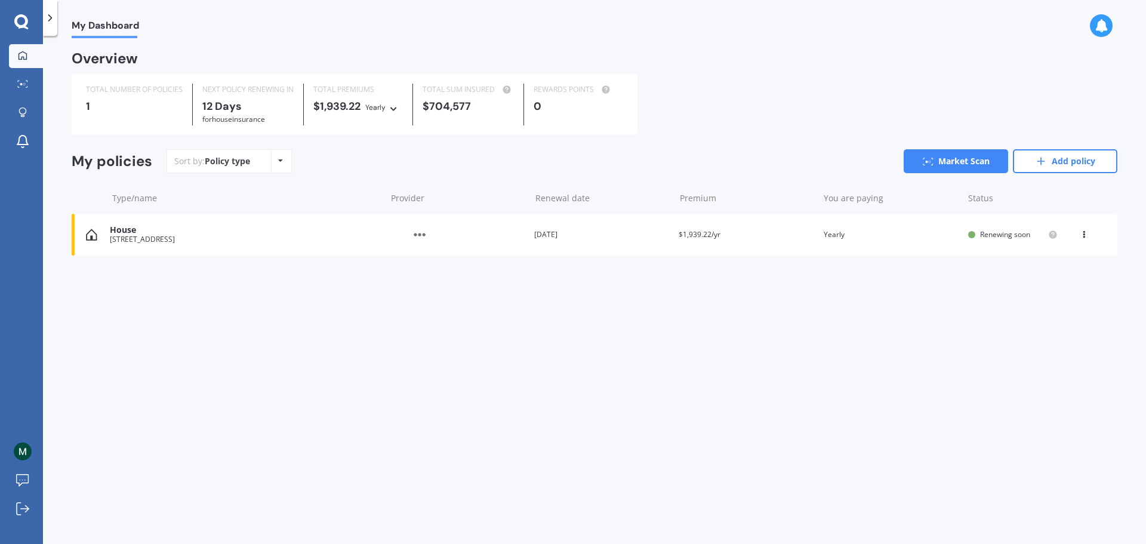
click at [365, 108] on div "$1,939.22 Yearly Yearly Six-Monthly Quarterly Monthly Fortnightly Weekly" at bounding box center [358, 106] width 90 height 13
click at [390, 109] on icon at bounding box center [393, 106] width 8 height 7
click at [283, 155] on div "Policy type Alphabetical Date added Renewing next" at bounding box center [280, 160] width 19 height 21
click at [275, 160] on div "Policy type Alphabetical Date added Renewing next" at bounding box center [280, 160] width 19 height 21
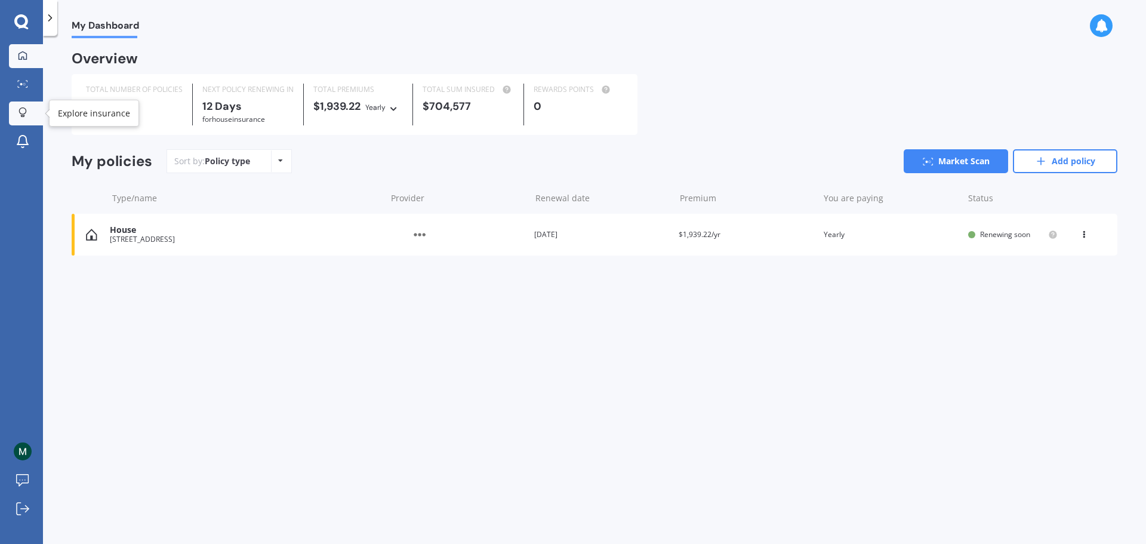
click at [21, 114] on icon at bounding box center [22, 110] width 7 height 7
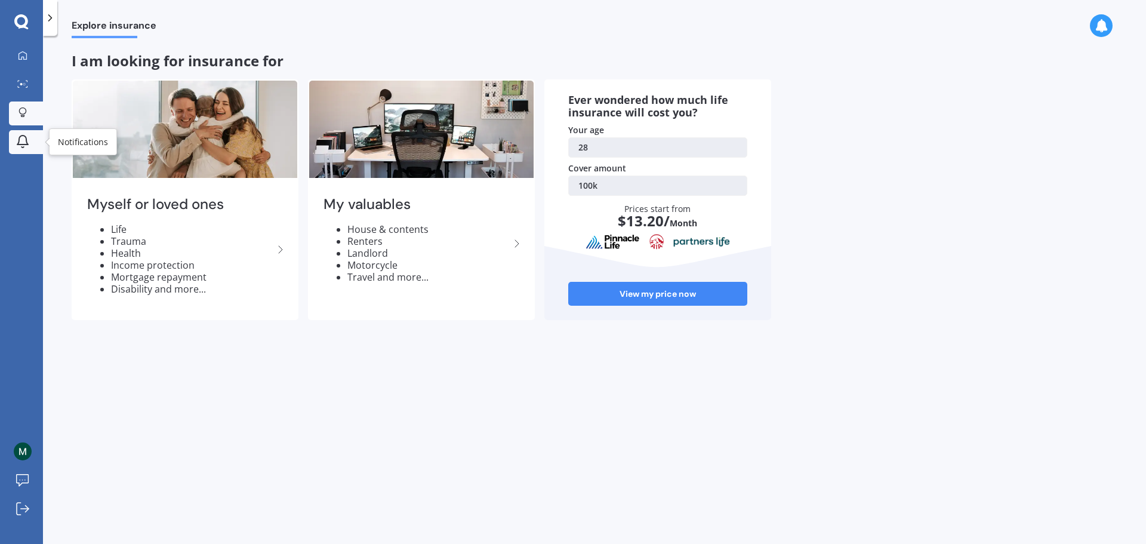
click at [19, 150] on link "Notifications" at bounding box center [26, 142] width 34 height 24
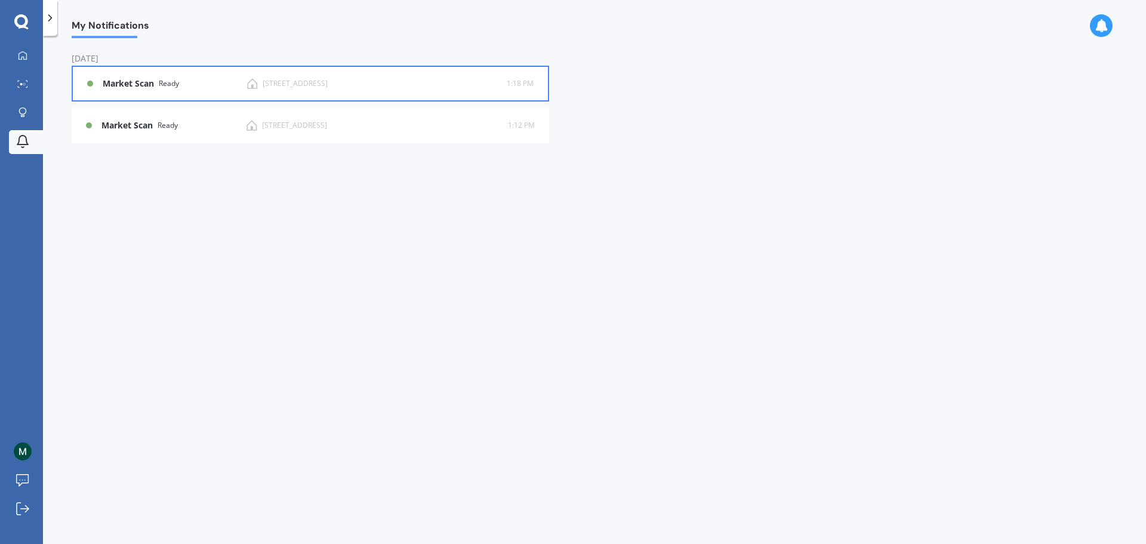
click at [147, 94] on div "Market Scan Ready [STREET_ADDRESS] 1:18 PM 1:18 PM" at bounding box center [310, 83] width 446 height 33
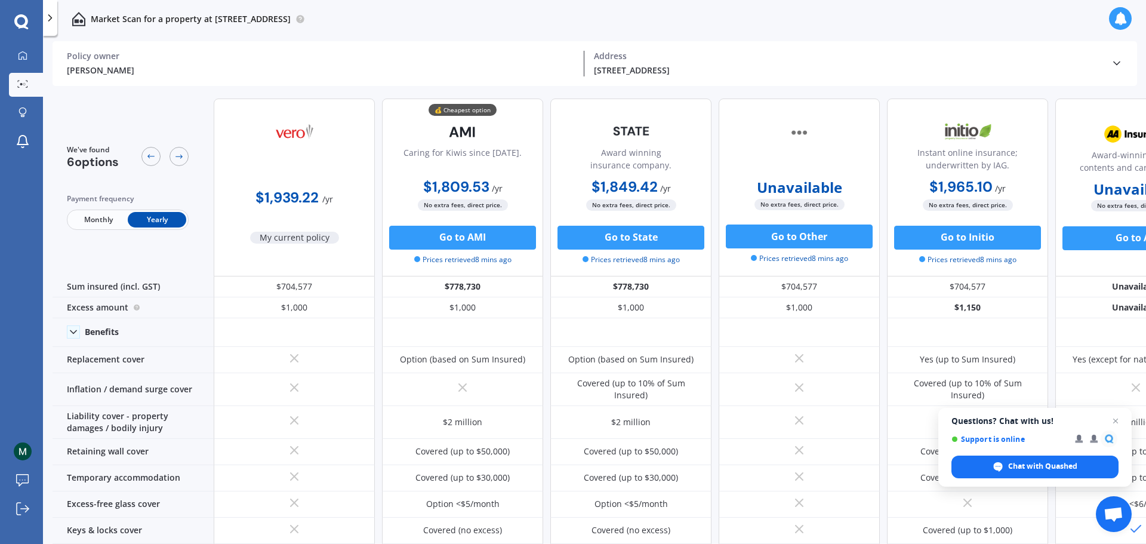
click at [615, 62] on div "[STREET_ADDRESS] Address" at bounding box center [847, 64] width 526 height 26
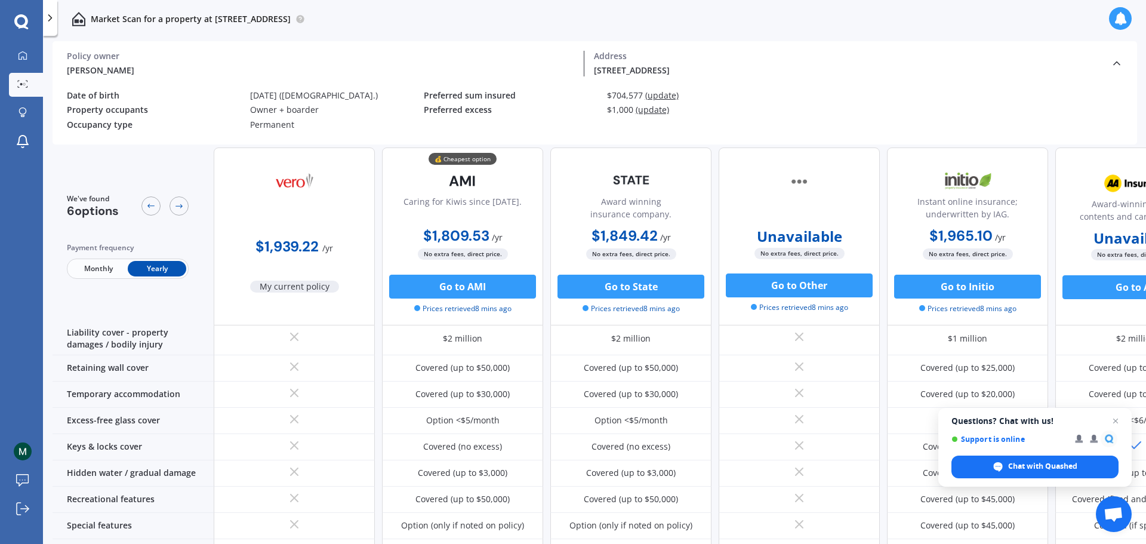
scroll to position [60, 0]
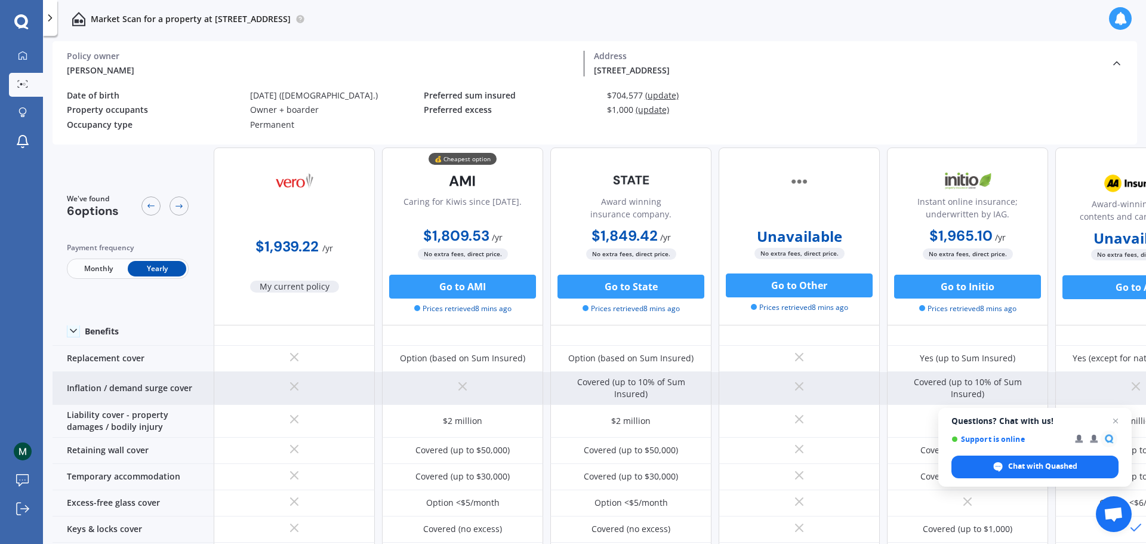
click at [421, 384] on div at bounding box center [462, 388] width 161 height 33
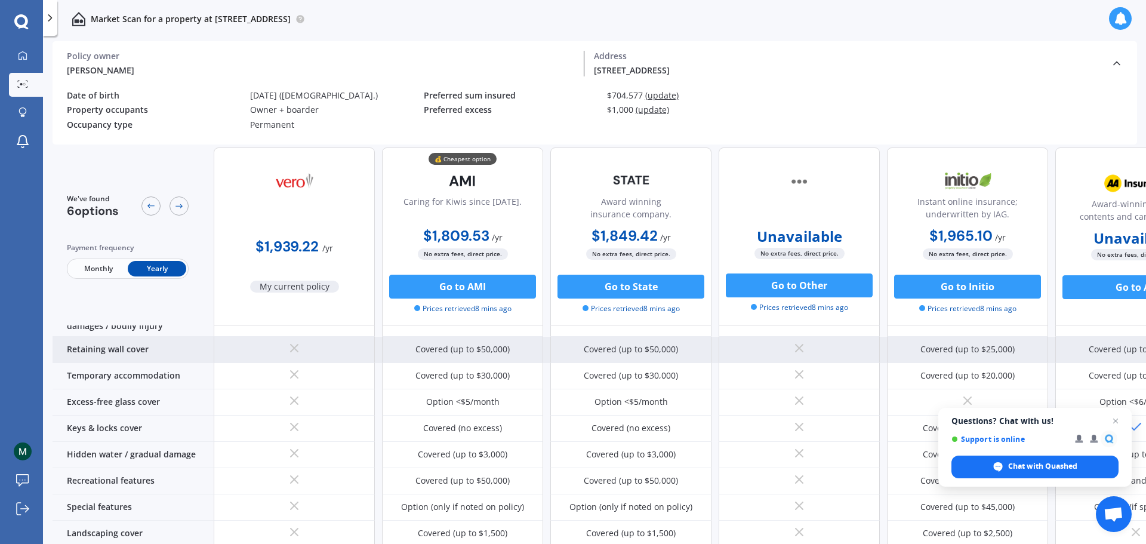
scroll to position [179, 0]
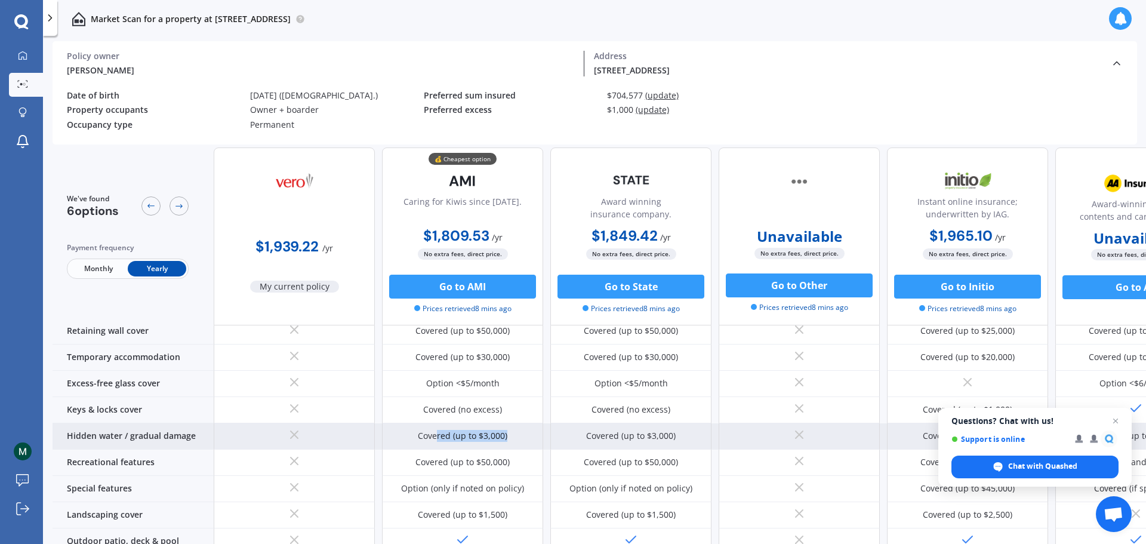
drag, startPoint x: 439, startPoint y: 419, endPoint x: 512, endPoint y: 421, distance: 73.5
click at [512, 423] on div "Covered (up to $3,000)" at bounding box center [462, 436] width 161 height 26
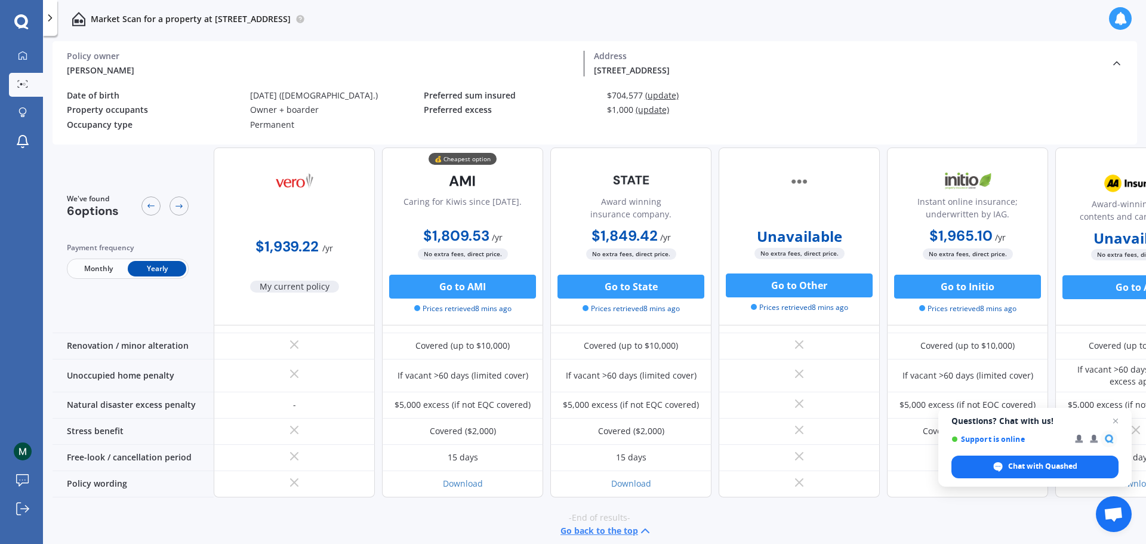
scroll to position [559, 0]
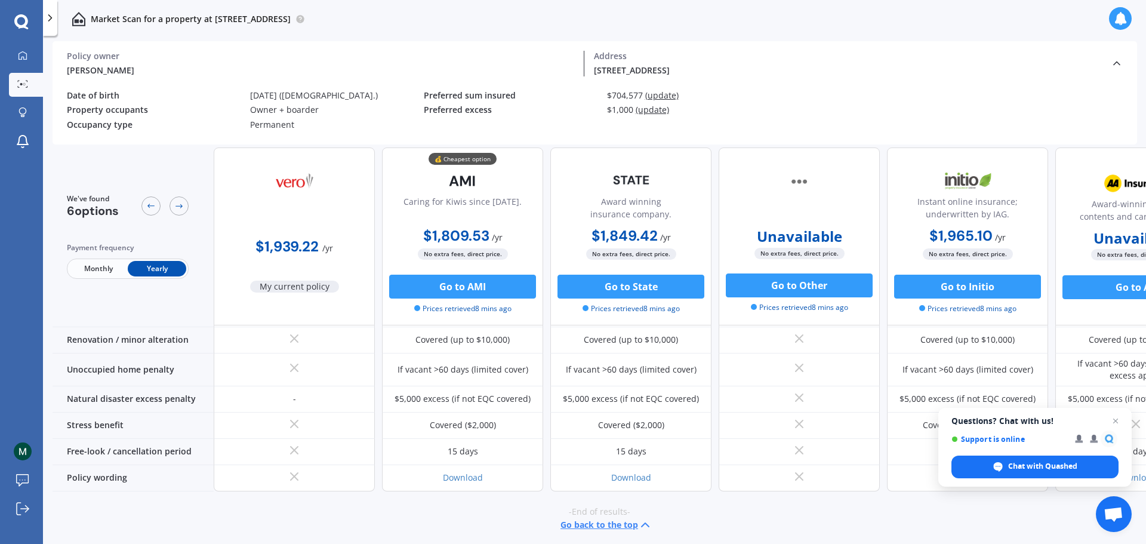
click at [711, 134] on div "Preferred sum insured $704,577 (update) Preferred excess $1,000 (update)" at bounding box center [602, 113] width 357 height 44
click at [656, 94] on span "(update)" at bounding box center [661, 95] width 33 height 11
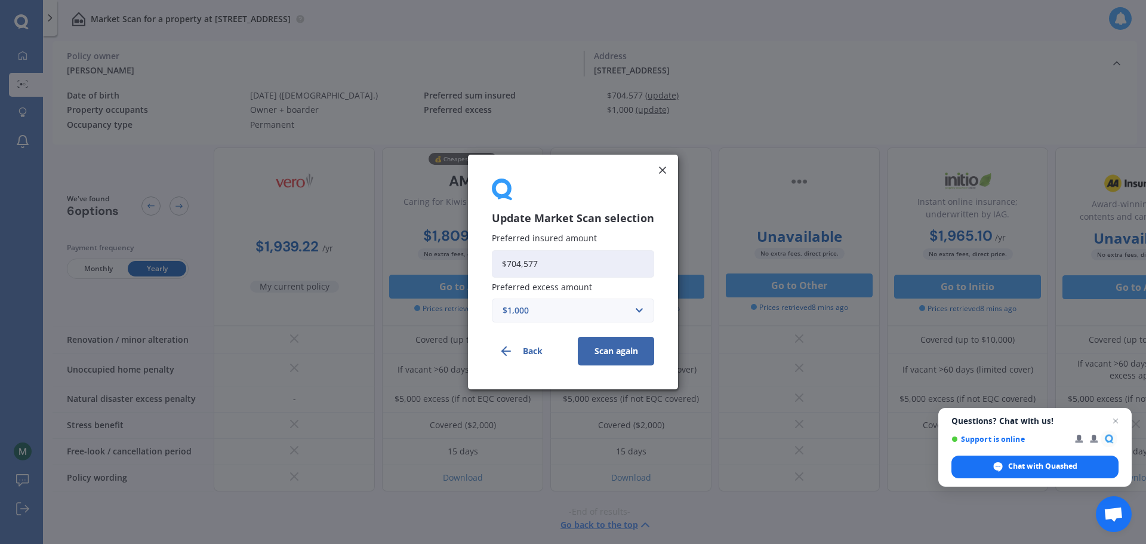
click at [582, 309] on div "$1,000" at bounding box center [566, 310] width 127 height 13
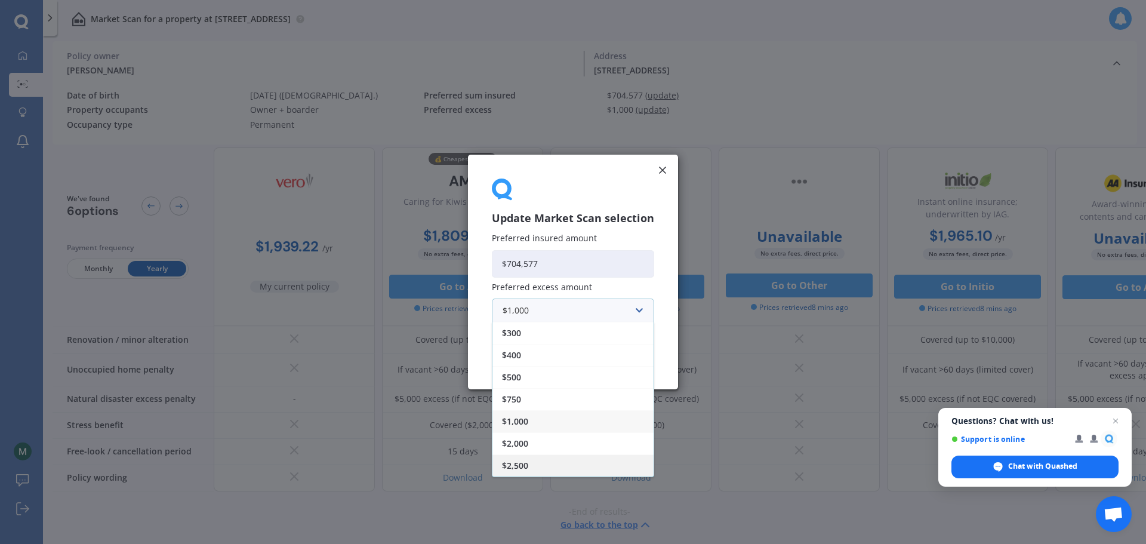
click at [539, 465] on div "$2,500" at bounding box center [572, 465] width 161 height 22
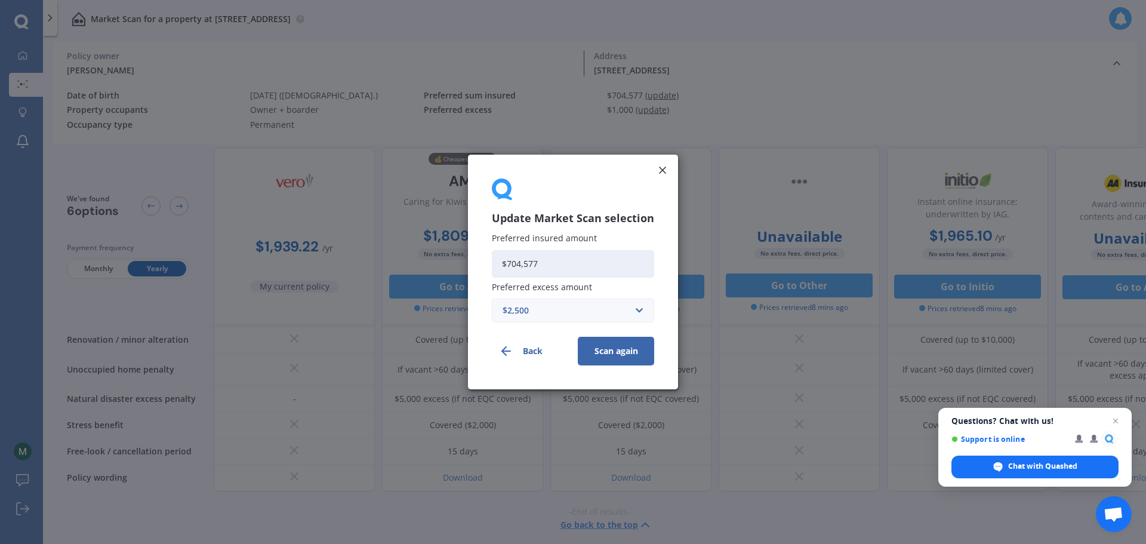
click at [614, 353] on button "Scan again" at bounding box center [616, 351] width 76 height 29
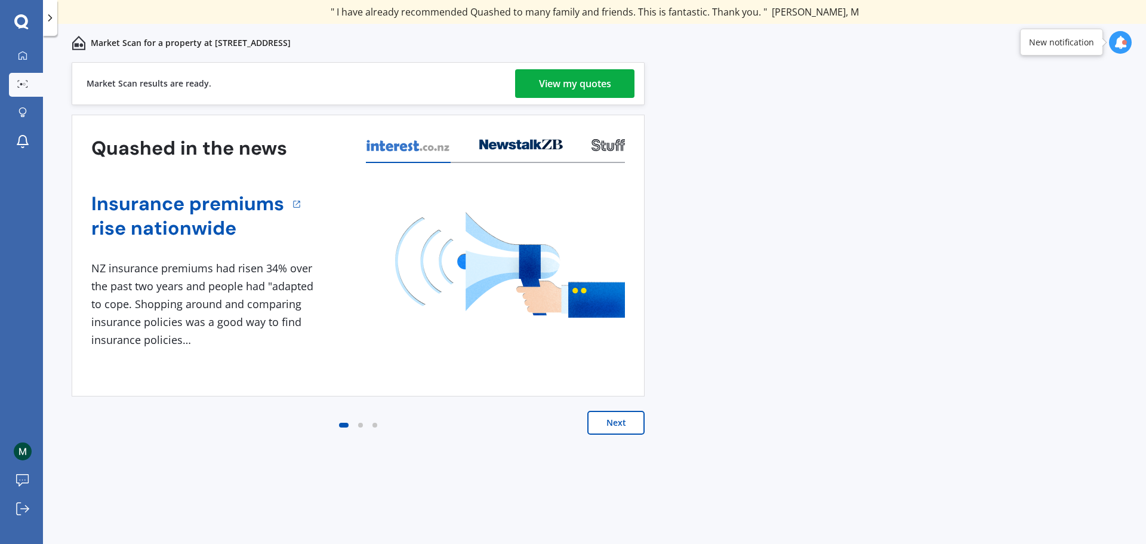
click at [577, 80] on div "View my quotes" at bounding box center [575, 83] width 72 height 29
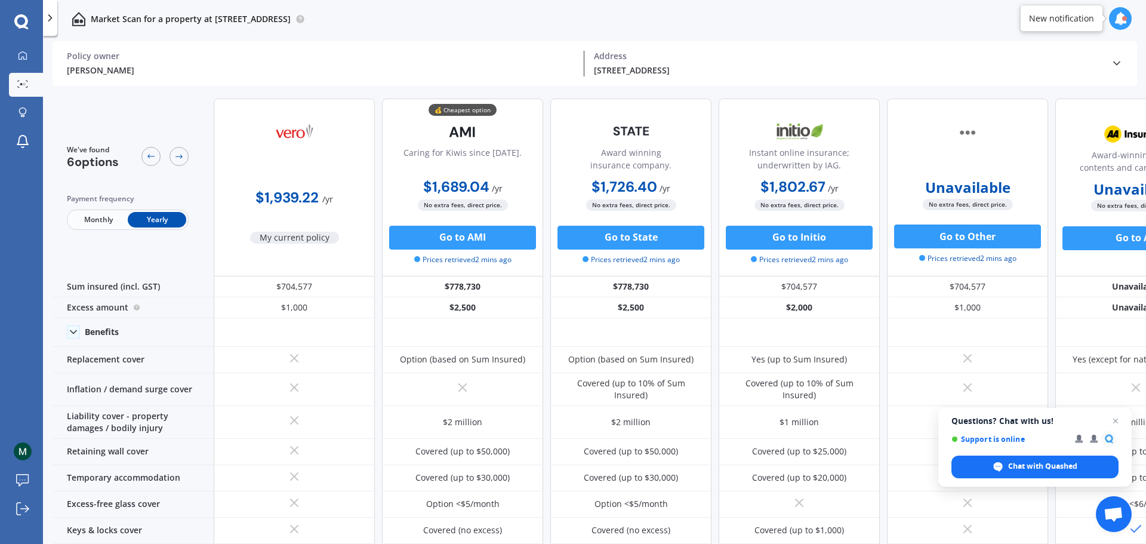
click at [725, 74] on div "[STREET_ADDRESS]" at bounding box center [847, 70] width 507 height 13
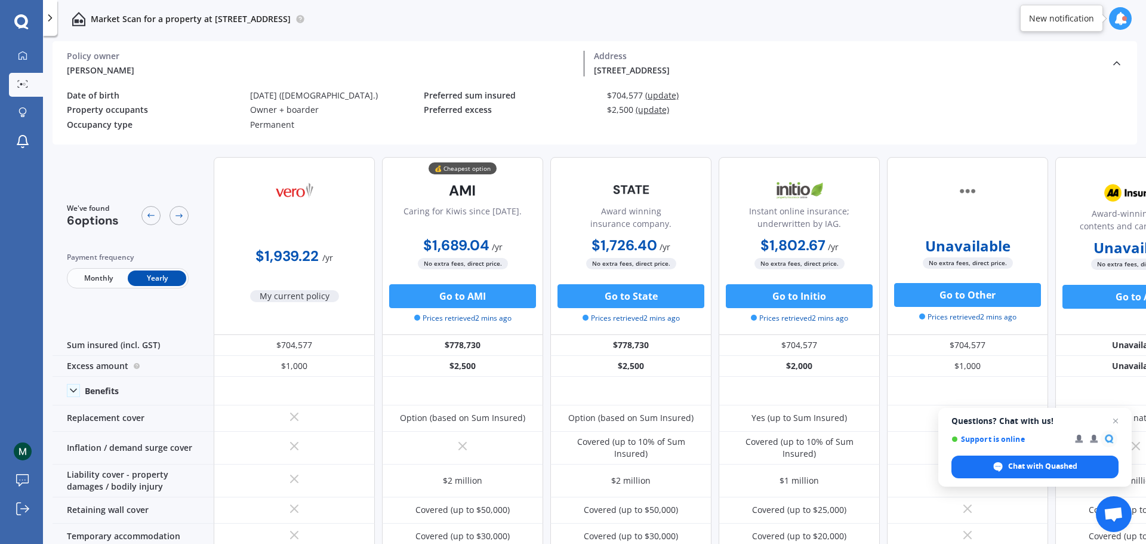
click at [655, 104] on span "(update)" at bounding box center [652, 109] width 33 height 11
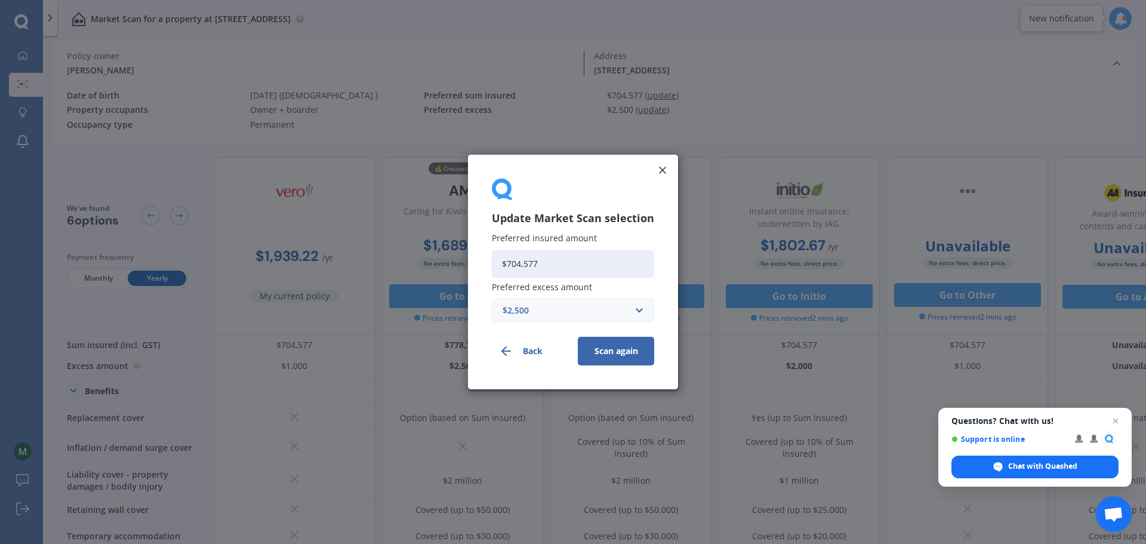
click at [573, 306] on div "$2,500" at bounding box center [566, 310] width 127 height 13
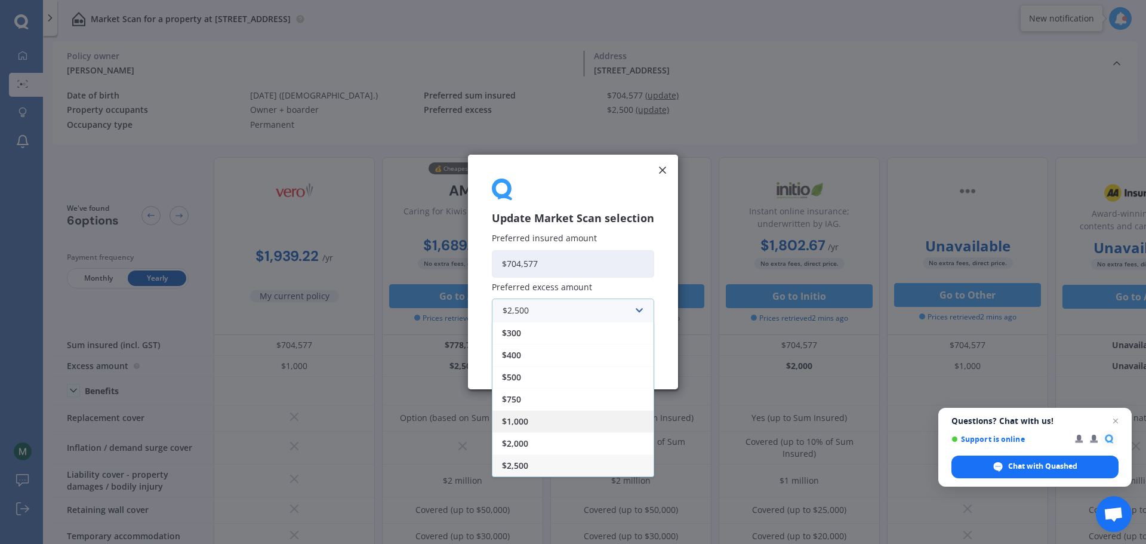
click at [520, 412] on div "$1,000" at bounding box center [572, 421] width 161 height 22
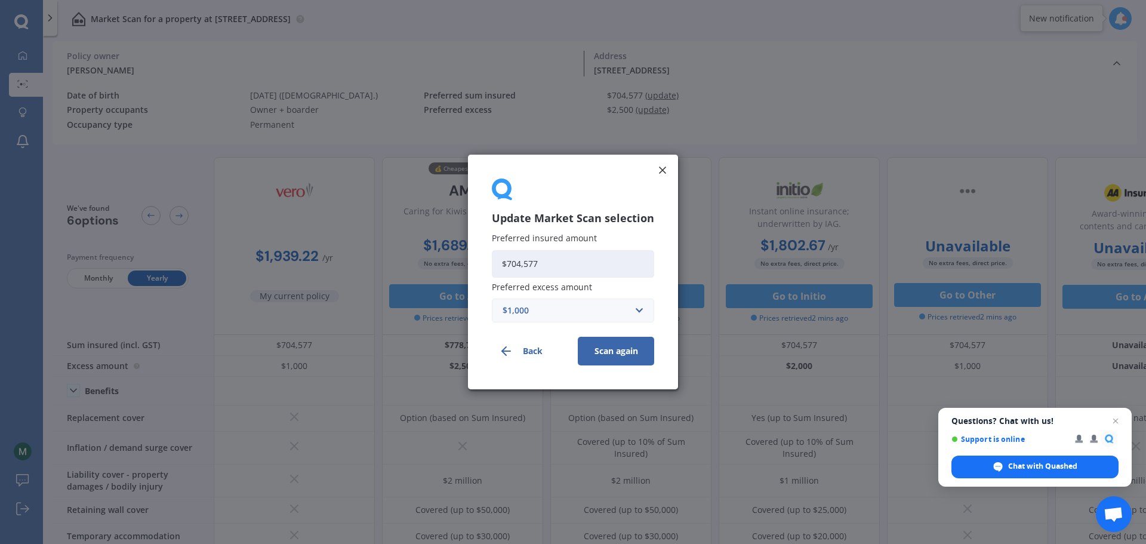
click at [628, 352] on button "Scan again" at bounding box center [616, 351] width 76 height 29
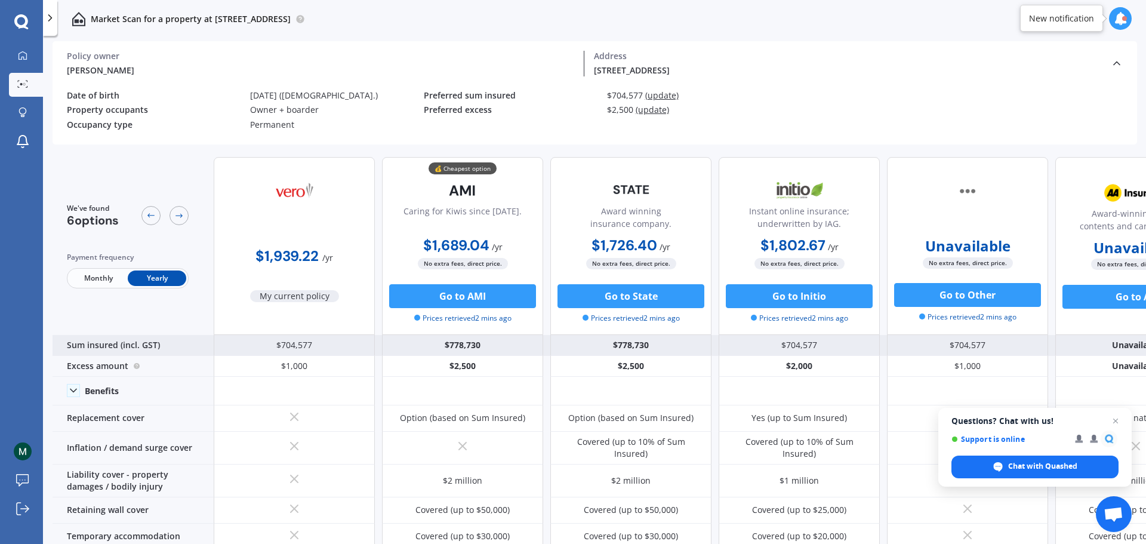
click at [356, 352] on div "$704,577" at bounding box center [294, 345] width 161 height 21
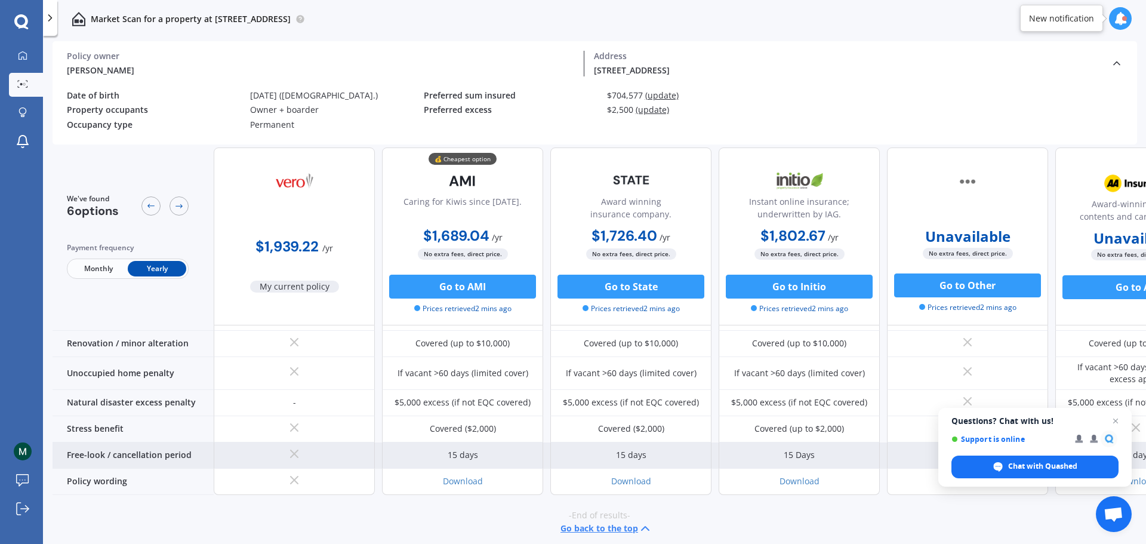
scroll to position [559, 0]
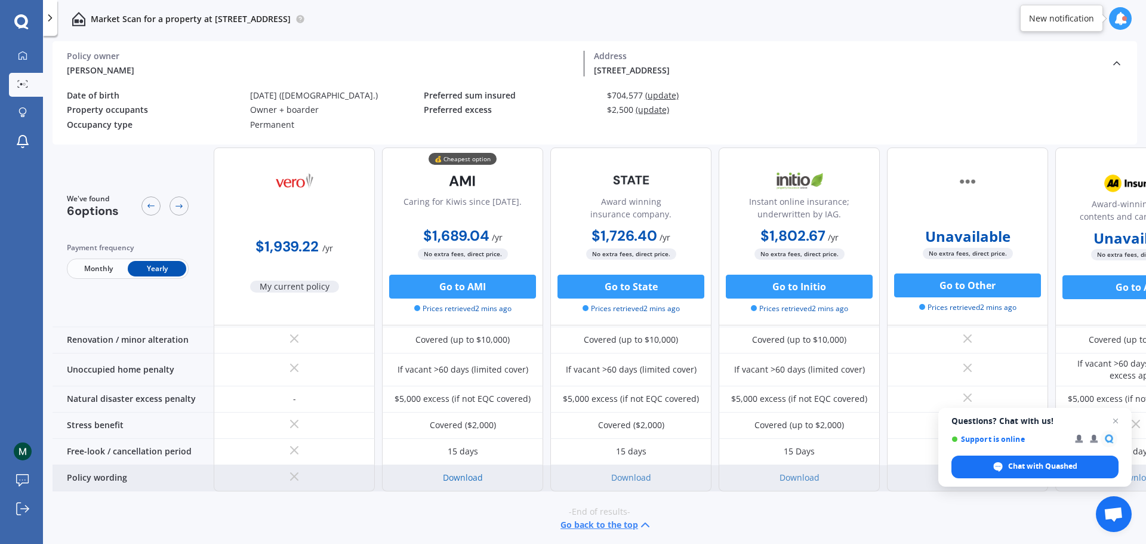
click at [466, 472] on link "Download" at bounding box center [463, 477] width 40 height 11
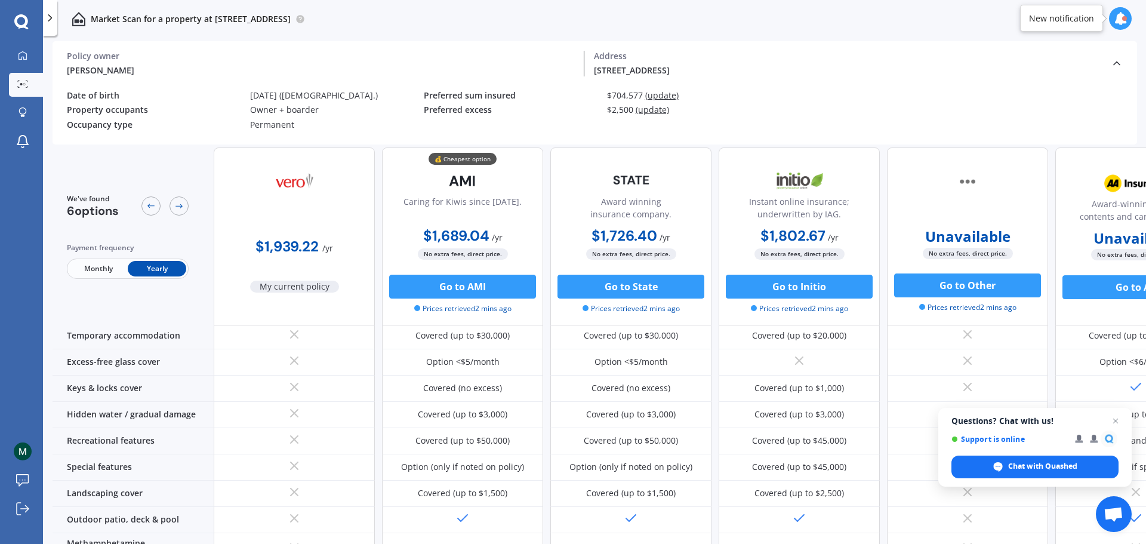
scroll to position [0, 0]
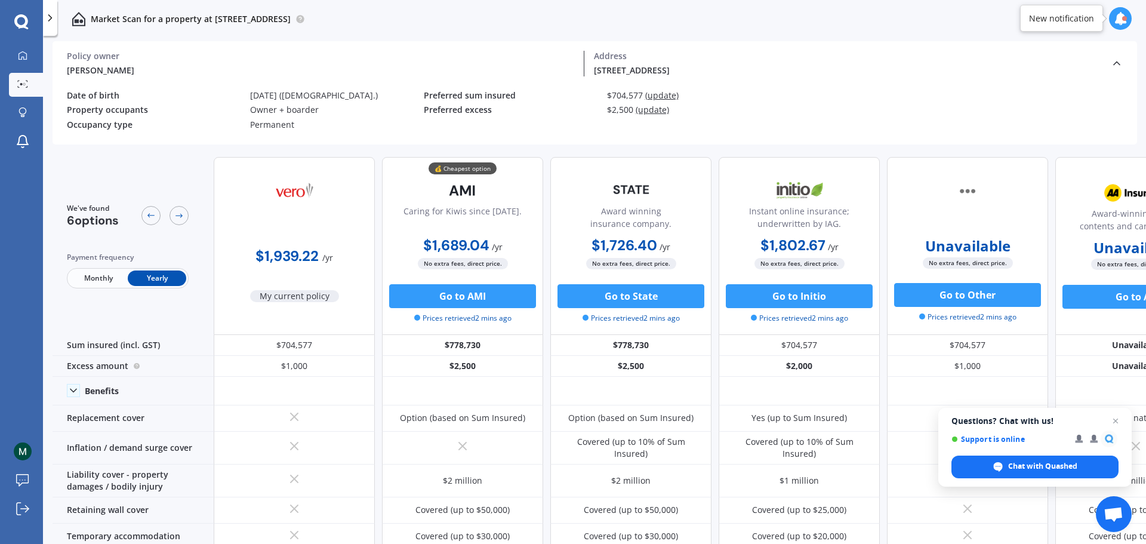
click at [656, 106] on span "(update)" at bounding box center [652, 109] width 33 height 11
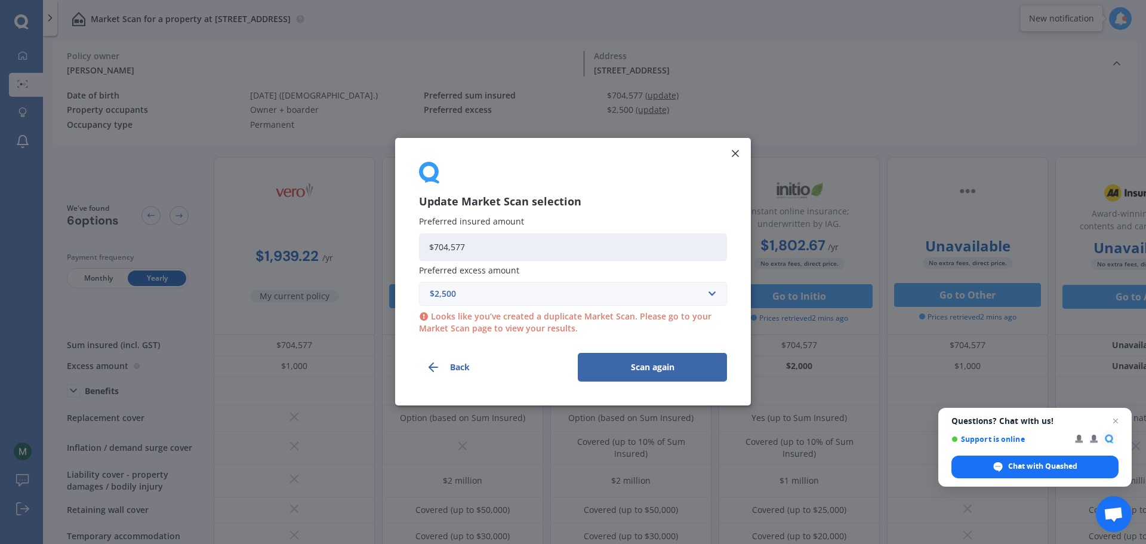
click at [739, 156] on icon at bounding box center [735, 153] width 12 height 12
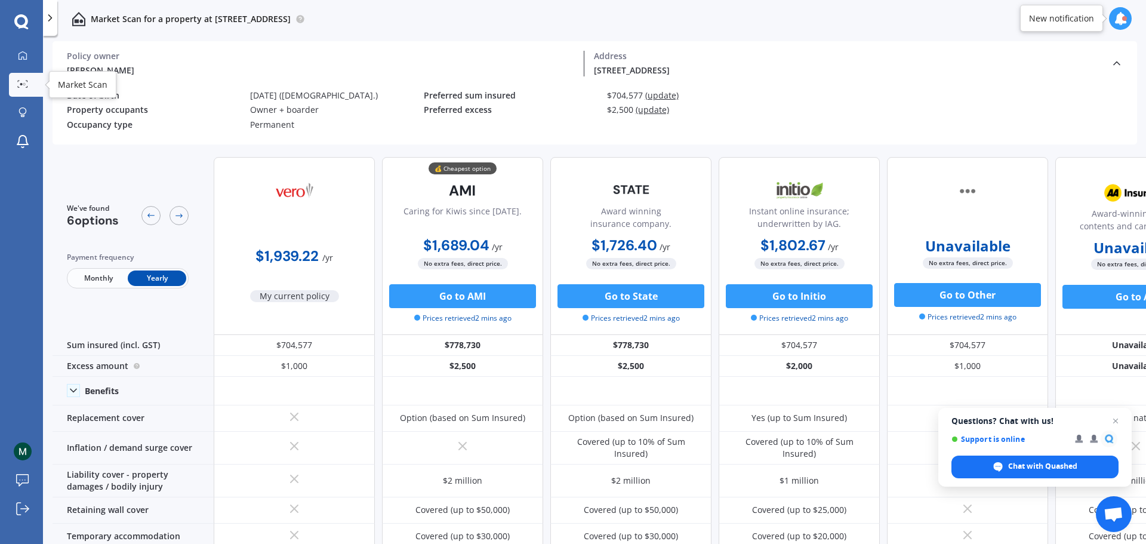
click at [19, 81] on icon at bounding box center [22, 84] width 11 height 8
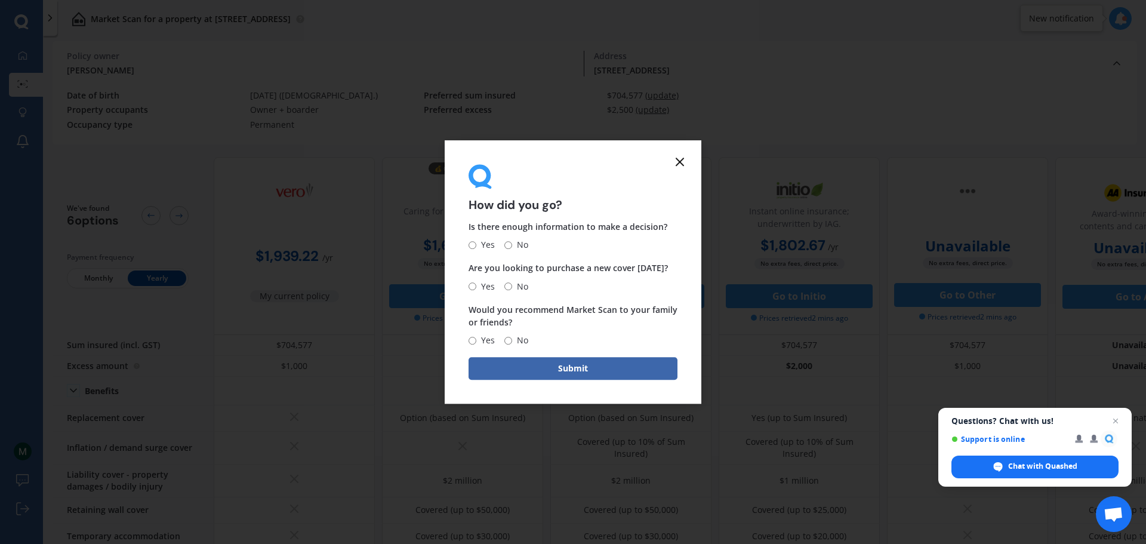
click at [526, 242] on span "No" at bounding box center [520, 245] width 16 height 14
click at [512, 242] on input "No" at bounding box center [508, 245] width 8 height 8
radio input "true"
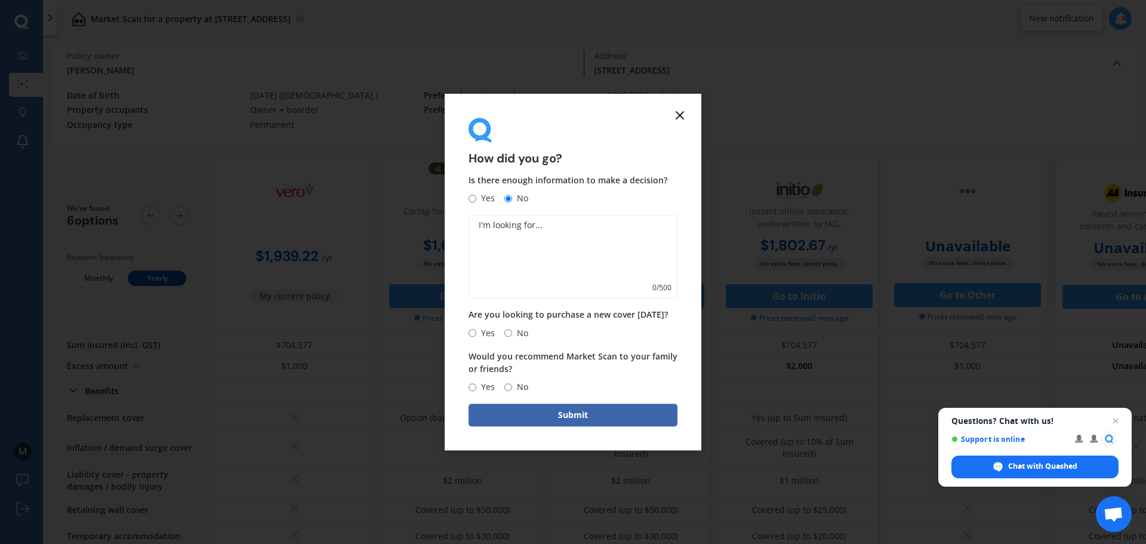
click at [682, 113] on line at bounding box center [679, 115] width 7 height 7
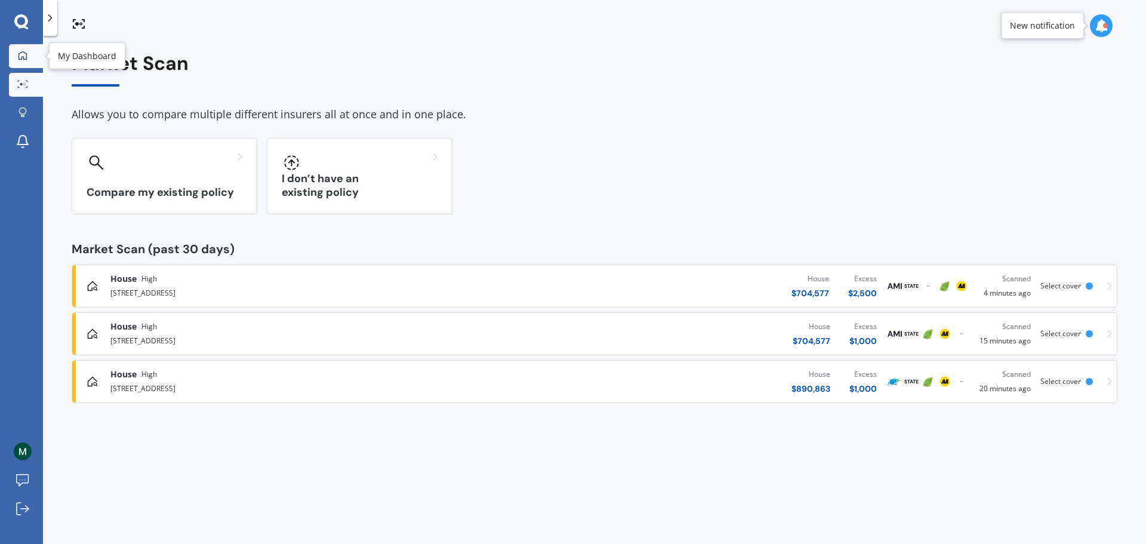
click at [30, 54] on div at bounding box center [23, 56] width 18 height 11
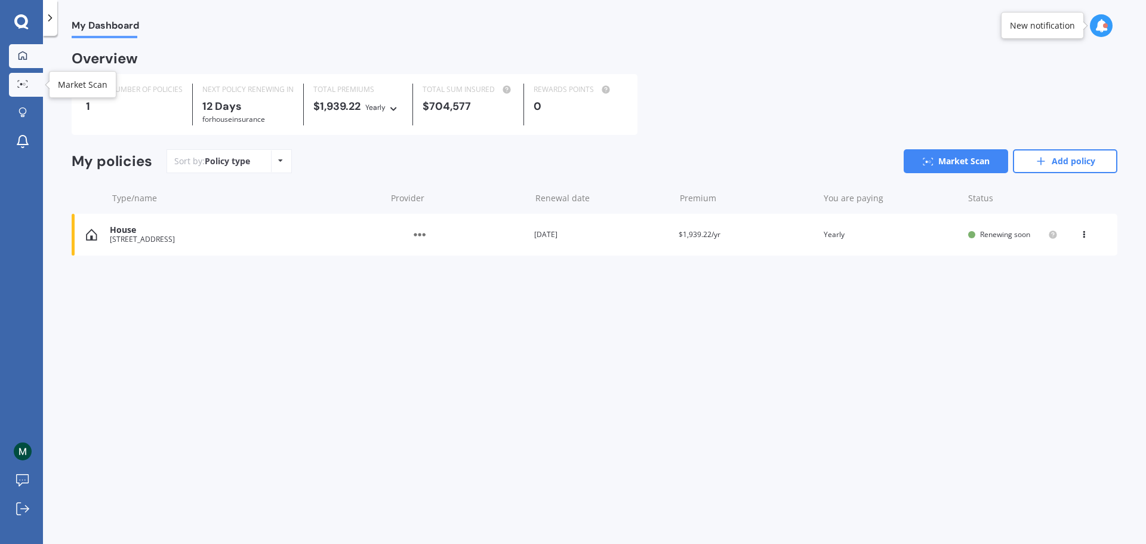
click at [24, 89] on div at bounding box center [23, 84] width 18 height 9
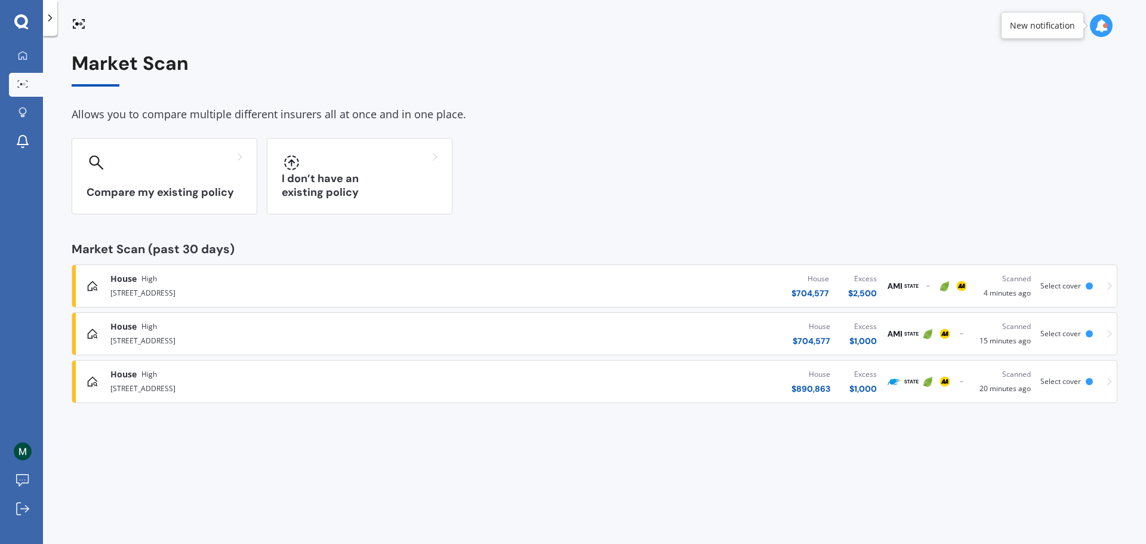
click at [322, 338] on div "[STREET_ADDRESS]" at bounding box center [298, 339] width 376 height 14
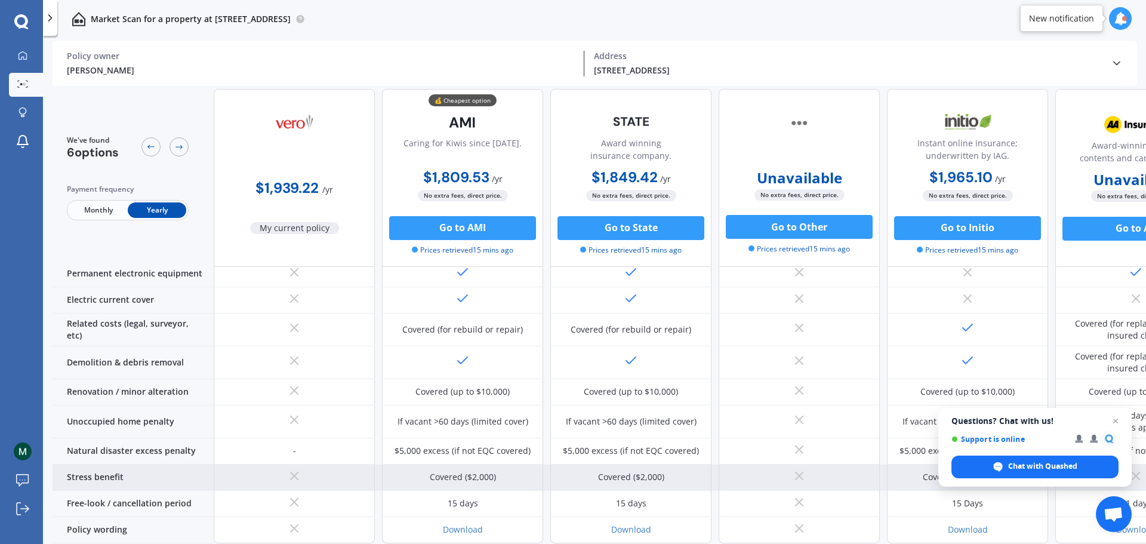
scroll to position [500, 0]
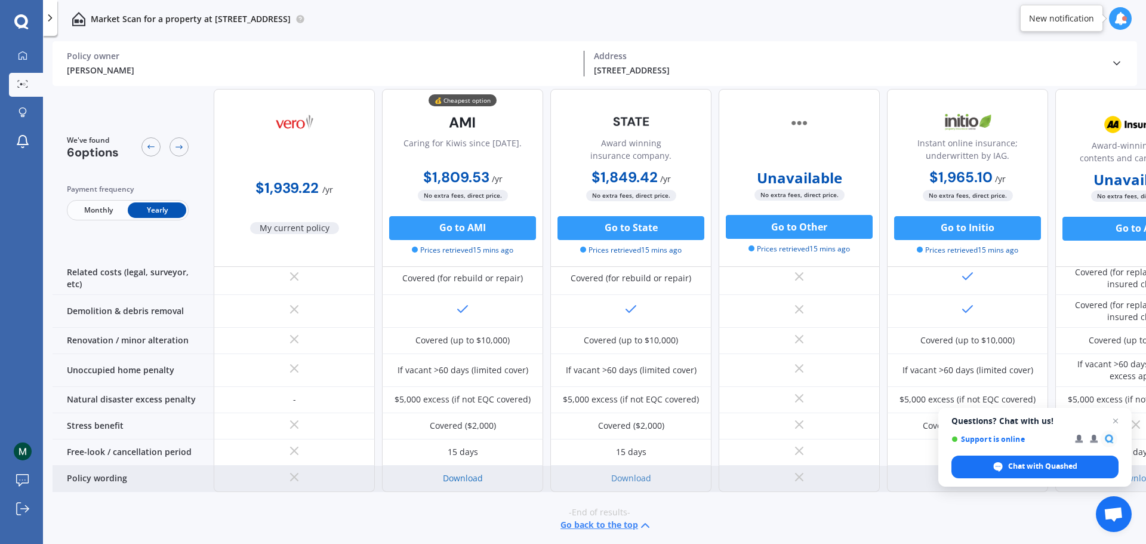
click at [464, 472] on link "Download" at bounding box center [463, 477] width 40 height 11
click at [600, 479] on div "Download" at bounding box center [630, 479] width 161 height 26
click at [609, 471] on div "Download" at bounding box center [630, 479] width 161 height 26
click at [621, 472] on link "Download" at bounding box center [631, 477] width 40 height 11
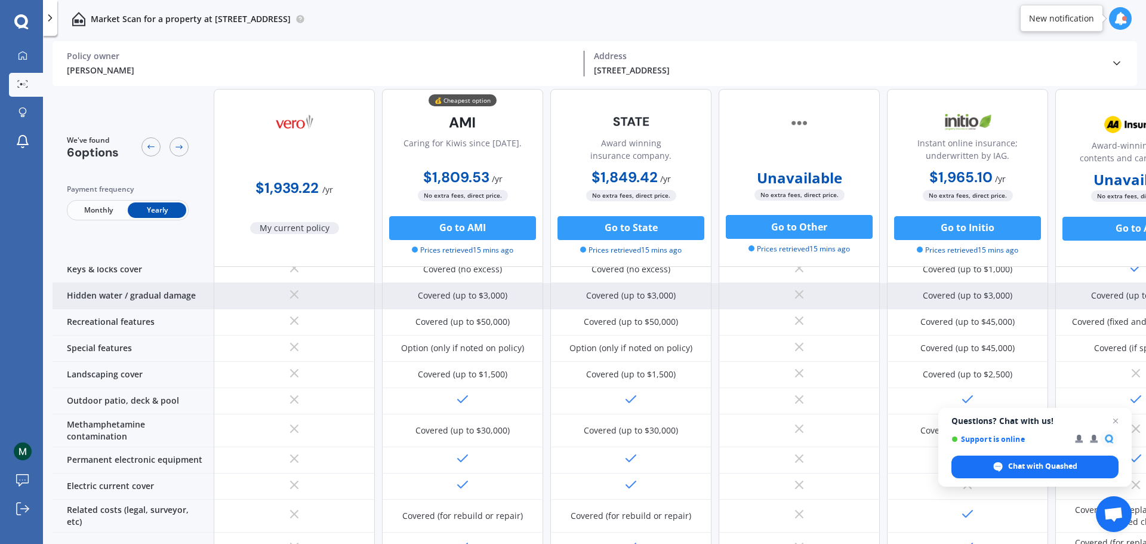
scroll to position [0, 0]
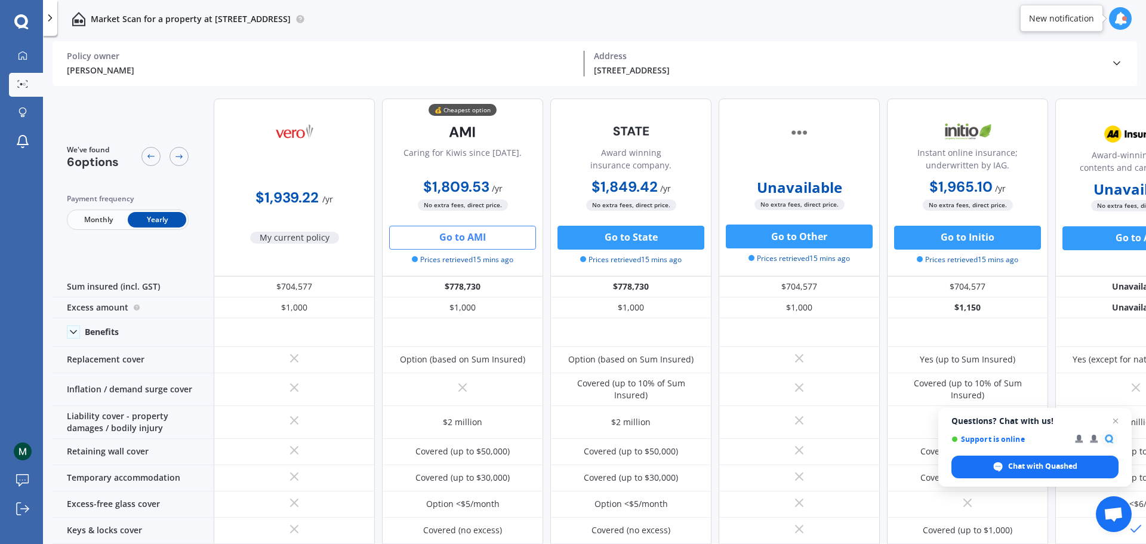
click at [464, 236] on button "Go to AMI" at bounding box center [462, 238] width 147 height 24
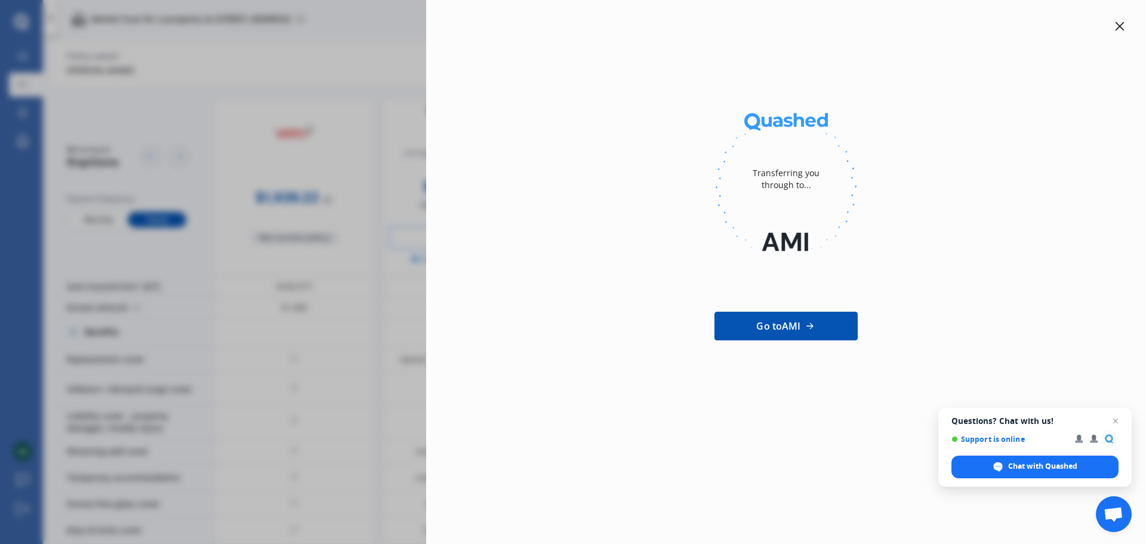
click at [795, 316] on link "Go to AMI" at bounding box center [785, 326] width 143 height 29
click at [1122, 27] on icon at bounding box center [1120, 26] width 10 height 10
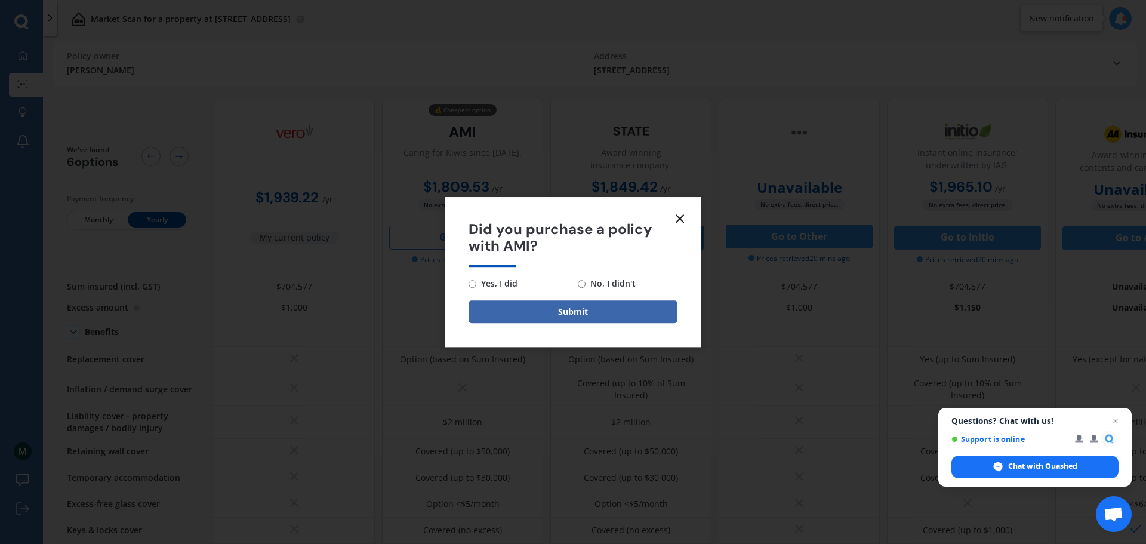
click at [677, 218] on icon at bounding box center [680, 218] width 14 height 14
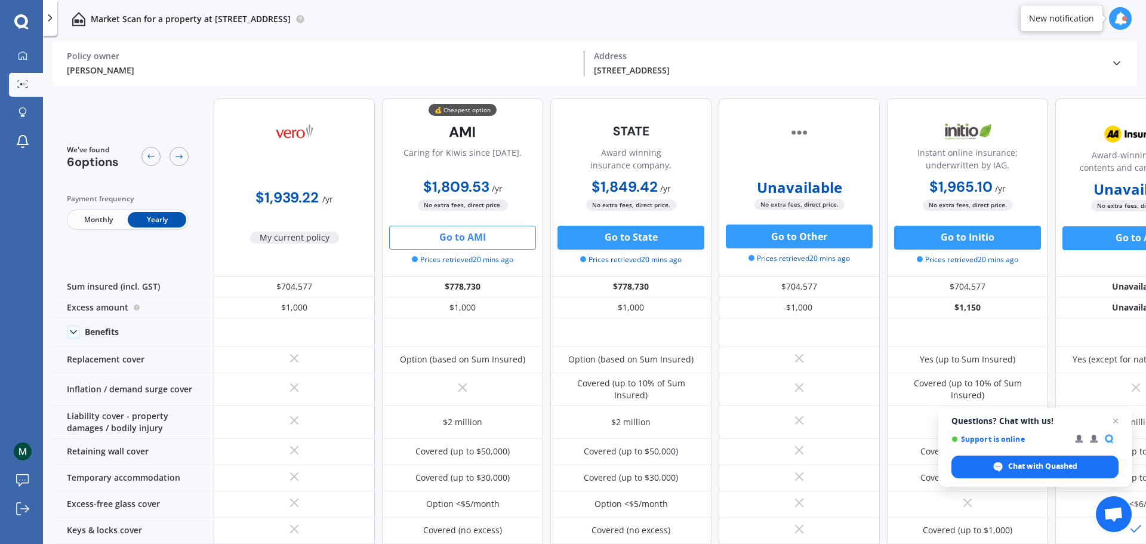
click at [312, 239] on span "My current policy" at bounding box center [294, 238] width 89 height 12
click at [645, 73] on div "[STREET_ADDRESS]" at bounding box center [847, 70] width 507 height 13
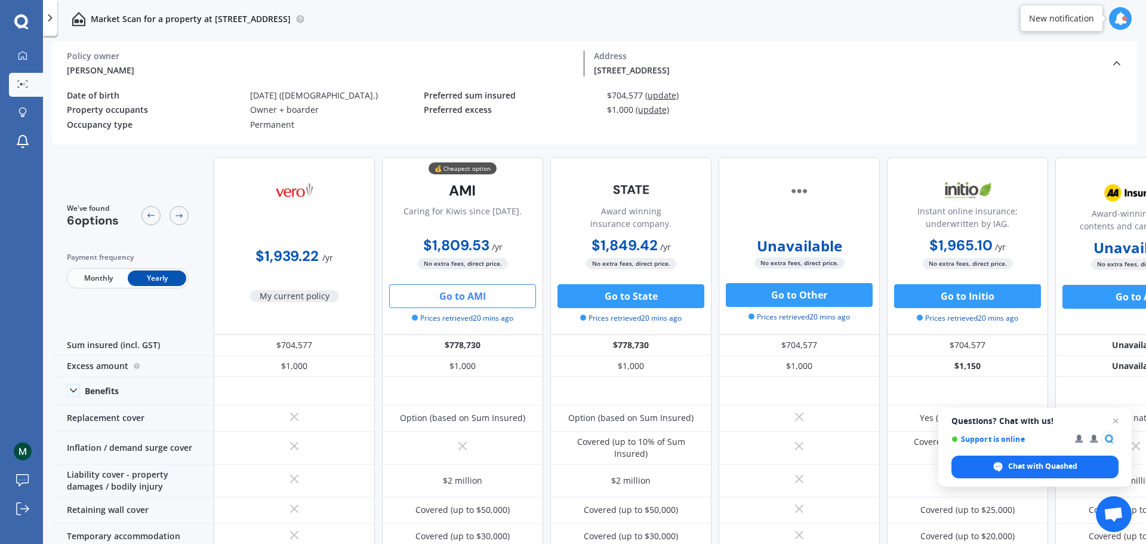
click at [658, 97] on span "(update)" at bounding box center [661, 95] width 33 height 11
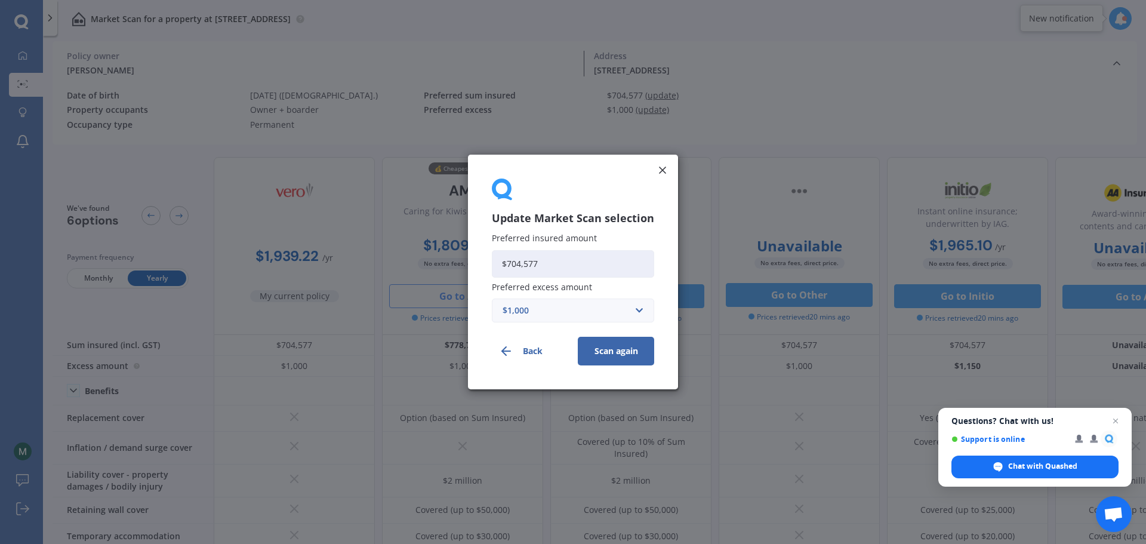
click at [580, 254] on input "$704,577" at bounding box center [573, 263] width 162 height 27
paste input "904,226"
type input "$904,226"
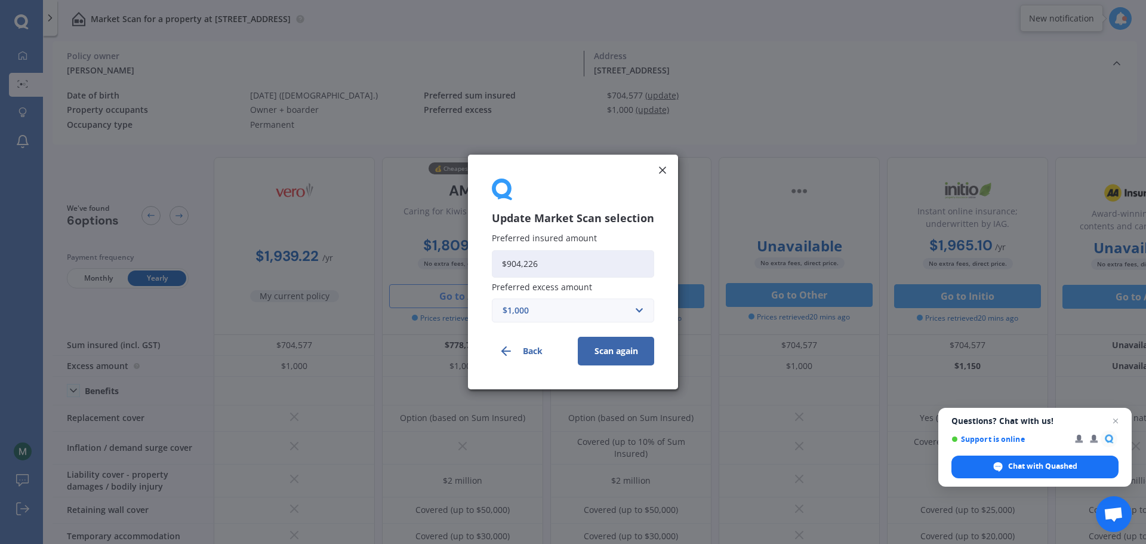
click at [605, 353] on button "Scan again" at bounding box center [616, 351] width 76 height 29
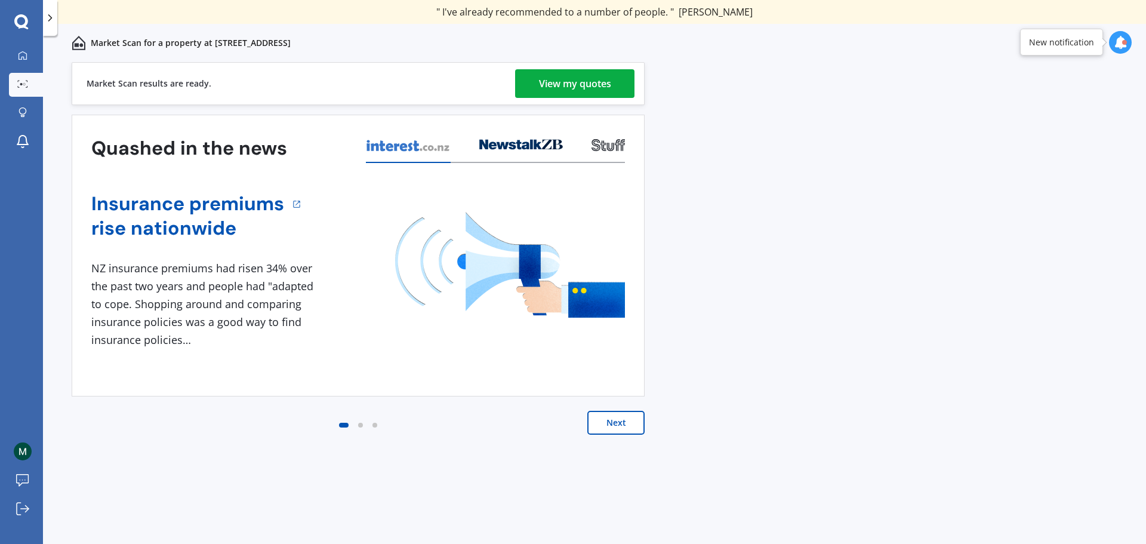
click at [583, 87] on div "View my quotes" at bounding box center [575, 83] width 72 height 29
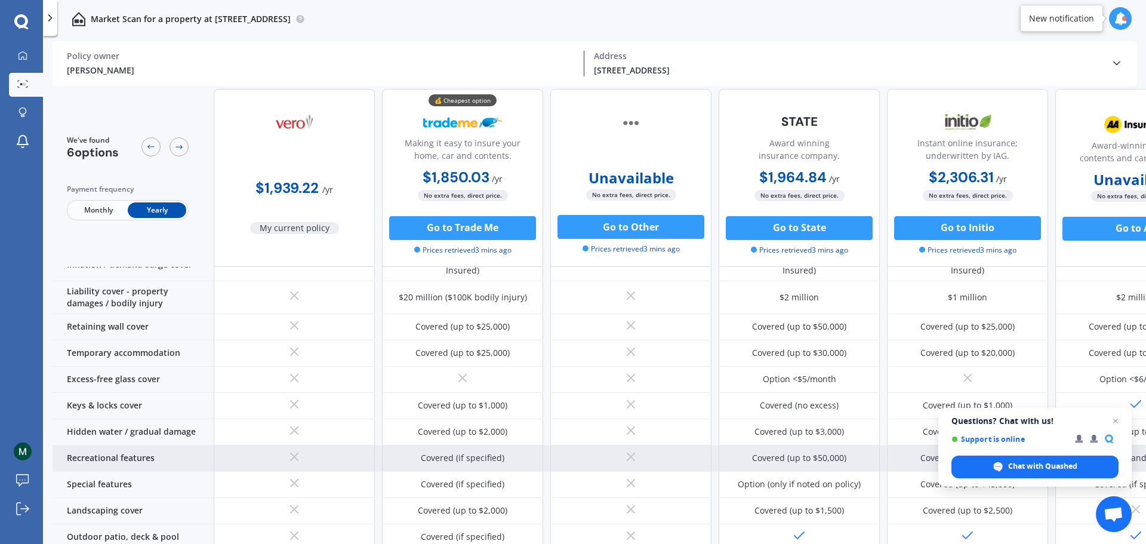
scroll to position [60, 0]
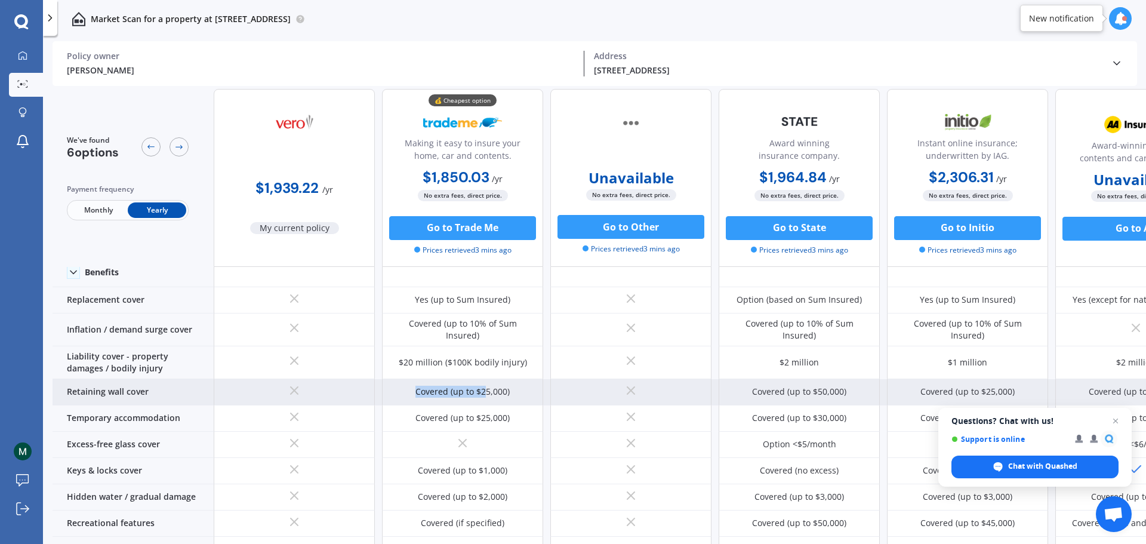
drag, startPoint x: 416, startPoint y: 388, endPoint x: 486, endPoint y: 389, distance: 70.4
click at [486, 389] on div "Covered (up to $25,000)" at bounding box center [462, 392] width 94 height 12
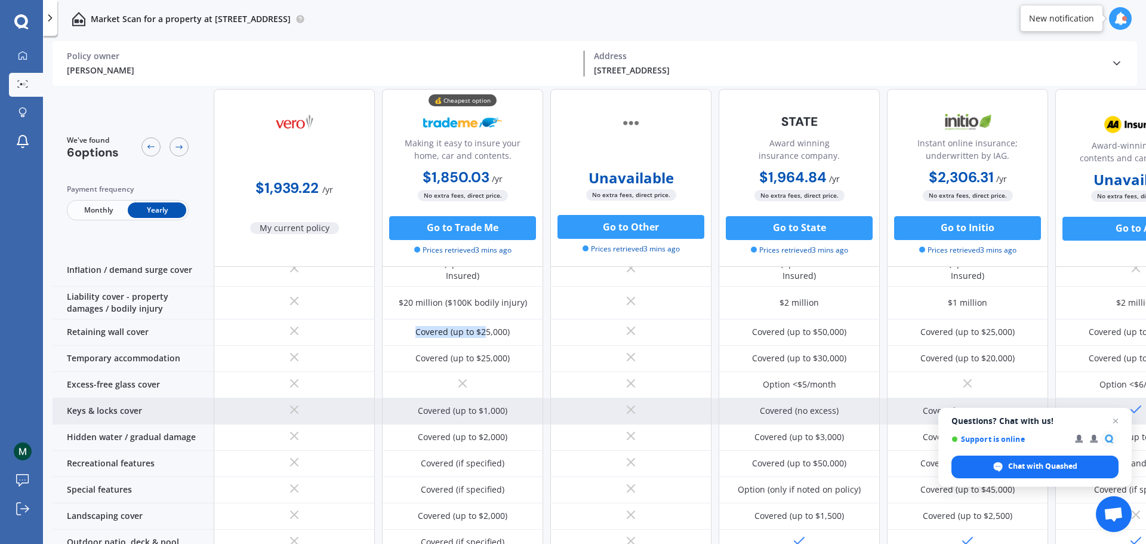
scroll to position [179, 0]
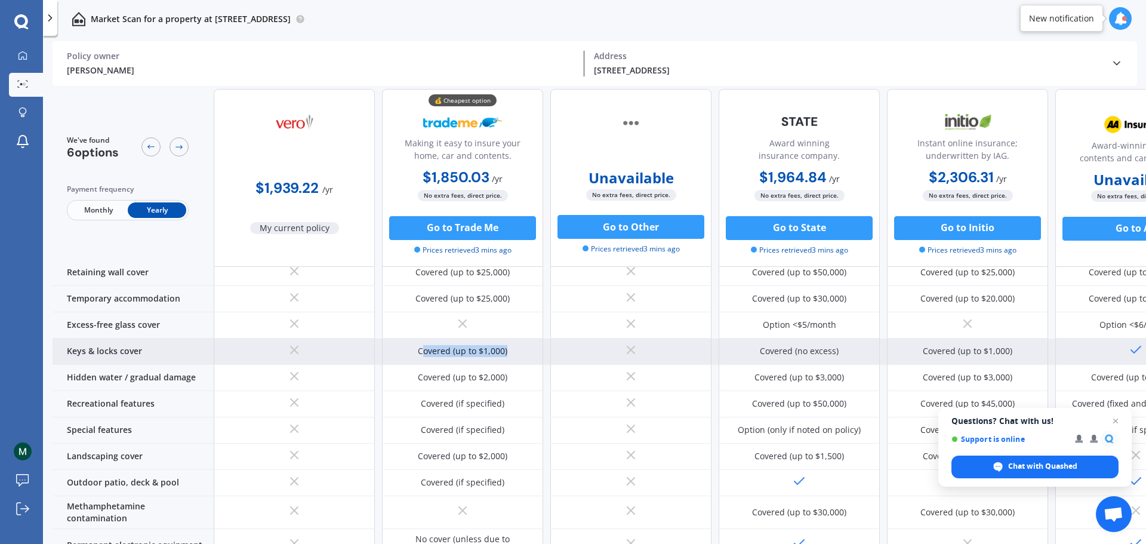
drag, startPoint x: 424, startPoint y: 349, endPoint x: 510, endPoint y: 348, distance: 86.0
click at [510, 348] on div "Covered (up to $1,000)" at bounding box center [462, 351] width 161 height 26
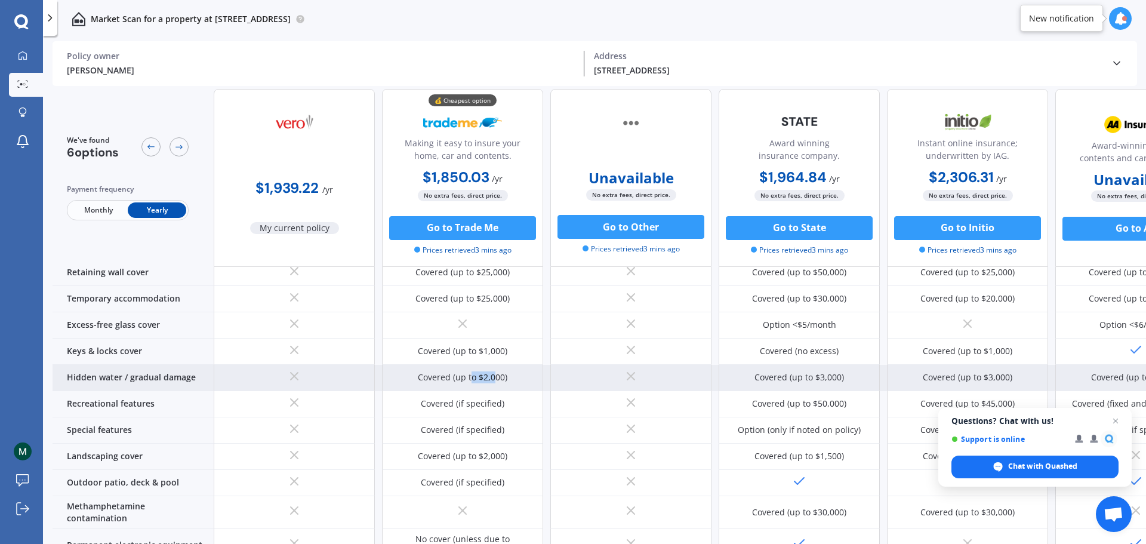
drag, startPoint x: 473, startPoint y: 367, endPoint x: 495, endPoint y: 374, distance: 23.0
click at [495, 374] on div "Covered (up to $2,000)" at bounding box center [463, 377] width 90 height 12
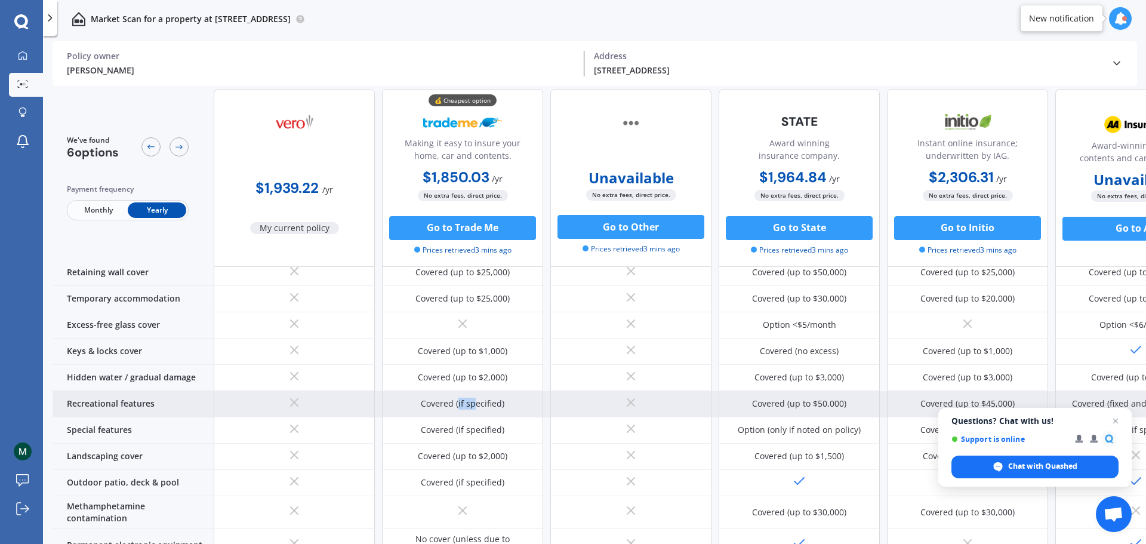
drag, startPoint x: 458, startPoint y: 396, endPoint x: 473, endPoint y: 396, distance: 15.5
click at [473, 398] on div "Covered (if specified)" at bounding box center [463, 404] width 84 height 12
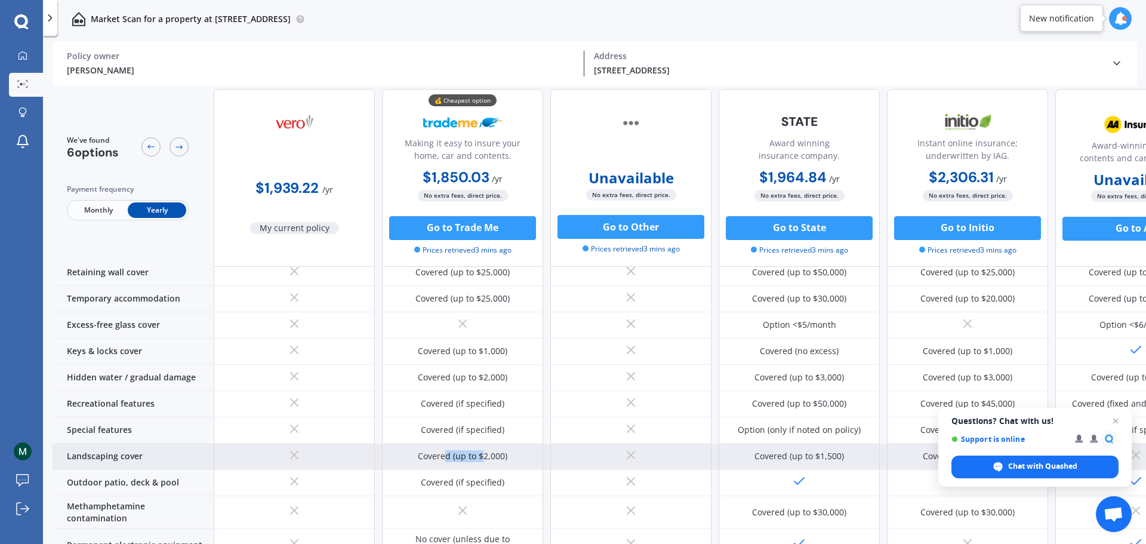
drag, startPoint x: 445, startPoint y: 448, endPoint x: 482, endPoint y: 444, distance: 37.2
click at [482, 450] on div "Covered (up to $2,000)" at bounding box center [463, 456] width 90 height 12
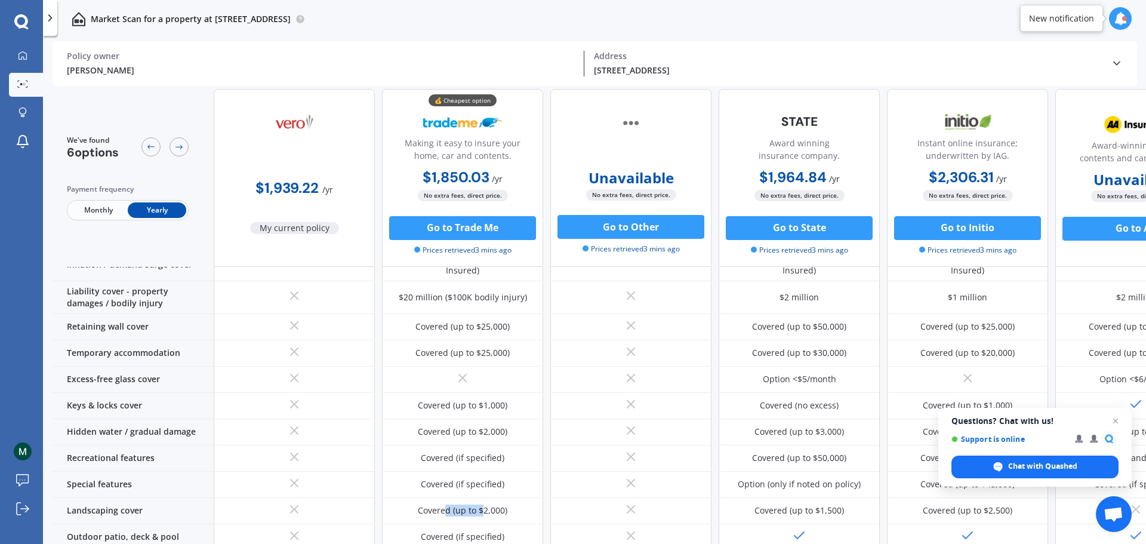
scroll to position [0, 0]
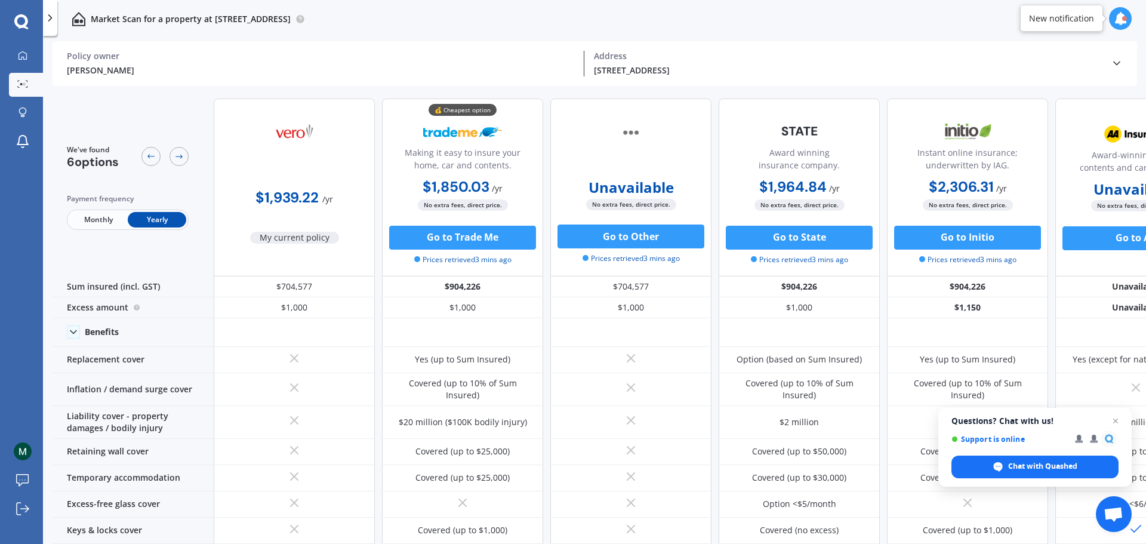
click at [1113, 21] on div at bounding box center [1120, 18] width 23 height 23
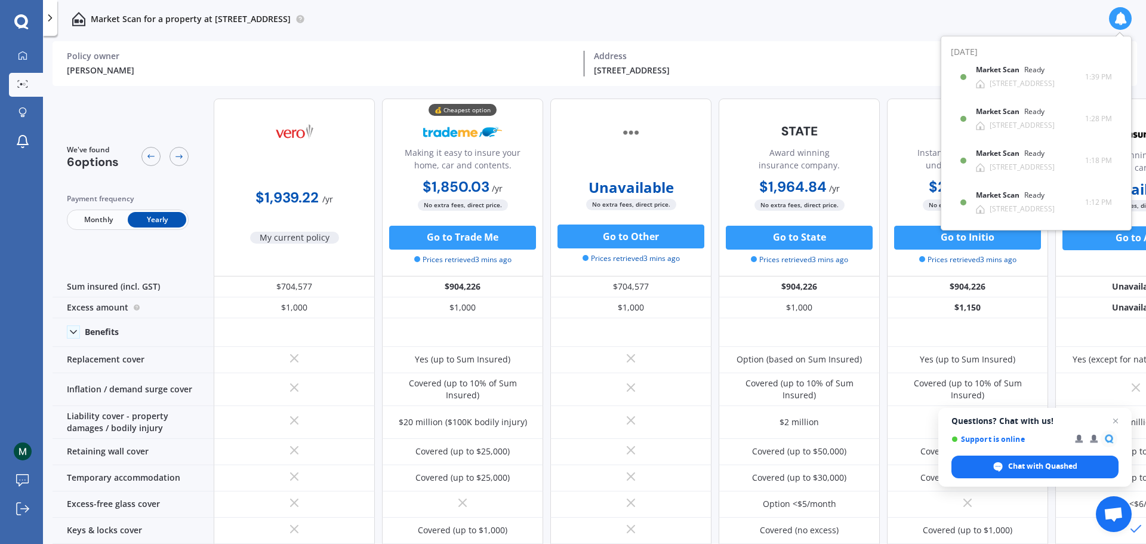
click at [27, 84] on icon at bounding box center [22, 84] width 11 height 8
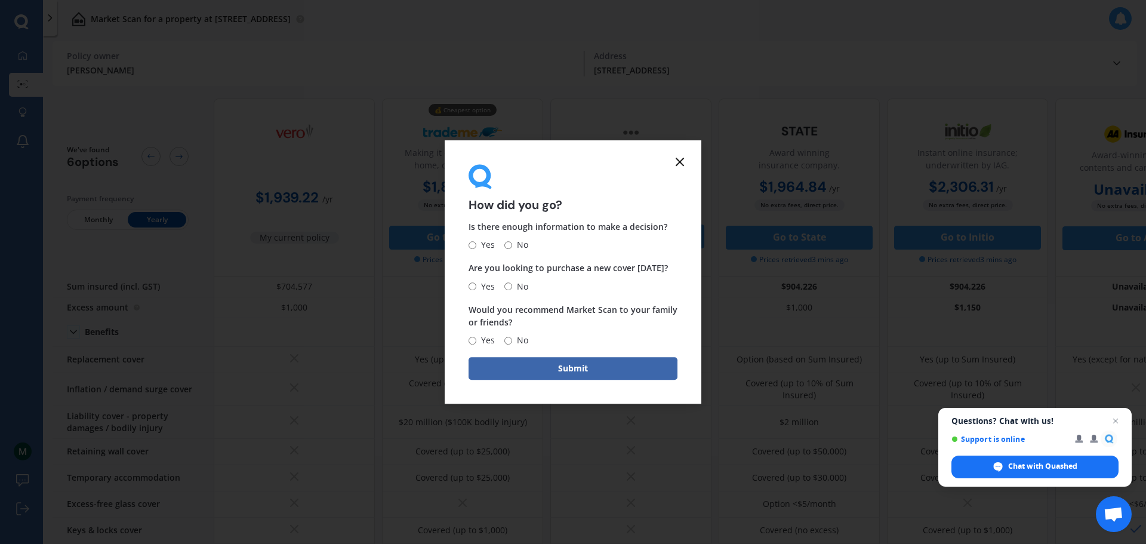
click at [532, 242] on div "Yes No" at bounding box center [573, 245] width 209 height 14
click at [517, 242] on span "No" at bounding box center [520, 245] width 16 height 14
click at [512, 242] on input "No" at bounding box center [508, 245] width 8 height 8
radio input "true"
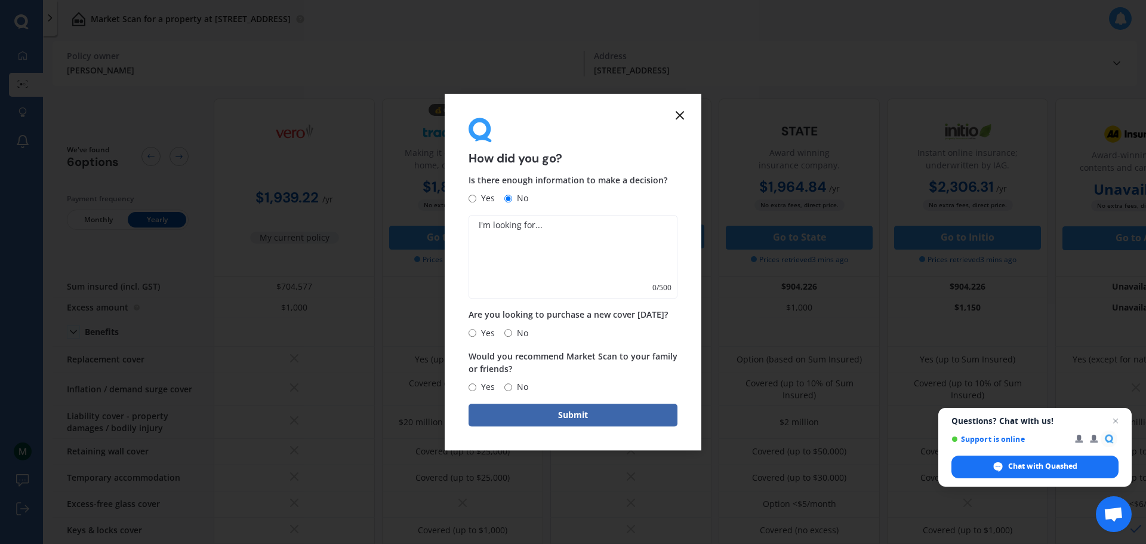
click at [517, 258] on textarea at bounding box center [573, 257] width 209 height 84
type textarea "doesnt include my own policy's benefits"
click at [550, 415] on button "Submit" at bounding box center [573, 414] width 209 height 23
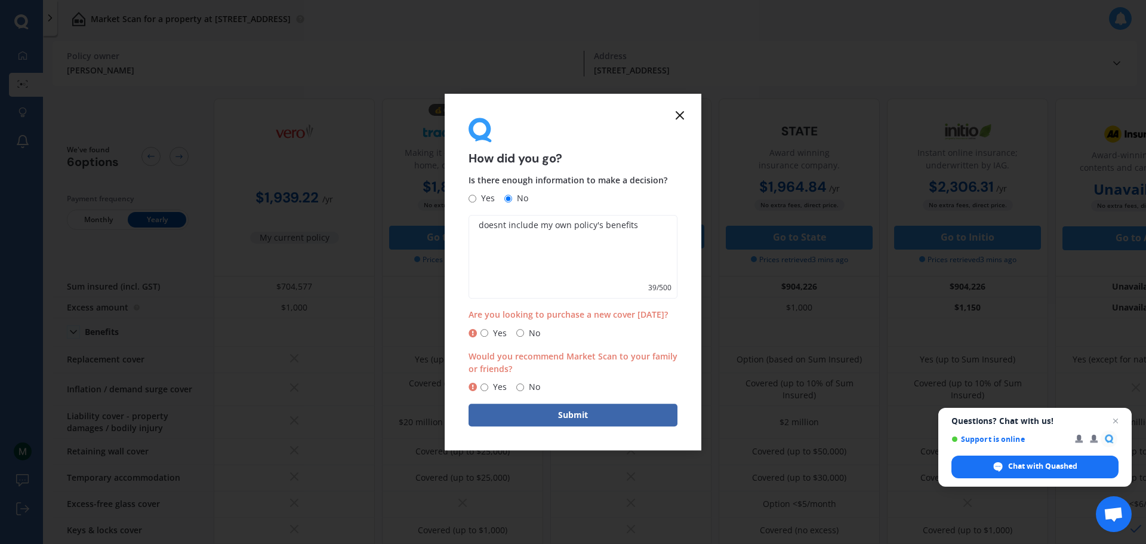
click at [496, 334] on span "Yes" at bounding box center [497, 333] width 19 height 14
click at [488, 334] on input "Yes" at bounding box center [484, 333] width 8 height 8
radio input "true"
click at [683, 117] on icon at bounding box center [680, 115] width 14 height 14
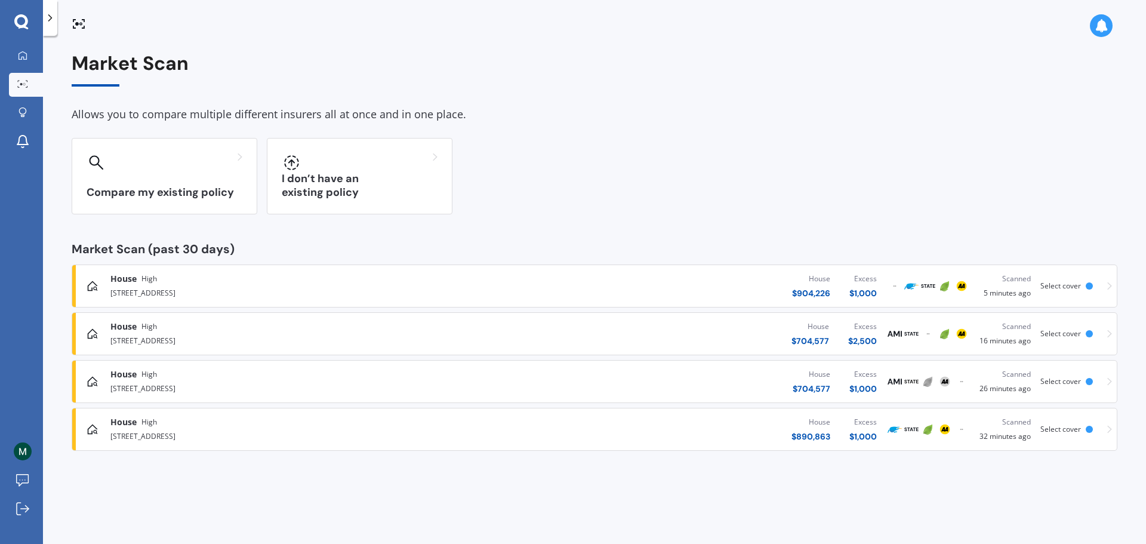
click at [610, 278] on div "House $ 904,226 Excess $ 1,000" at bounding box center [686, 286] width 400 height 36
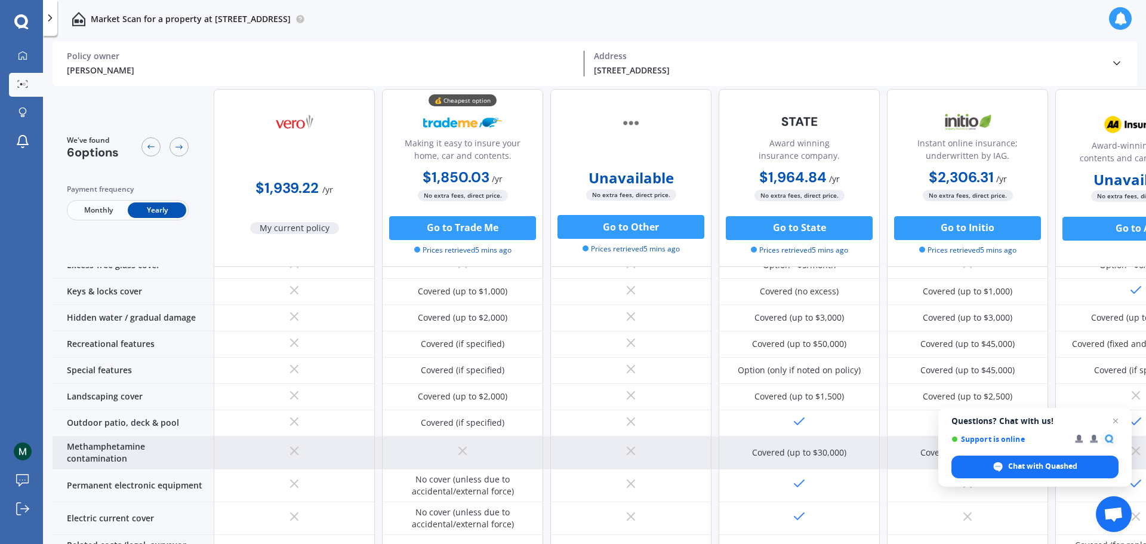
scroll to position [513, 0]
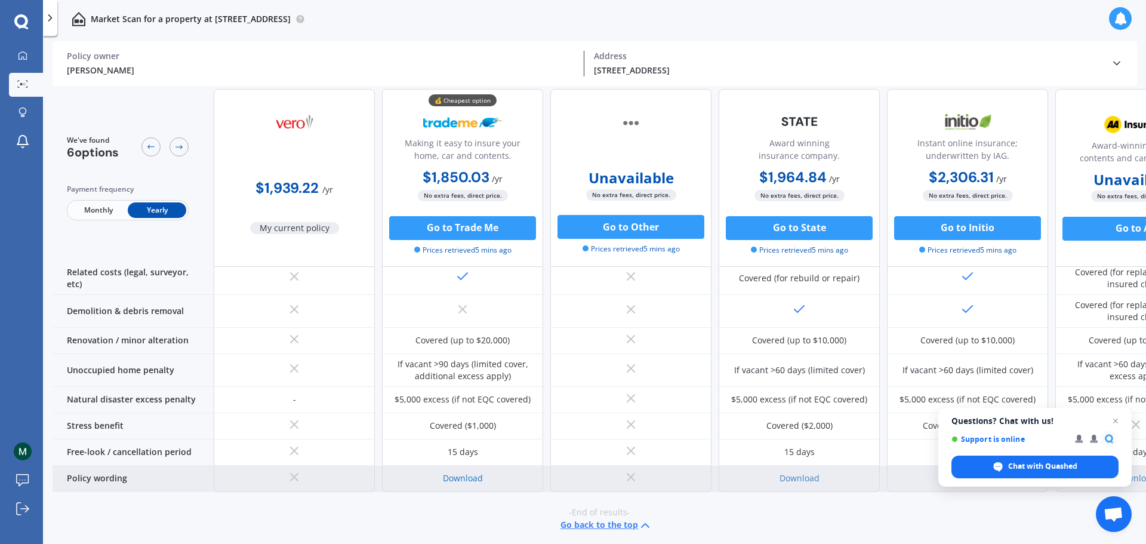
click at [460, 472] on link "Download" at bounding box center [463, 477] width 40 height 11
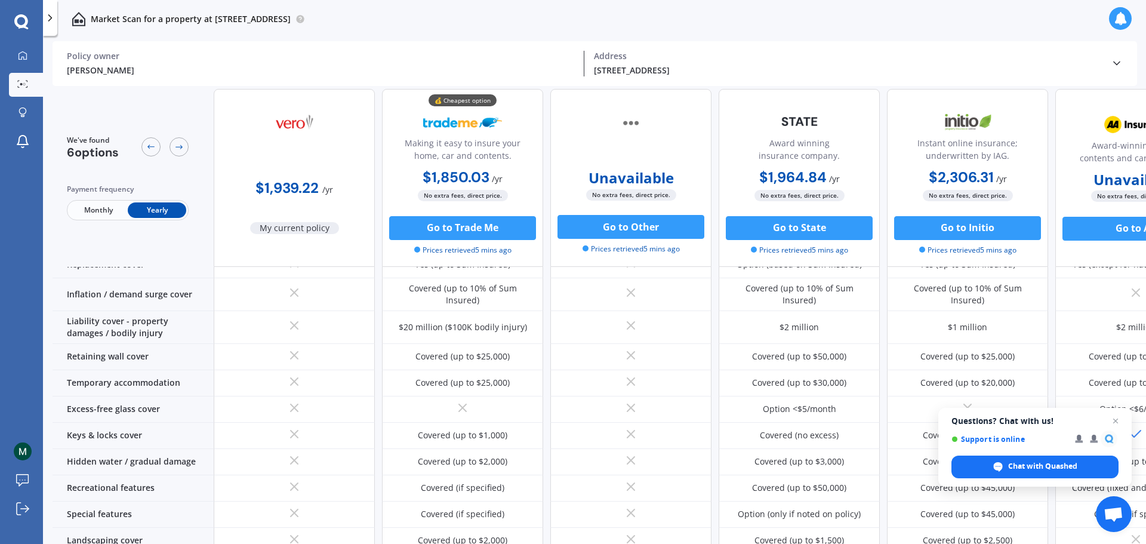
scroll to position [0, 0]
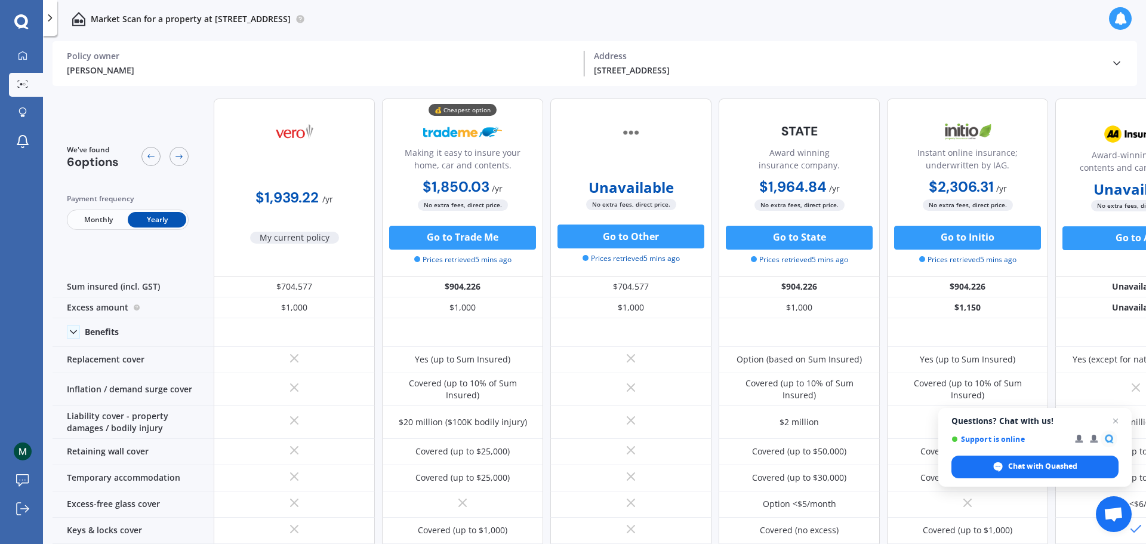
click at [94, 218] on span "Monthly" at bounding box center [98, 220] width 58 height 16
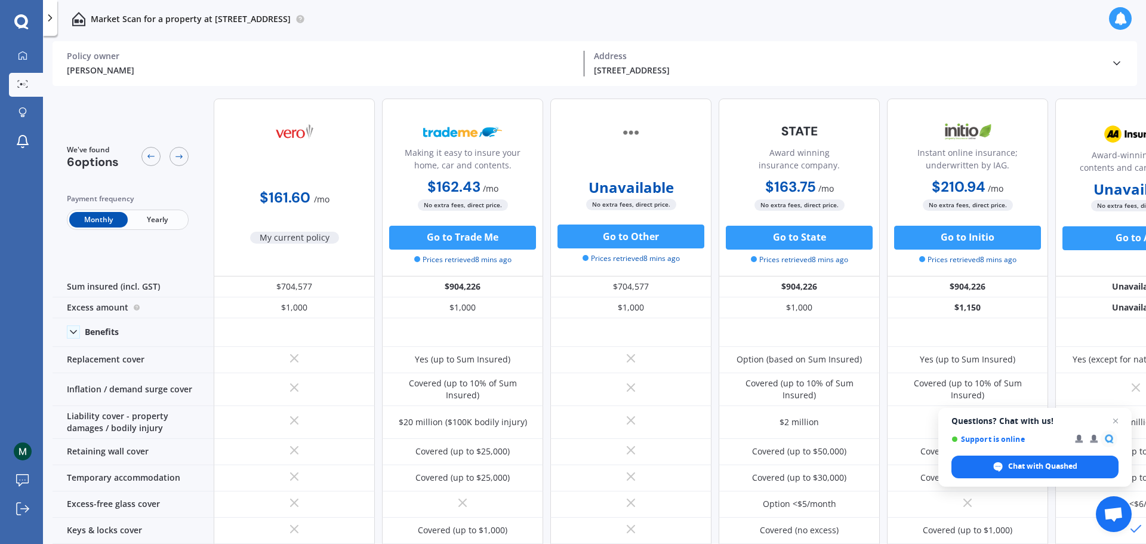
click at [158, 218] on span "Yearly" at bounding box center [157, 220] width 58 height 16
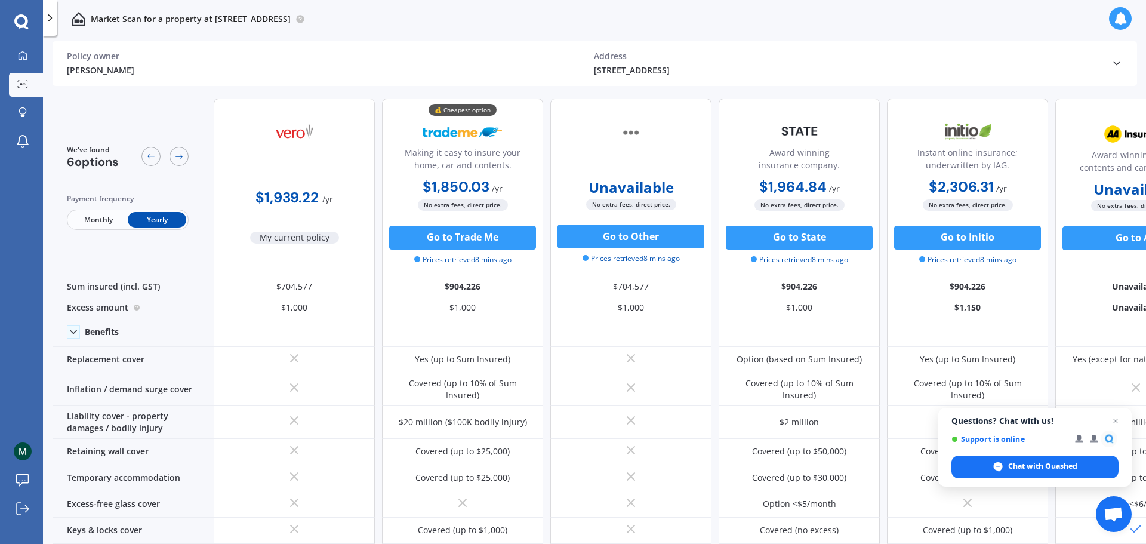
click at [128, 218] on span "Yearly" at bounding box center [157, 220] width 58 height 16
click at [112, 220] on span "Monthly" at bounding box center [98, 220] width 58 height 16
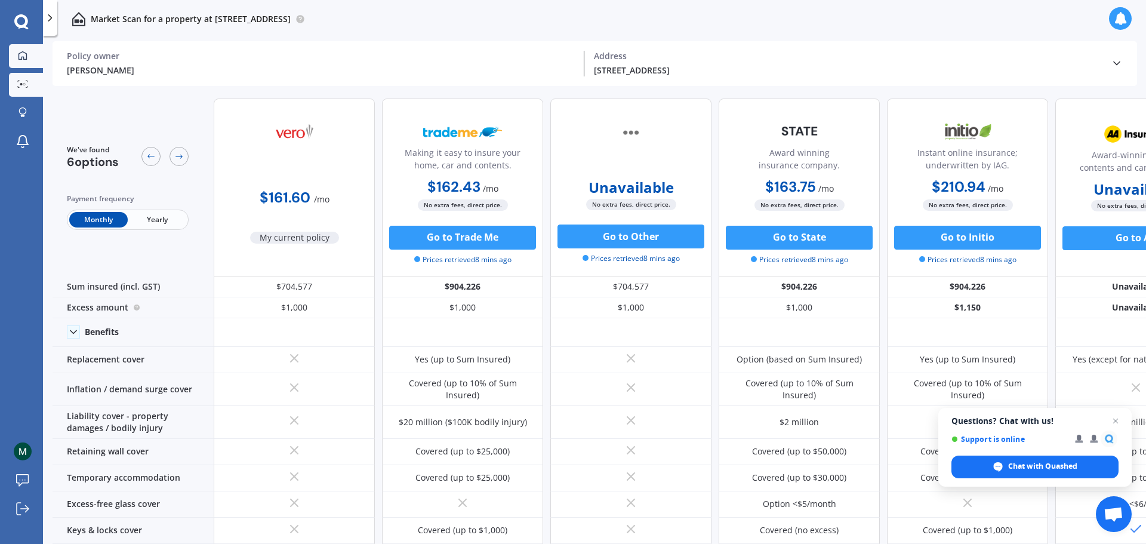
click at [31, 52] on div at bounding box center [23, 56] width 18 height 11
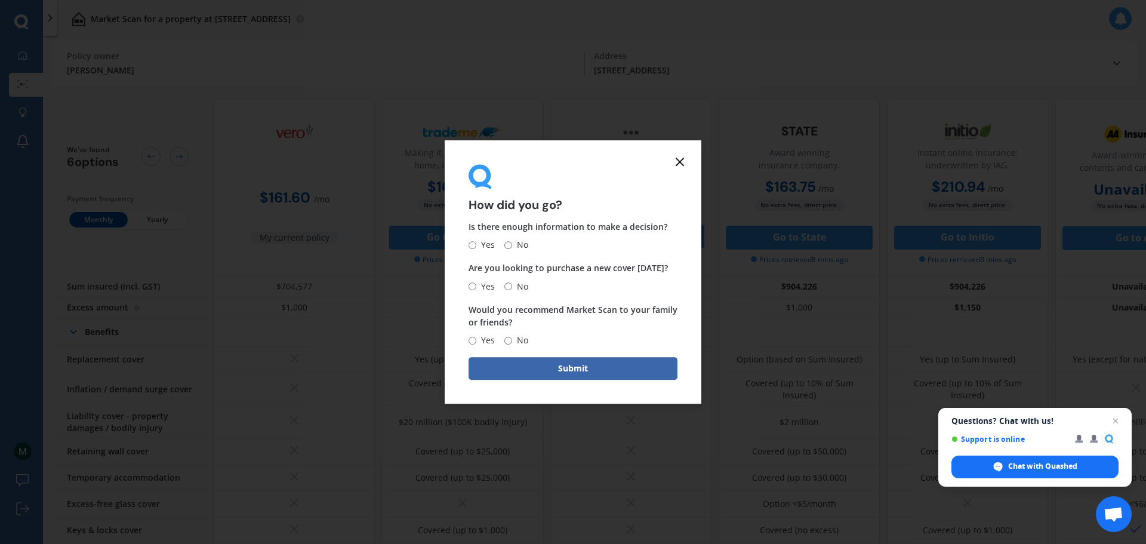
click at [681, 158] on icon at bounding box center [680, 162] width 14 height 14
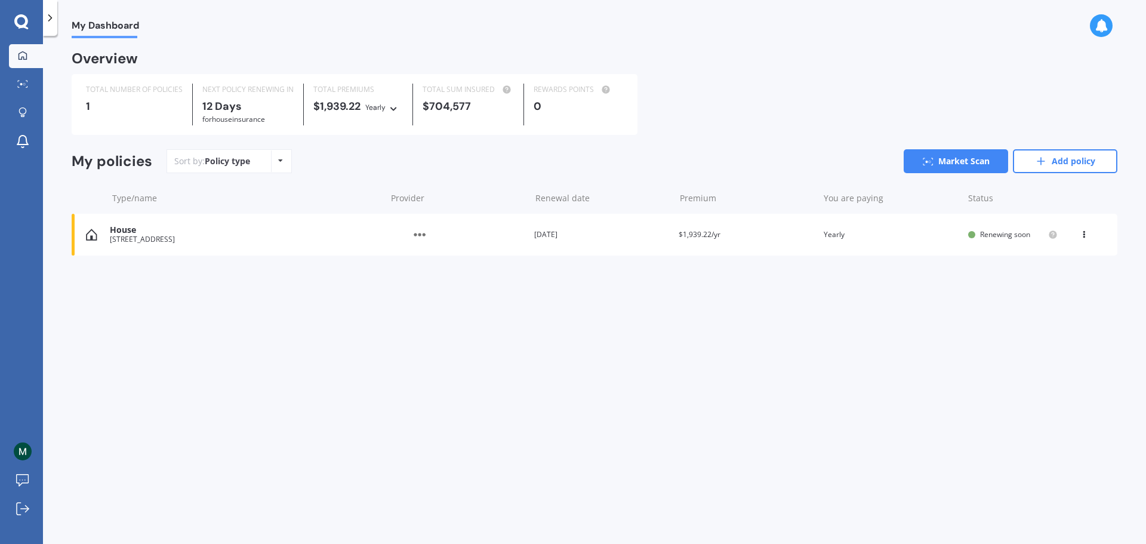
click at [271, 160] on div "Policy type Alphabetical Date added Renewing next" at bounding box center [280, 160] width 19 height 21
click at [322, 244] on div "[STREET_ADDRESS]" at bounding box center [245, 239] width 270 height 8
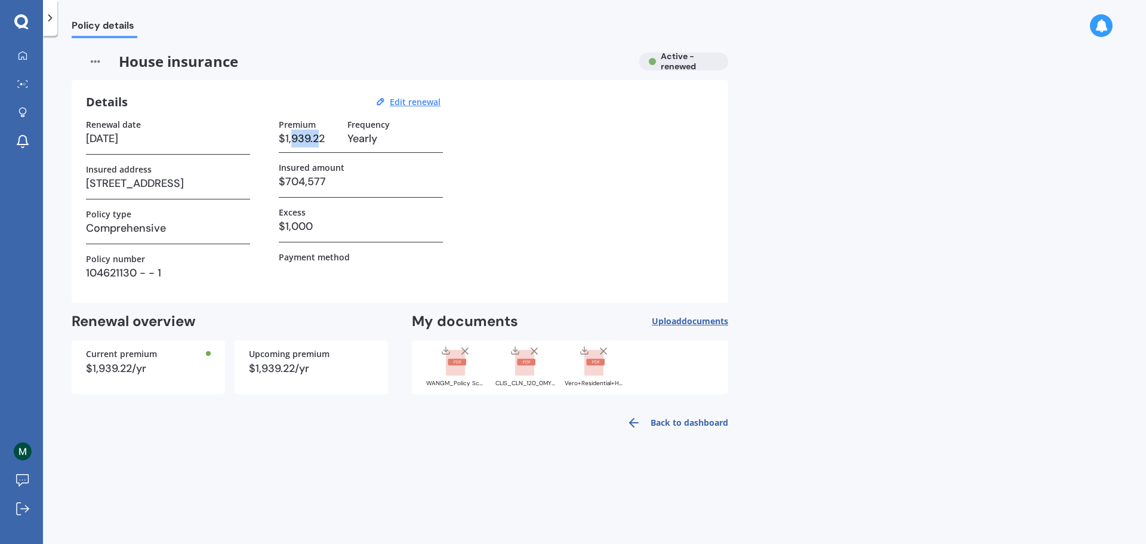
drag, startPoint x: 316, startPoint y: 136, endPoint x: 291, endPoint y: 134, distance: 25.1
click at [291, 134] on h3 "$1,939.22" at bounding box center [308, 139] width 59 height 18
click at [675, 417] on link "Back to dashboard" at bounding box center [674, 422] width 109 height 29
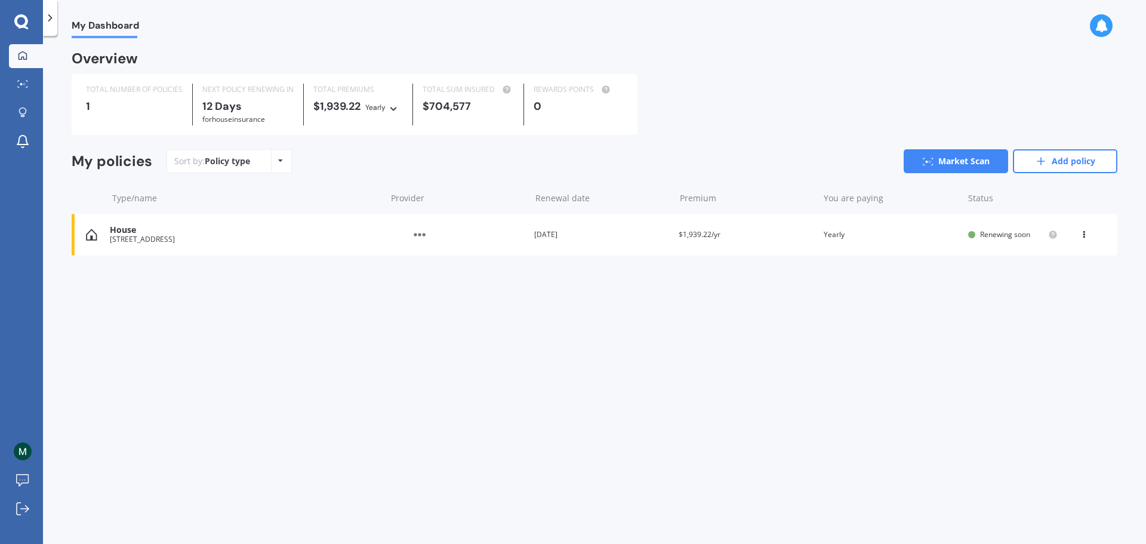
click at [599, 246] on div "House [STREET_ADDRESS] Provider Renewal date [DATE] Premium $1,939.22/yr You ar…" at bounding box center [595, 235] width 1046 height 42
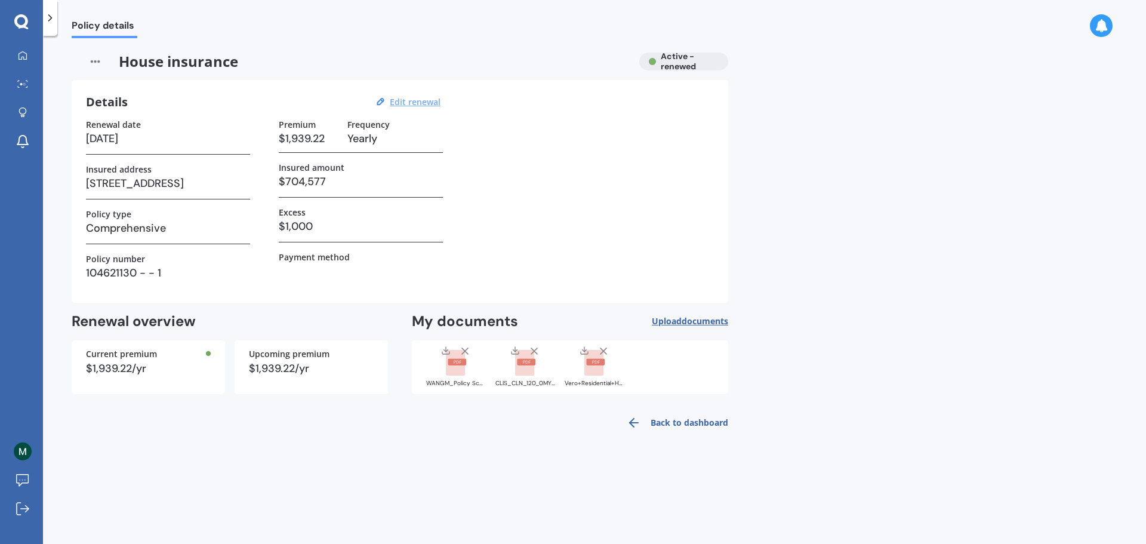
click at [421, 96] on u "Edit renewal" at bounding box center [415, 101] width 51 height 11
select select "31"
select select "05"
select select "2025"
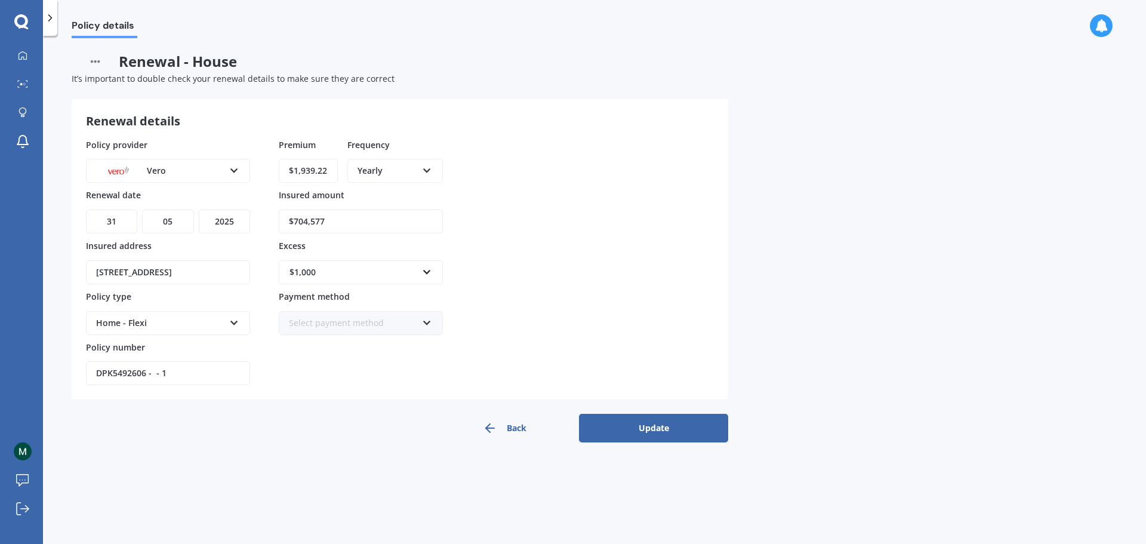
click at [310, 172] on input "$1,939.22" at bounding box center [308, 171] width 59 height 24
type input "$2,026.21"
click at [649, 430] on button "Update" at bounding box center [653, 428] width 149 height 29
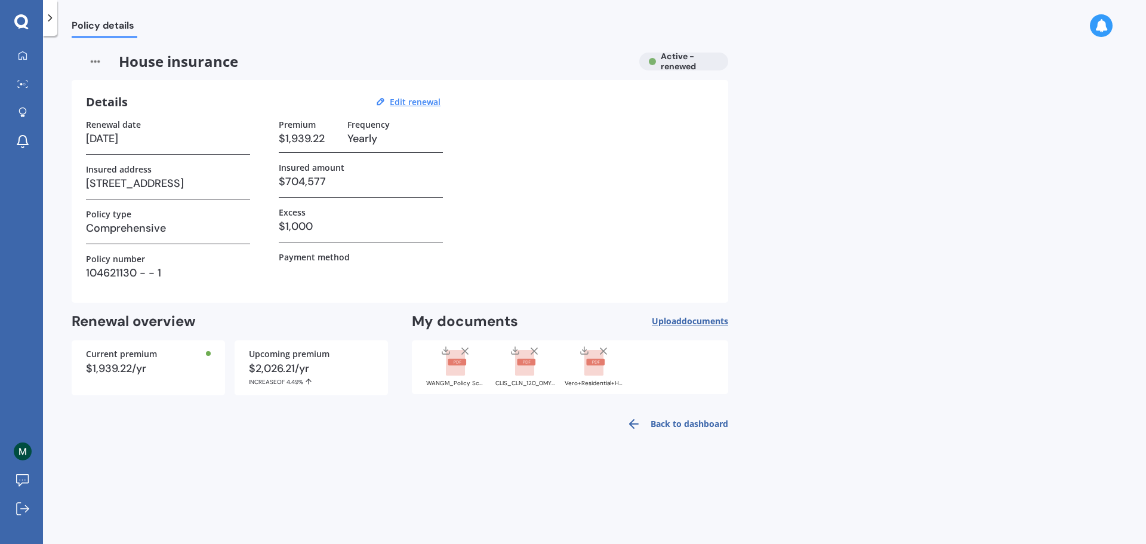
click at [279, 371] on div "$2,026.21/yr INCREASE OF 4.49%" at bounding box center [311, 374] width 125 height 23
click at [634, 429] on icon at bounding box center [634, 424] width 14 height 14
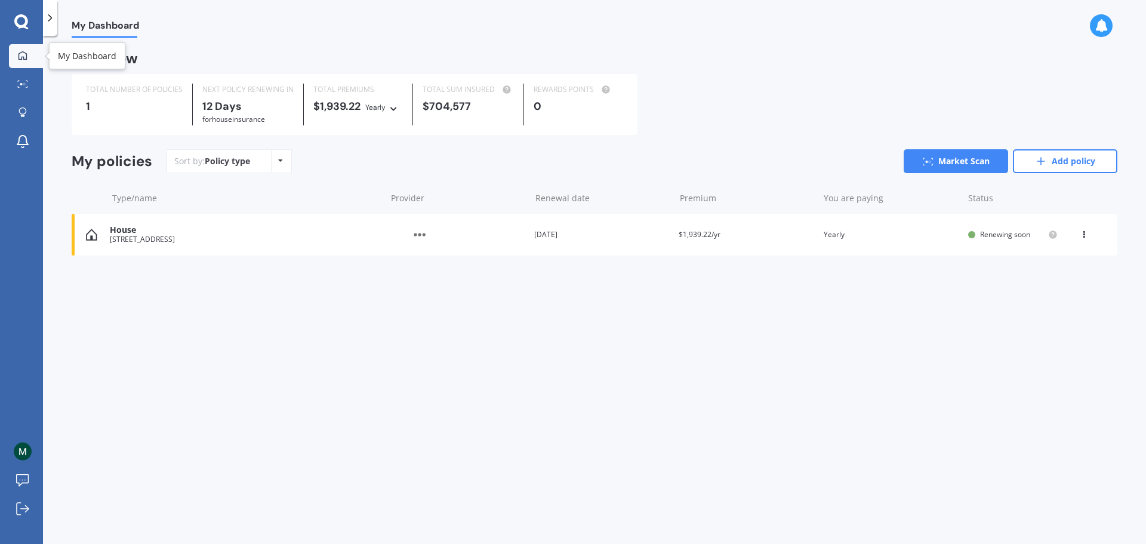
click at [20, 61] on link "My Dashboard" at bounding box center [26, 56] width 34 height 24
click at [164, 255] on div "House [STREET_ADDRESS] Provider Renewal date [DATE] Premium $1,939.22/yr You ar…" at bounding box center [595, 235] width 1046 height 42
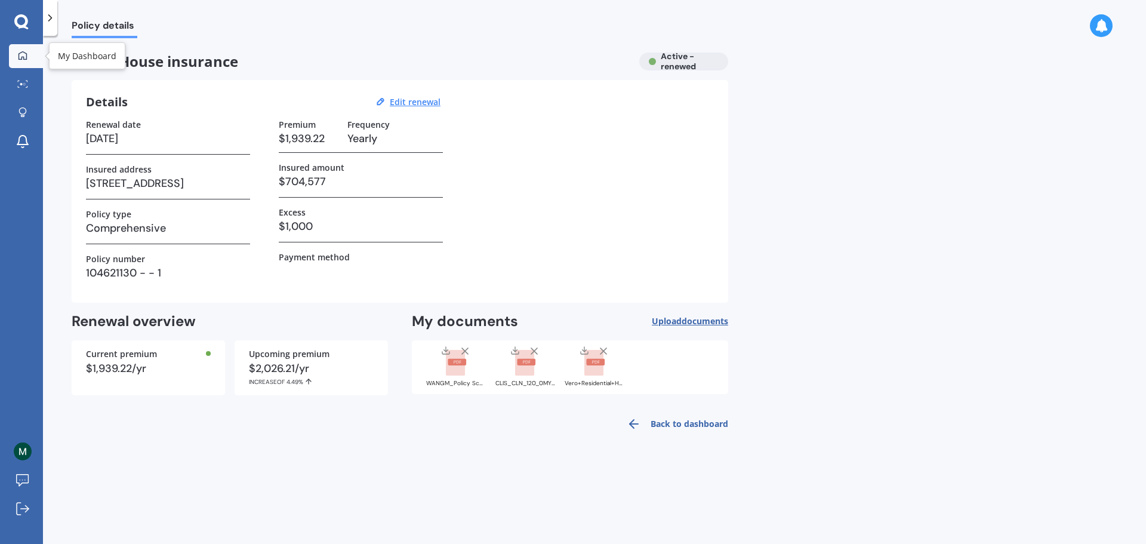
click at [30, 48] on link "My Dashboard" at bounding box center [26, 56] width 34 height 24
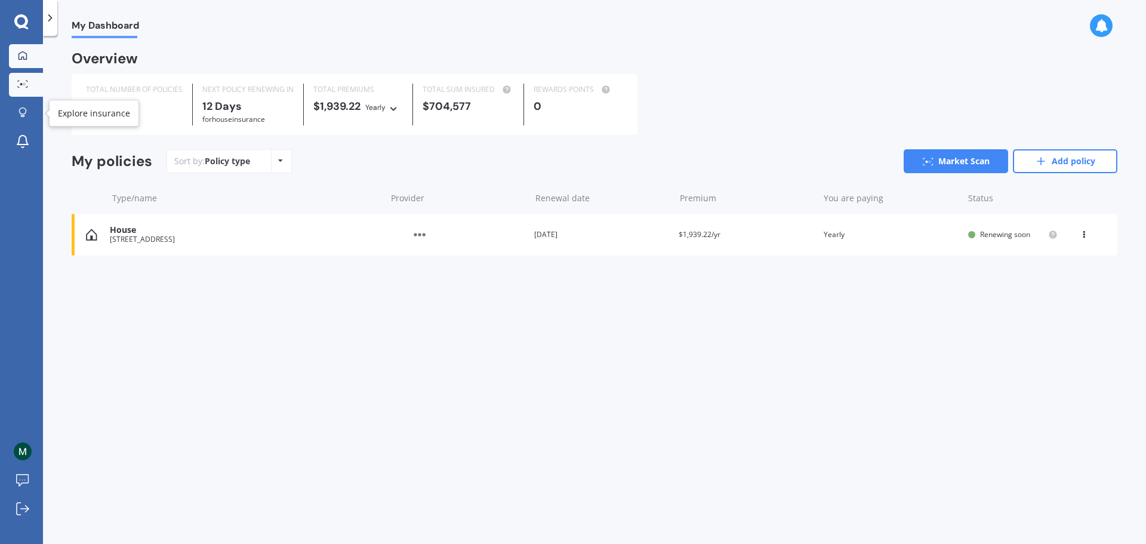
click at [25, 84] on circle at bounding box center [24, 84] width 2 height 2
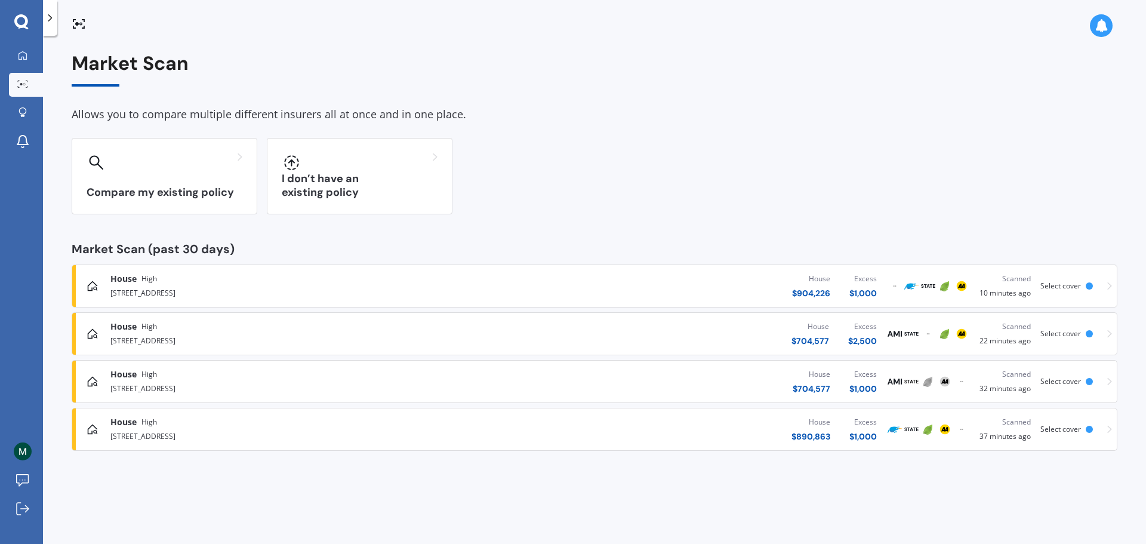
click at [213, 282] on div "House High" at bounding box center [298, 279] width 376 height 12
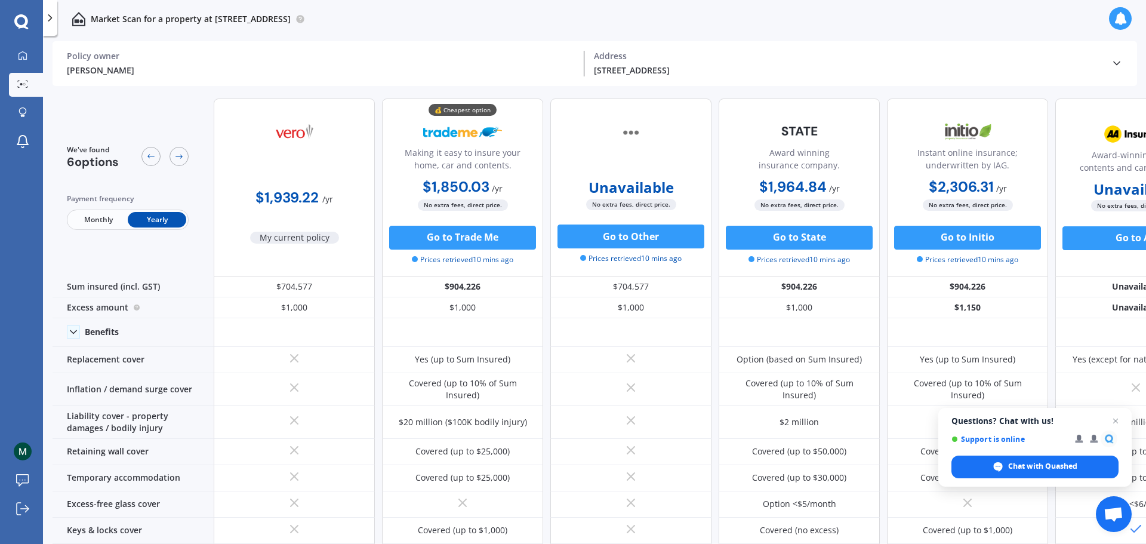
click at [355, 76] on div "[PERSON_NAME] Policy owner [STREET_ADDRESS] Address" at bounding box center [595, 63] width 1056 height 45
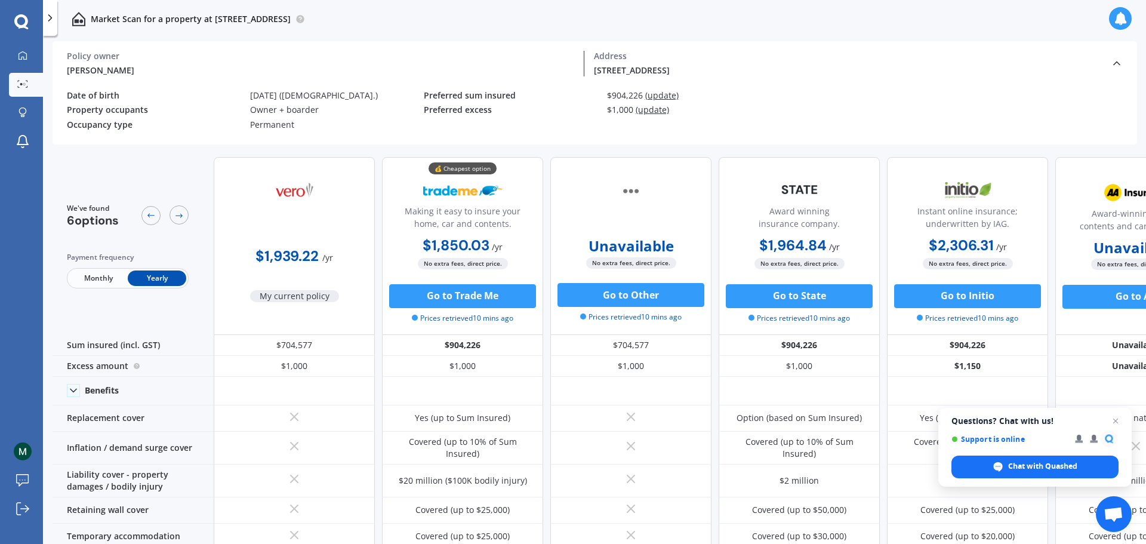
click at [737, 62] on div "[STREET_ADDRESS] Address" at bounding box center [847, 64] width 526 height 26
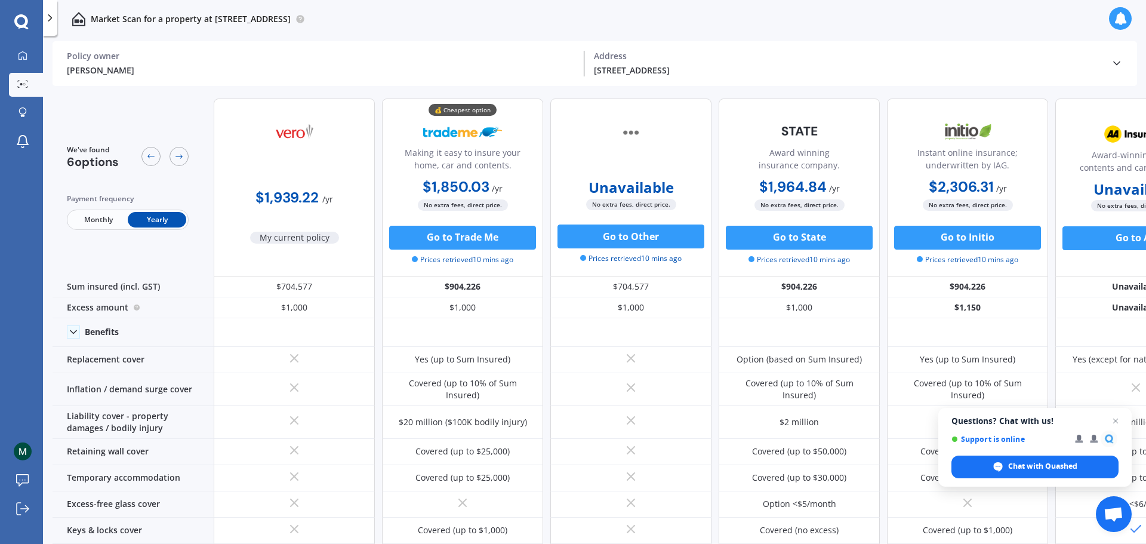
click at [727, 67] on div "[STREET_ADDRESS]" at bounding box center [847, 70] width 507 height 13
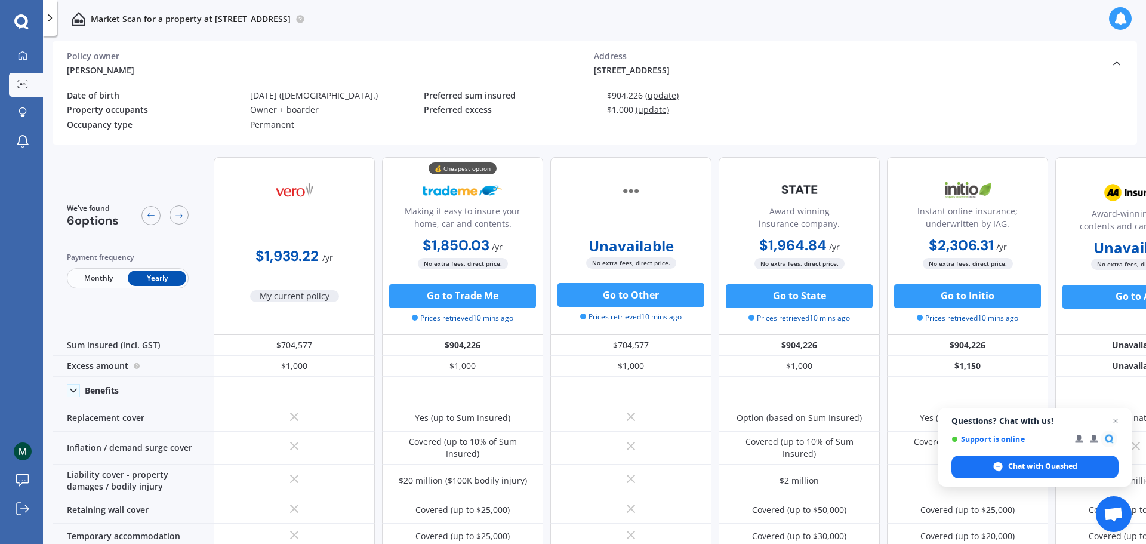
click at [663, 94] on span "(update)" at bounding box center [661, 95] width 33 height 11
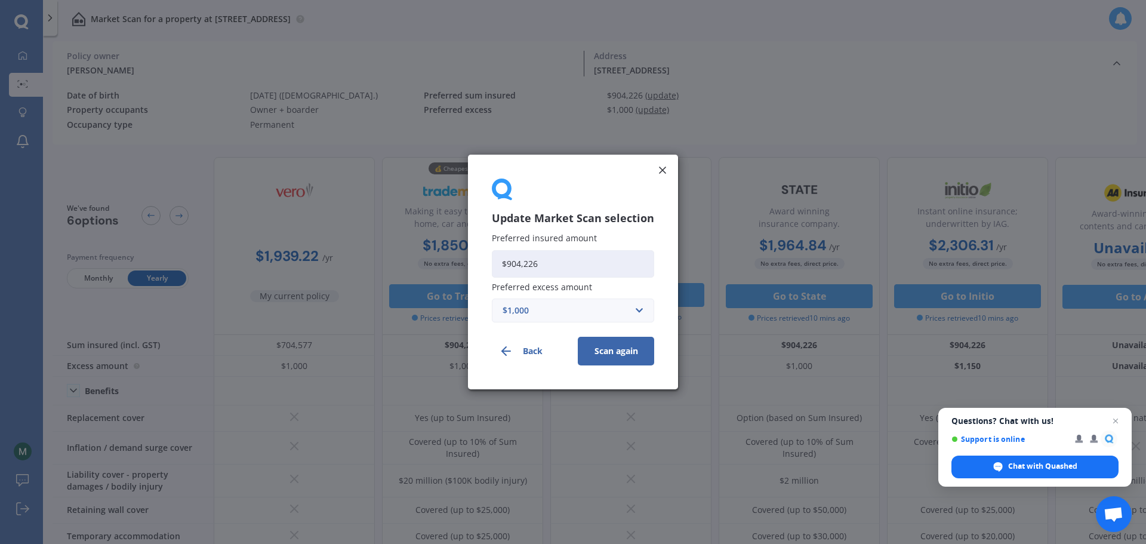
drag, startPoint x: 516, startPoint y: 269, endPoint x: 508, endPoint y: 267, distance: 8.4
click at [508, 267] on input "$904,226" at bounding box center [573, 263] width 162 height 27
drag, startPoint x: 517, startPoint y: 267, endPoint x: 541, endPoint y: 264, distance: 24.0
click at [541, 264] on input "$804,226" at bounding box center [573, 263] width 162 height 27
type input "$800,000"
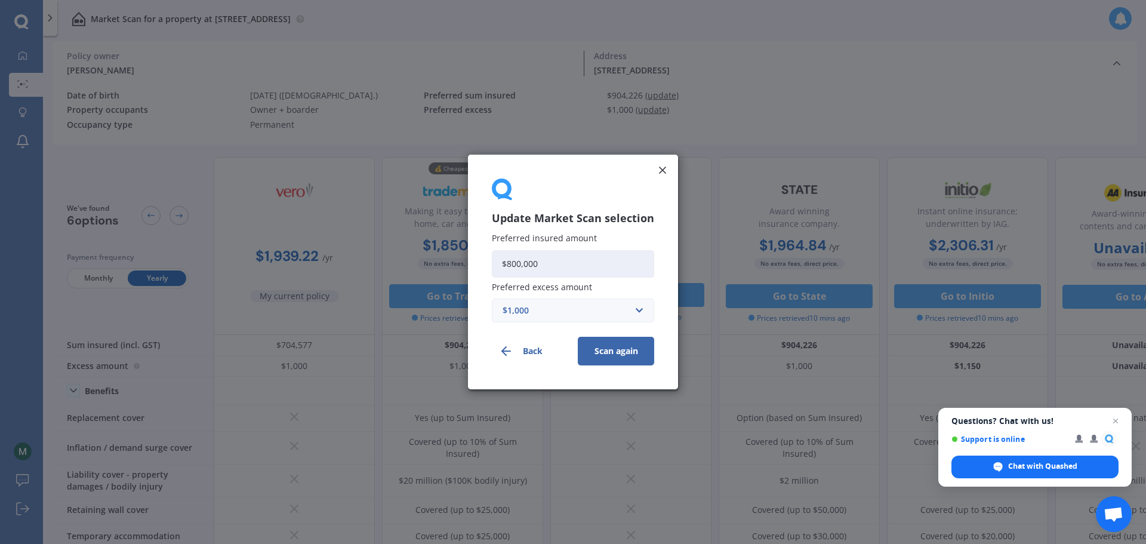
click at [608, 349] on button "Scan again" at bounding box center [616, 351] width 76 height 29
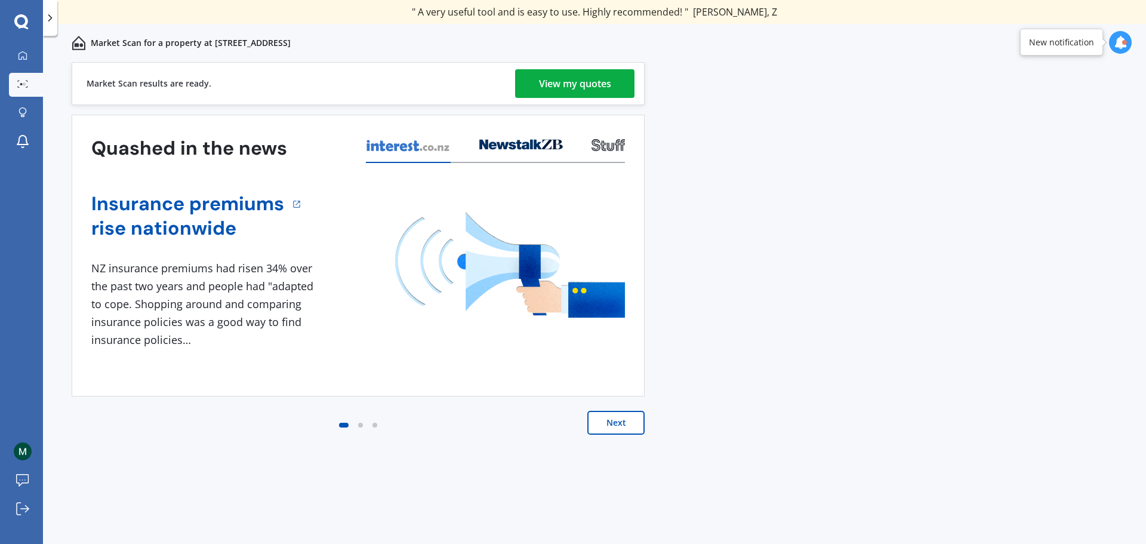
click at [555, 76] on div "View my quotes" at bounding box center [575, 83] width 72 height 29
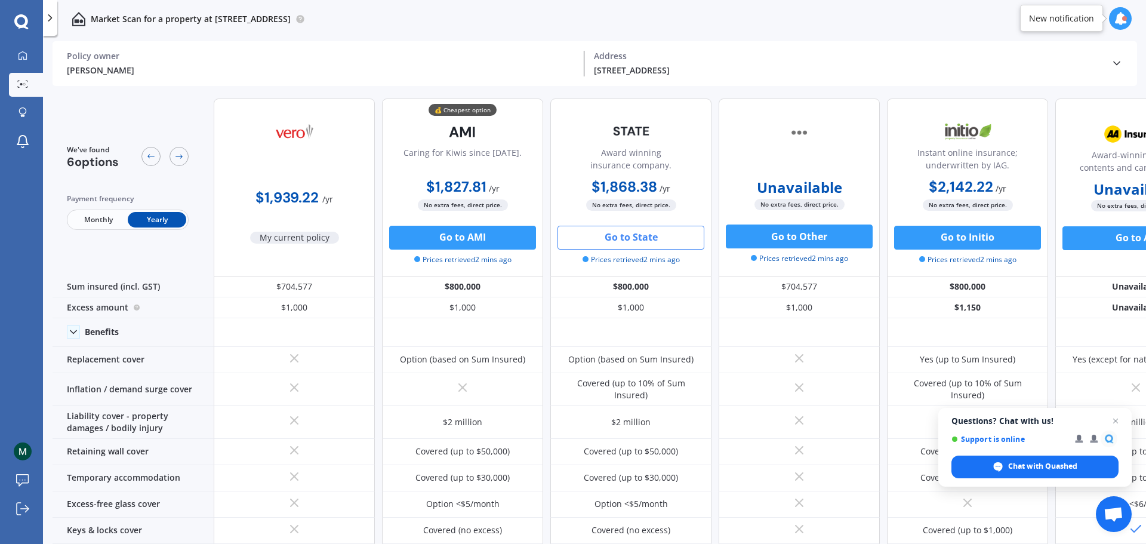
click at [608, 237] on button "Go to State" at bounding box center [630, 238] width 147 height 24
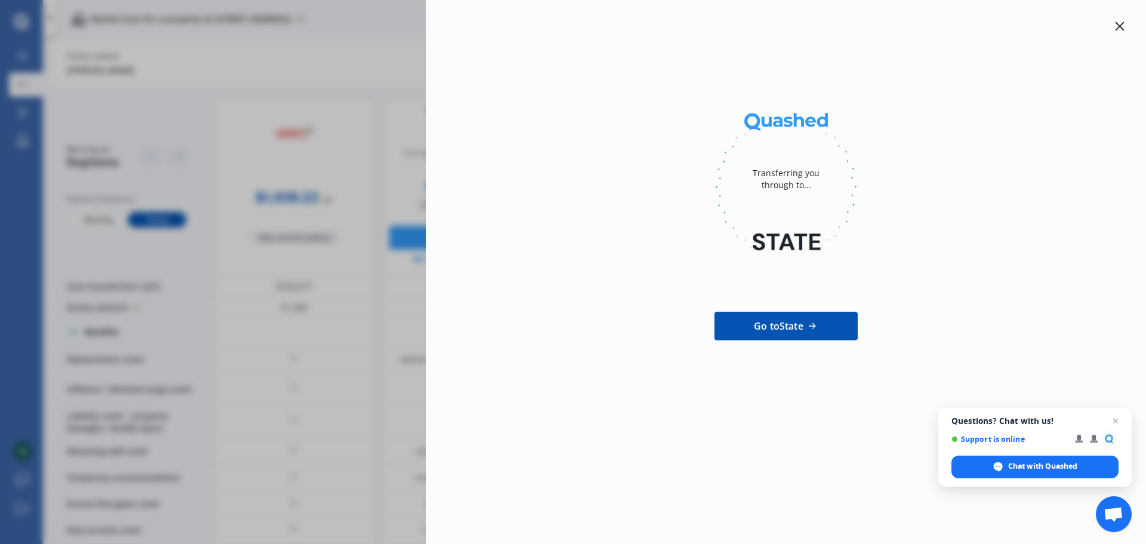
click at [423, 252] on div "Transferring you through to... Go to State" at bounding box center [573, 272] width 1146 height 544
click at [408, 260] on div "Transferring you through to... Go to State" at bounding box center [573, 272] width 1146 height 544
click at [1126, 29] on div at bounding box center [1120, 26] width 14 height 14
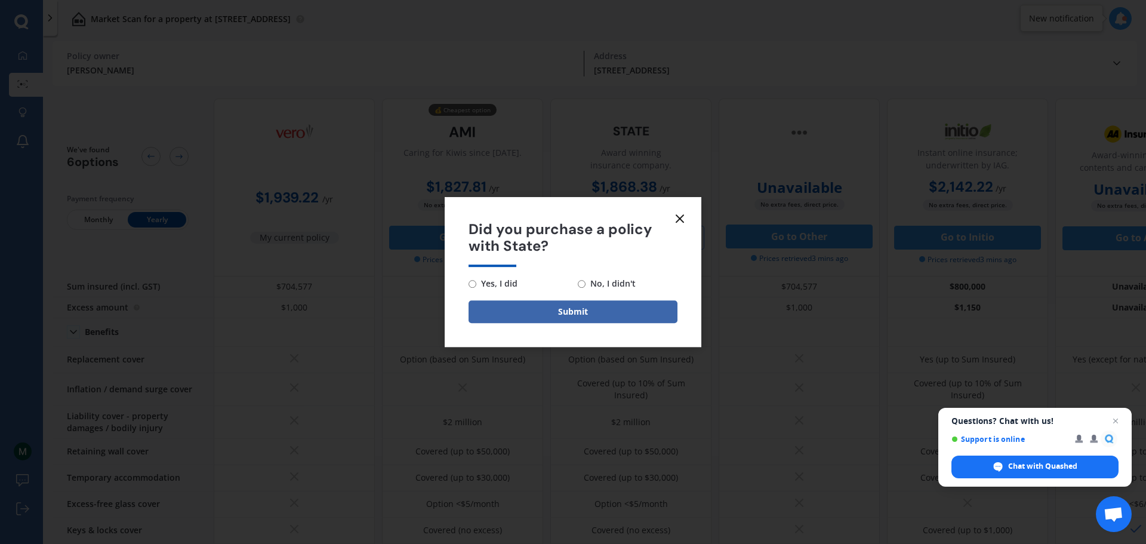
click at [684, 212] on icon at bounding box center [680, 218] width 14 height 14
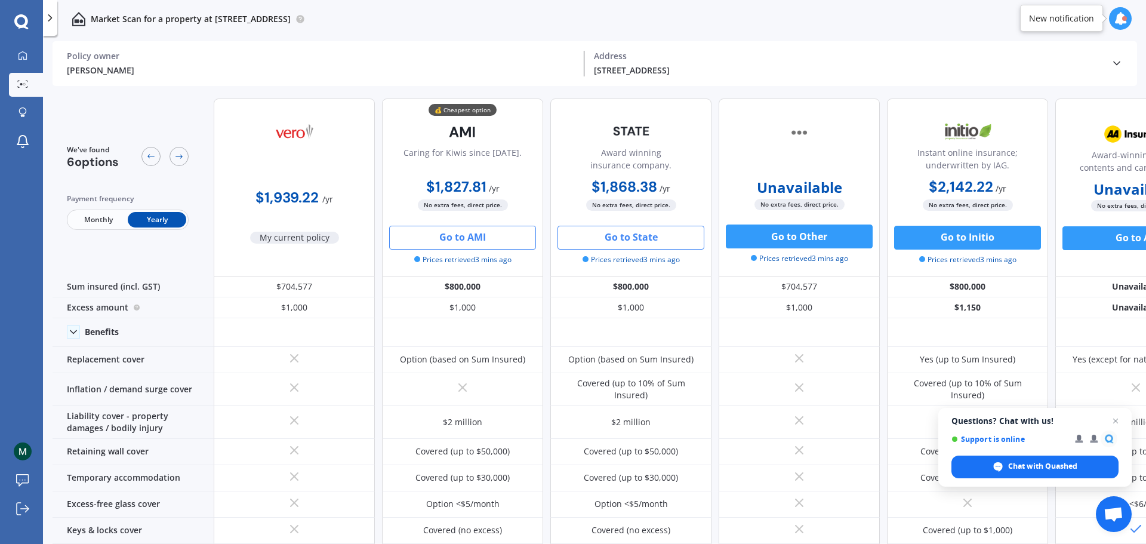
click at [494, 230] on button "Go to AMI" at bounding box center [462, 238] width 147 height 24
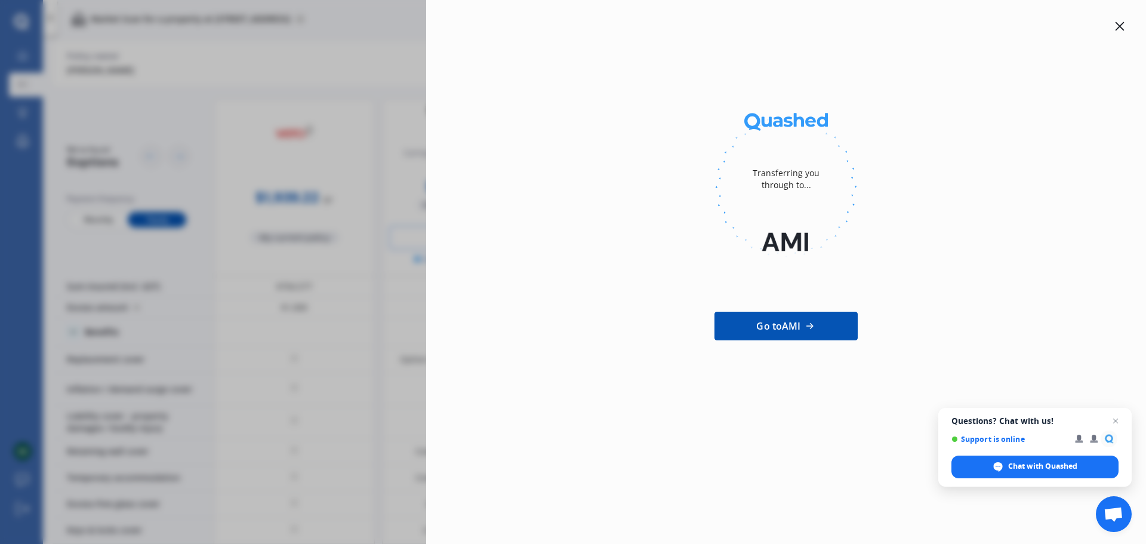
click at [1120, 16] on div "Transferring you through to... Go to AMI" at bounding box center [786, 272] width 720 height 544
click at [1118, 21] on icon at bounding box center [1120, 26] width 10 height 10
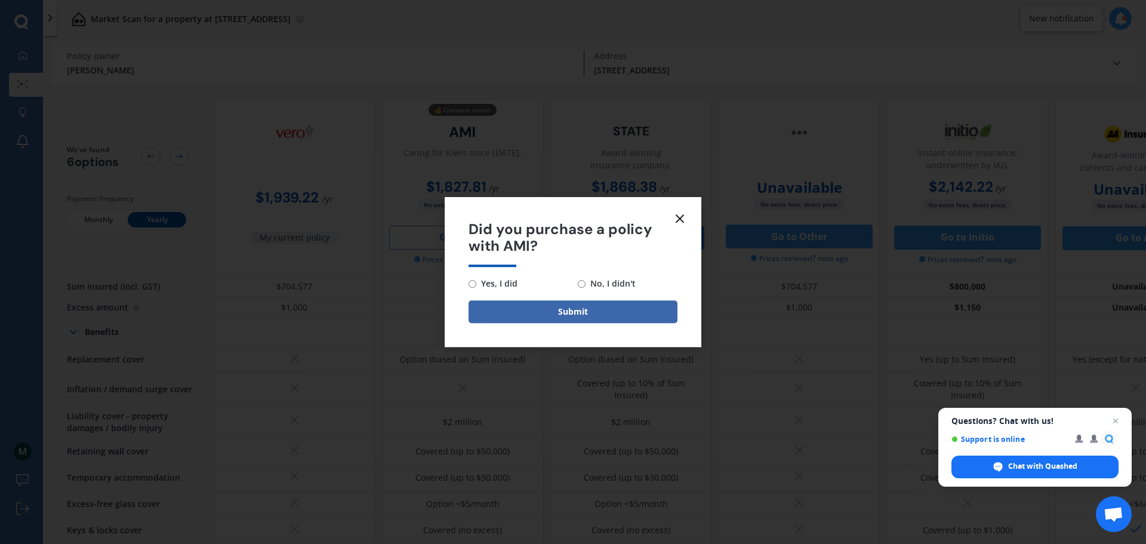
click at [688, 221] on form "Did you purchase a policy with AMI? Yes, I did No, I didn't Submit" at bounding box center [573, 272] width 257 height 150
click at [682, 222] on icon at bounding box center [680, 218] width 14 height 14
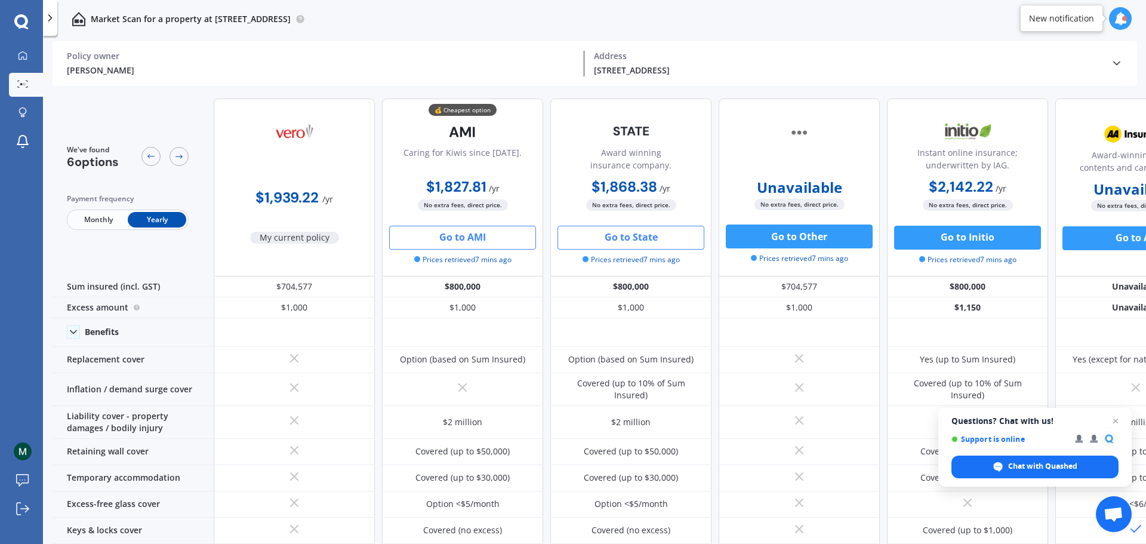
click at [593, 232] on button "Go to State" at bounding box center [630, 238] width 147 height 24
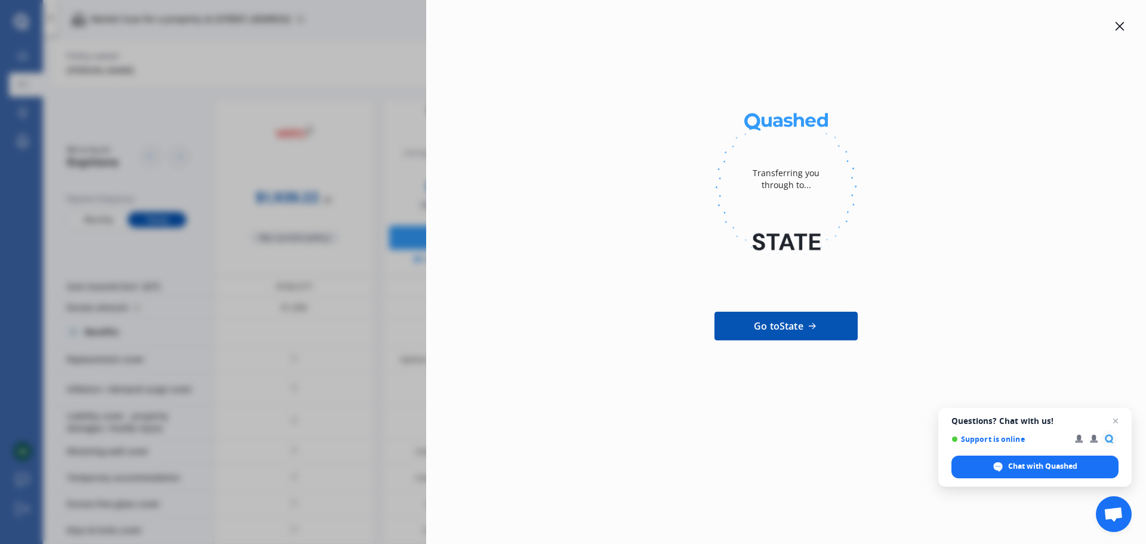
click at [1121, 20] on div at bounding box center [1120, 26] width 14 height 14
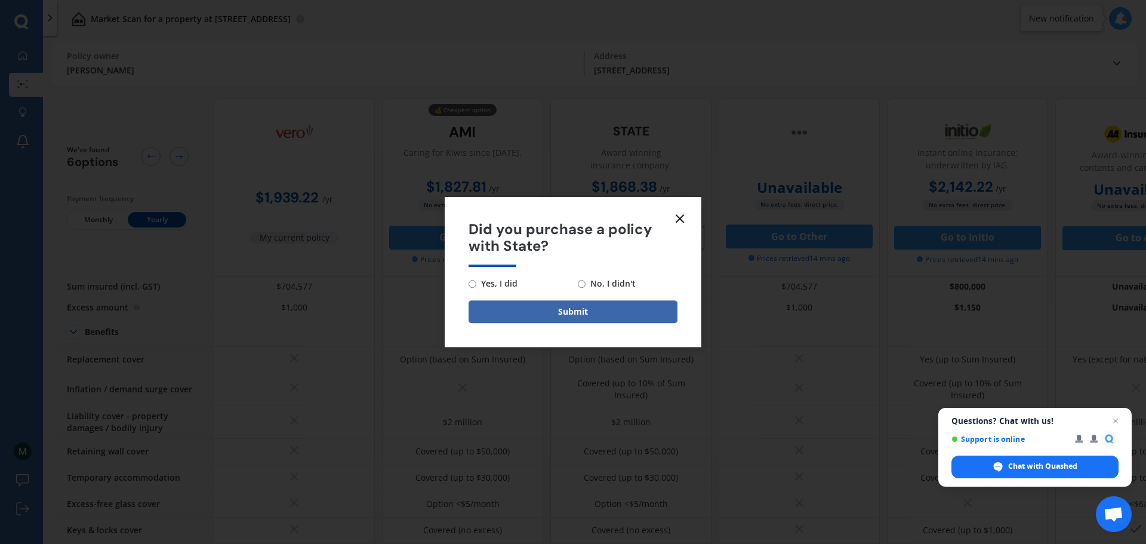
click at [679, 222] on icon at bounding box center [680, 218] width 14 height 14
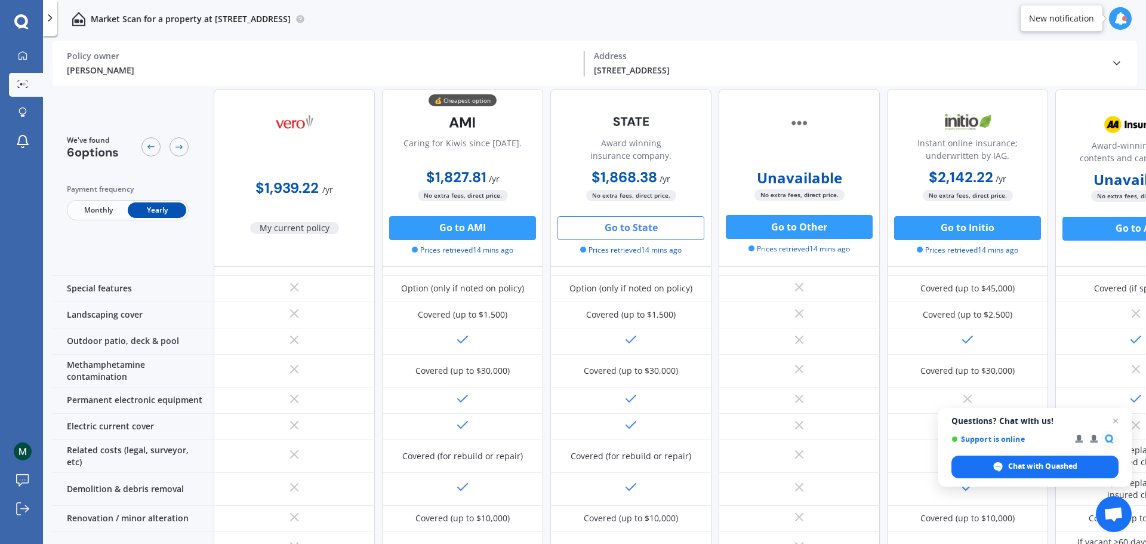
scroll to position [201, 0]
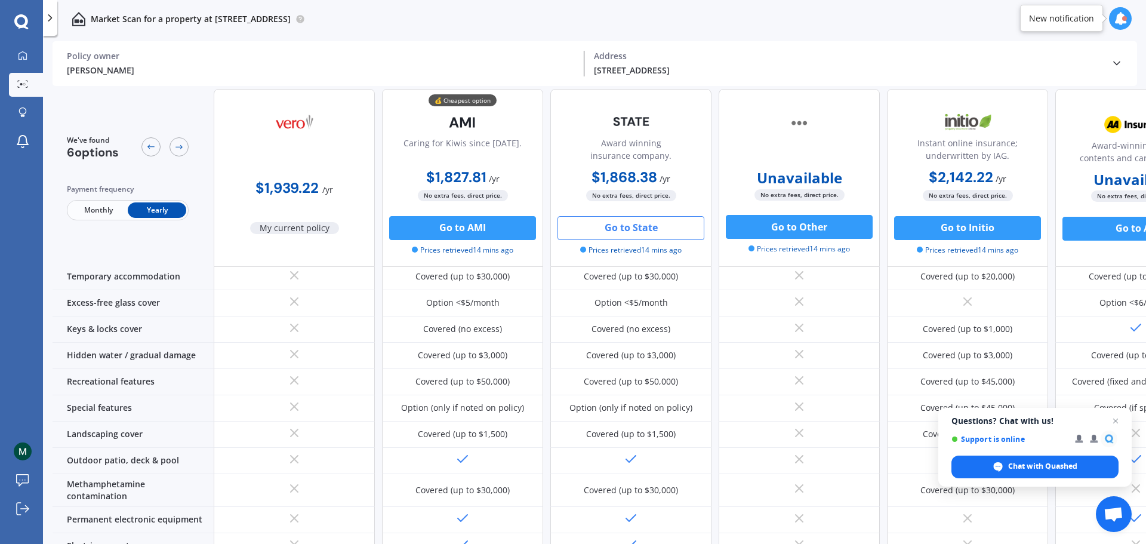
click at [633, 226] on button "Go to State" at bounding box center [630, 228] width 147 height 24
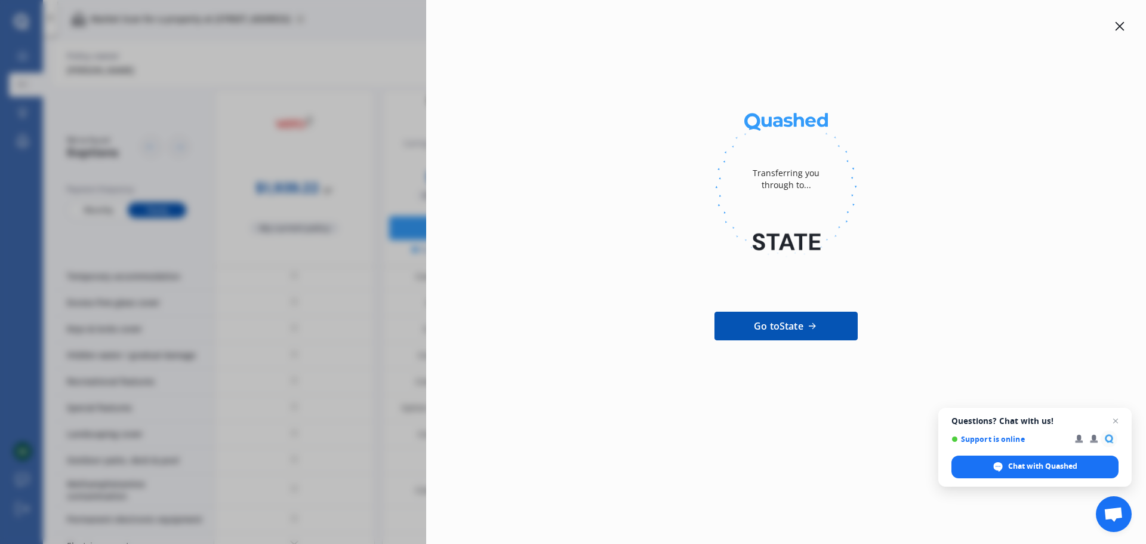
click at [368, 97] on div "Transferring you through to... Go to State" at bounding box center [573, 272] width 1146 height 544
click at [1129, 20] on div "Transferring you through to... Go to State" at bounding box center [786, 272] width 720 height 544
click at [1124, 22] on icon at bounding box center [1120, 26] width 10 height 10
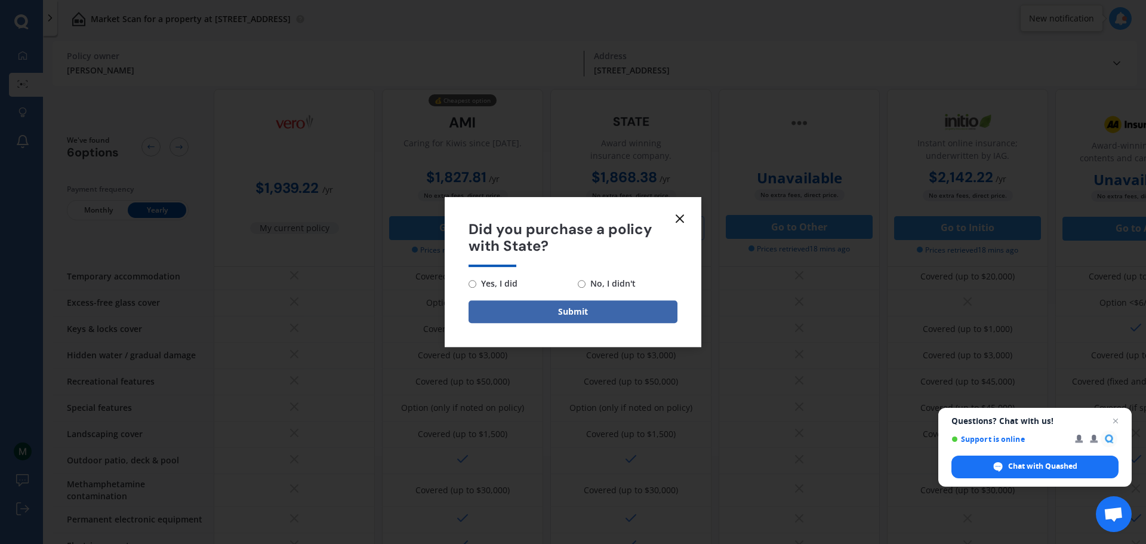
click at [762, 187] on div "Did you purchase a policy with State? Yes, I did No, I didn't Submit" at bounding box center [573, 272] width 1146 height 544
click at [684, 208] on form "Did you purchase a policy with State? Yes, I did No, I didn't Submit" at bounding box center [573, 272] width 257 height 150
click at [680, 216] on icon at bounding box center [680, 218] width 14 height 14
